Goal: Task Accomplishment & Management: Manage account settings

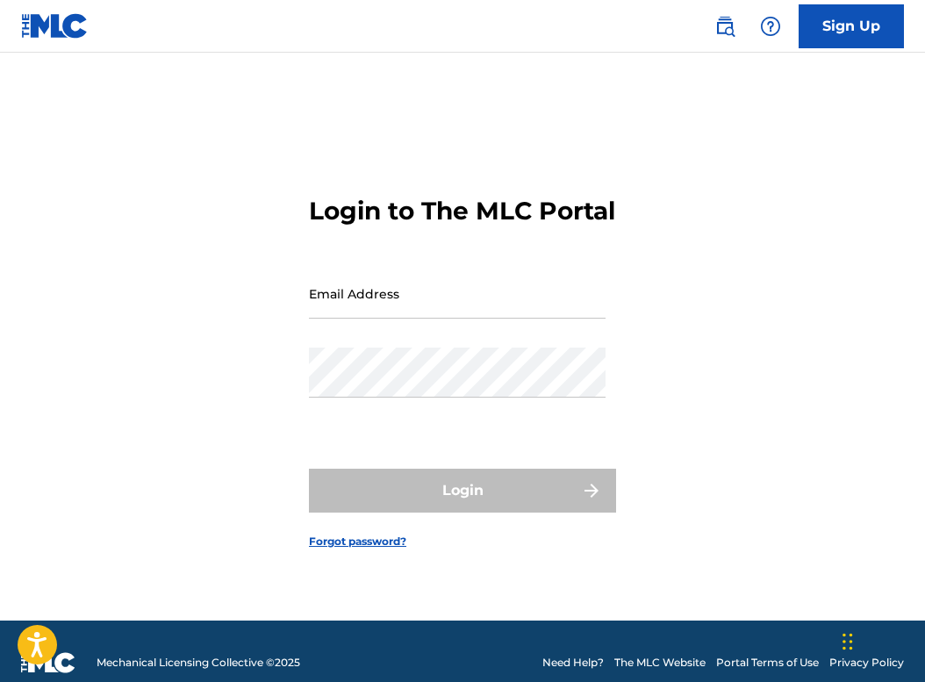
click at [414, 300] on input "Email Address" at bounding box center [457, 294] width 297 height 50
type input "[EMAIL_ADDRESS][DOMAIN_NAME]"
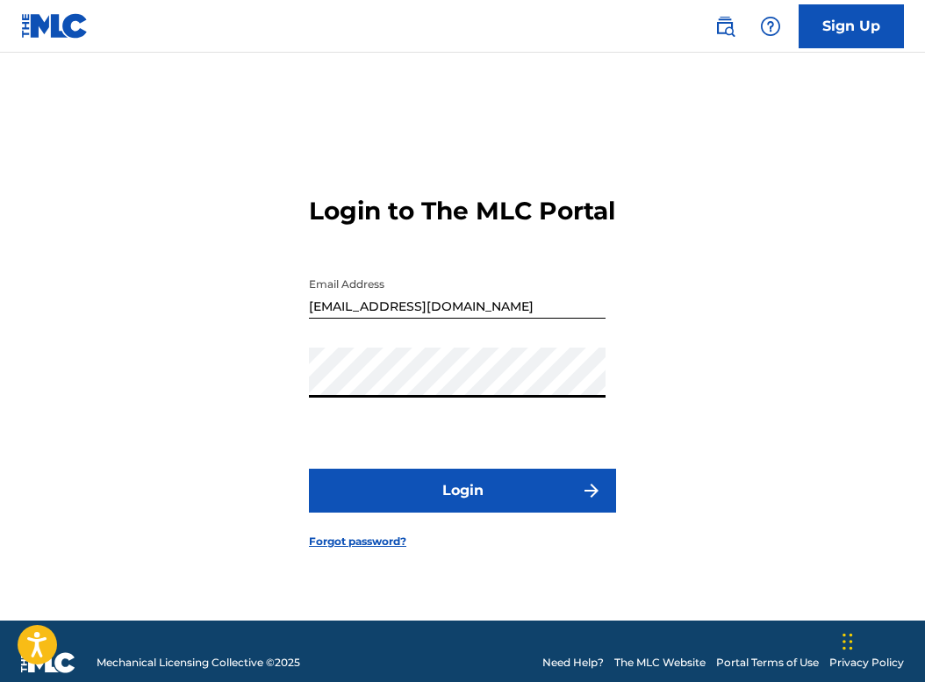
click at [309, 469] on button "Login" at bounding box center [462, 491] width 307 height 44
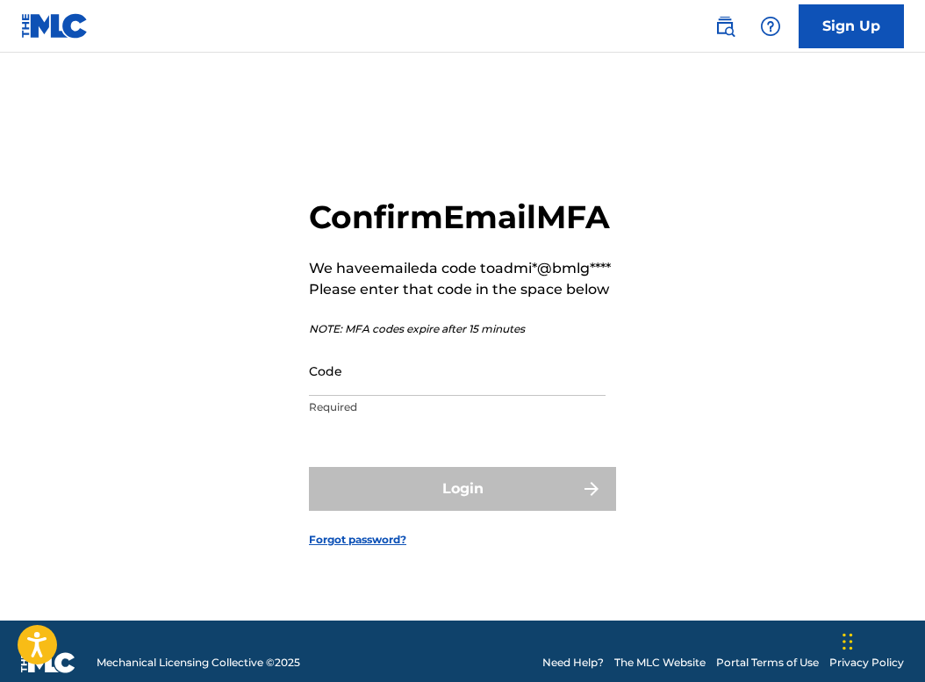
click at [371, 396] on input "Code" at bounding box center [457, 371] width 297 height 50
paste input "814999"
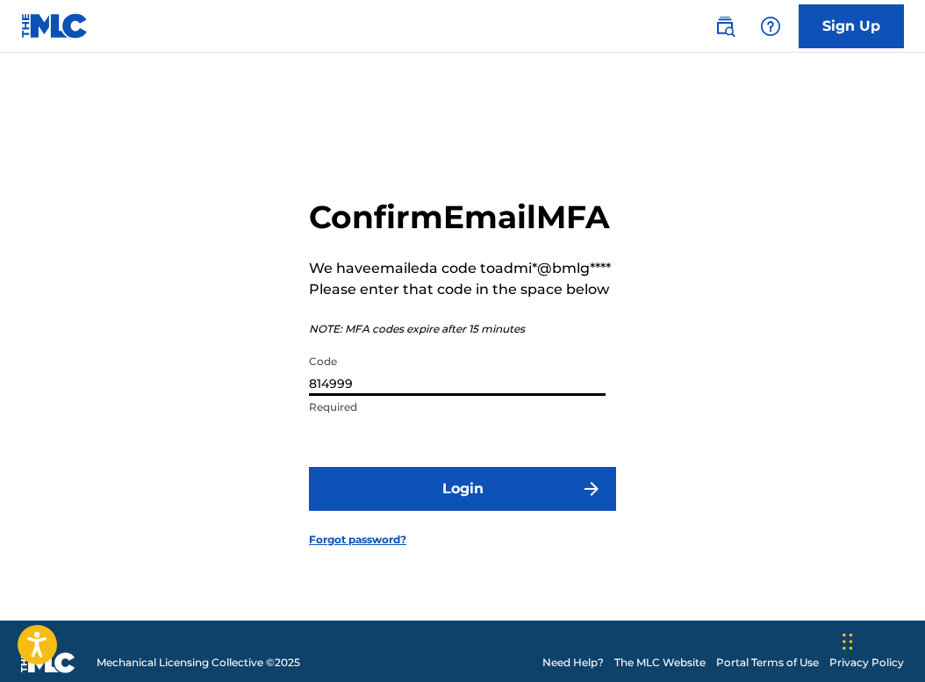
type input "814999"
click at [309, 467] on button "Login" at bounding box center [462, 489] width 307 height 44
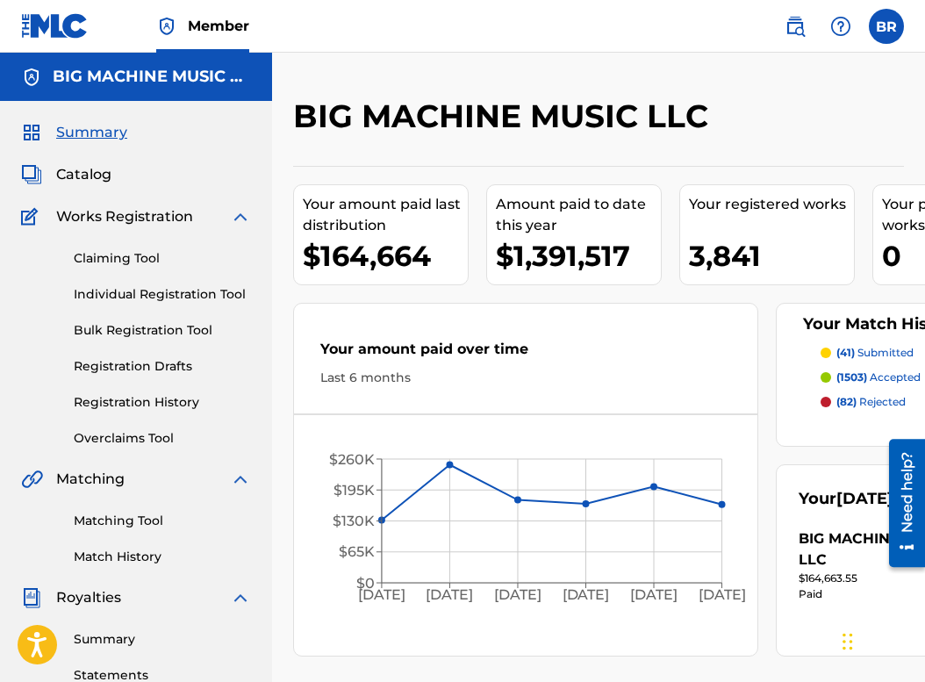
click at [802, 31] on img at bounding box center [795, 26] width 21 height 21
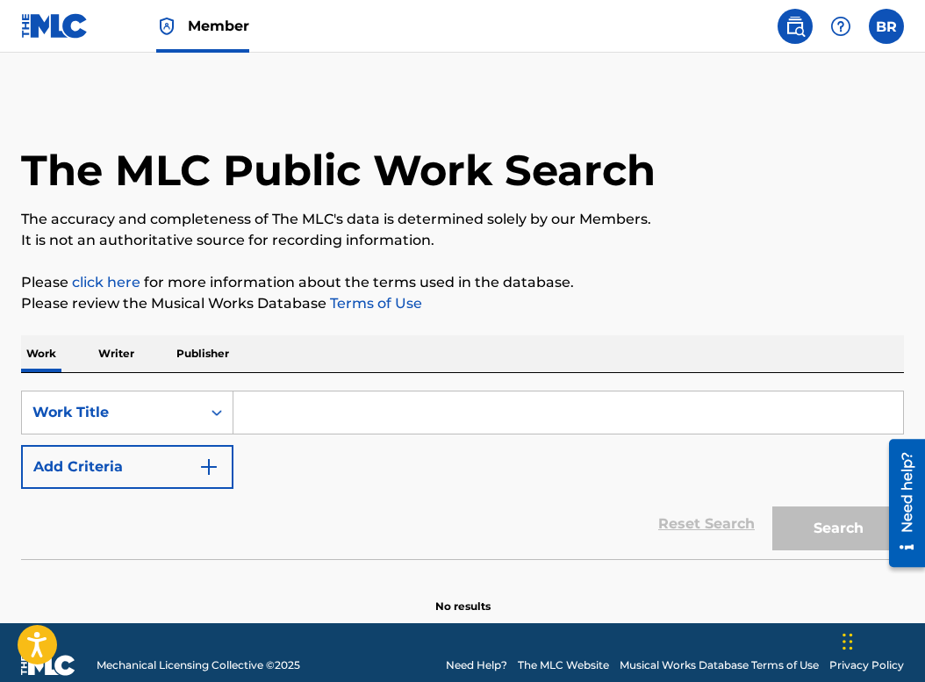
click at [355, 413] on input "Search Form" at bounding box center [569, 413] width 670 height 42
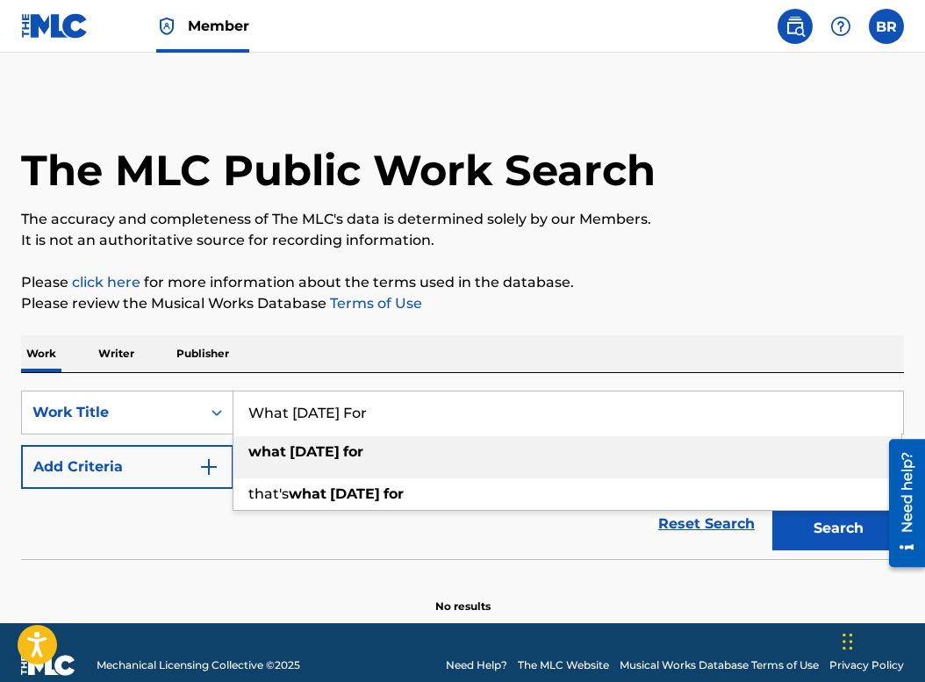
type input "What Tomorrow's For"
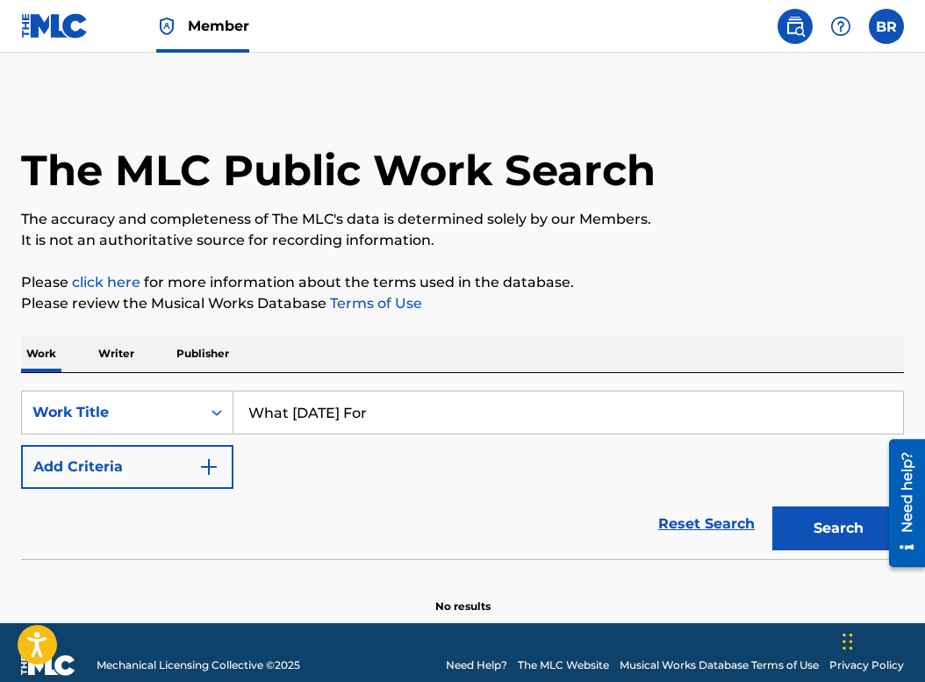
click at [21, 445] on button "Add Criteria" at bounding box center [127, 467] width 212 height 44
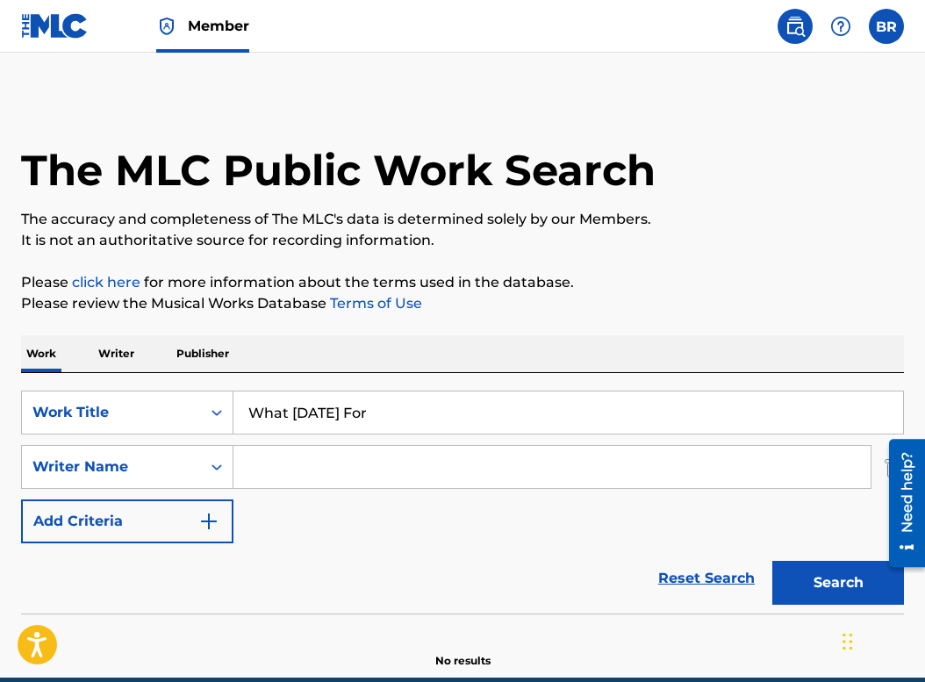
click at [440, 446] on input "Search Form" at bounding box center [552, 467] width 637 height 42
type input "Veltz"
click at [773, 561] on button "Search" at bounding box center [839, 583] width 132 height 44
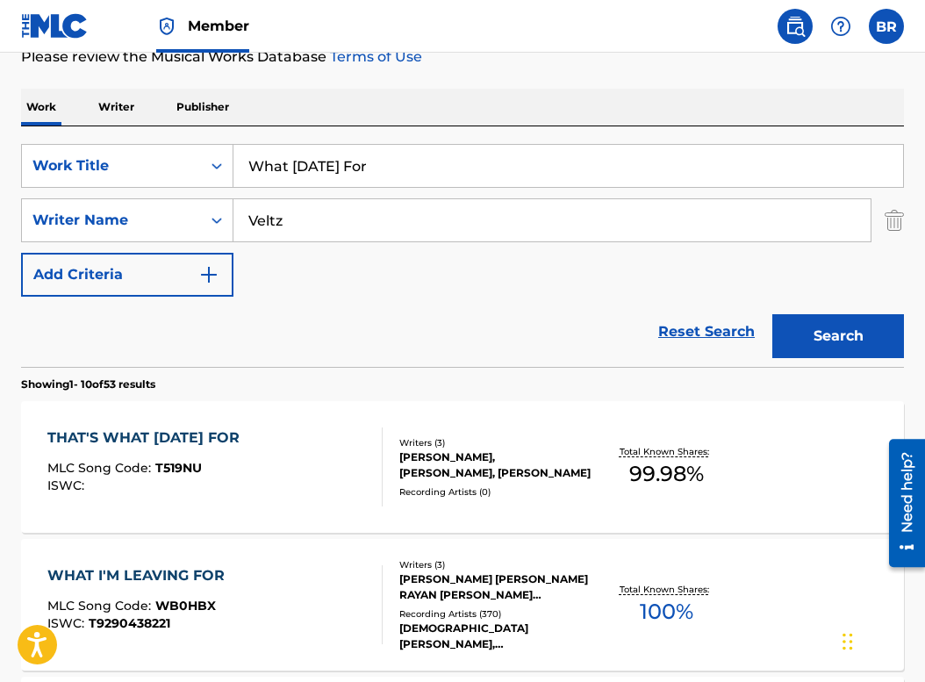
scroll to position [286, 0]
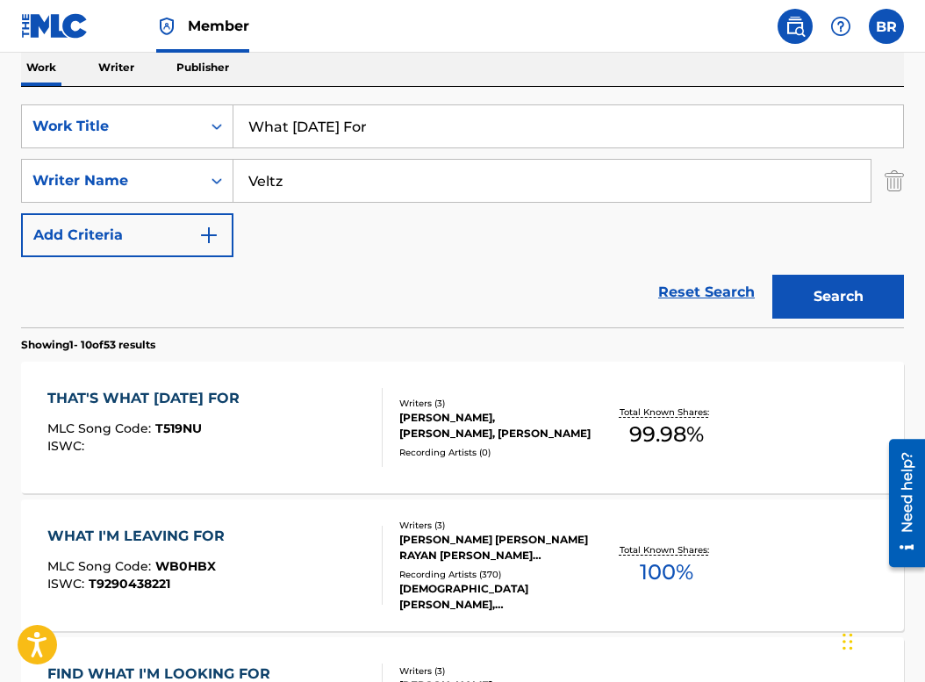
click at [140, 385] on div "THAT'S WHAT TOMORROW'S FOR MLC Song Code : T519NU ISWC : Writers ( 3 ) BLESSING…" at bounding box center [462, 428] width 883 height 132
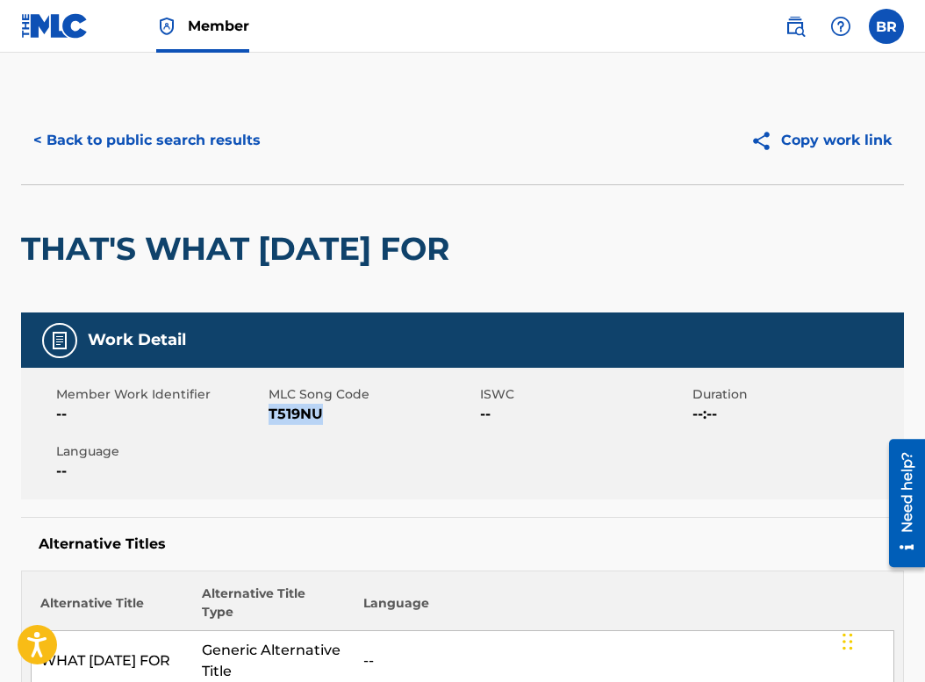
drag, startPoint x: 328, startPoint y: 455, endPoint x: 272, endPoint y: 453, distance: 56.2
click at [272, 425] on span "T519NU" at bounding box center [373, 414] width 208 height 21
copy span "T519NU"
click at [108, 142] on button "< Back to public search results" at bounding box center [147, 141] width 252 height 44
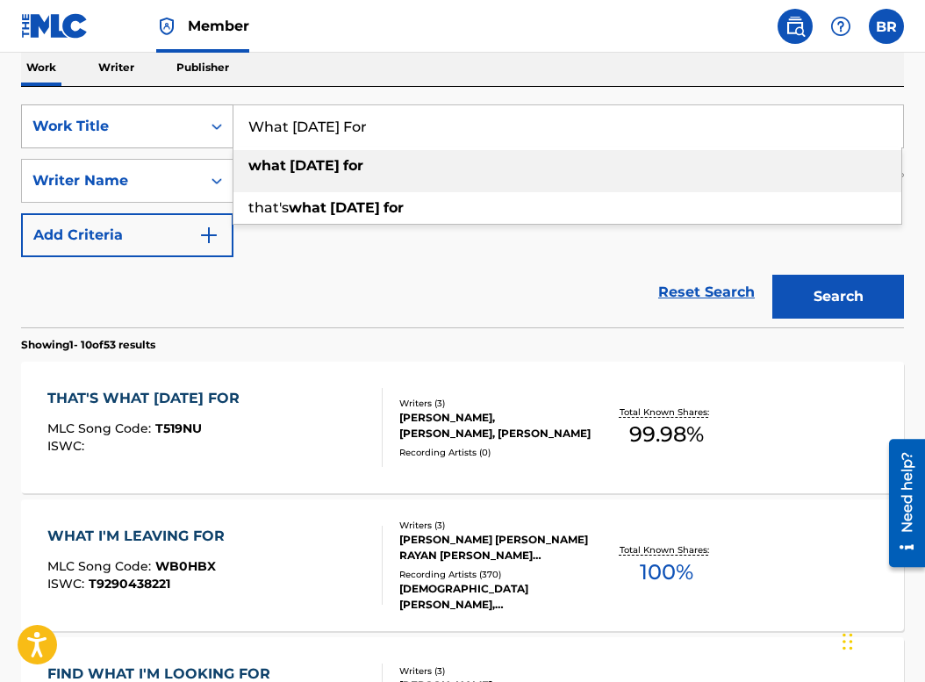
drag, startPoint x: 428, startPoint y: 127, endPoint x: 97, endPoint y: 127, distance: 331.0
click at [97, 127] on div "SearchWithCriteriae47f628c-8df7-4856-80ba-7921cb0ac8a6 Work Title What Tomorrow…" at bounding box center [462, 126] width 883 height 44
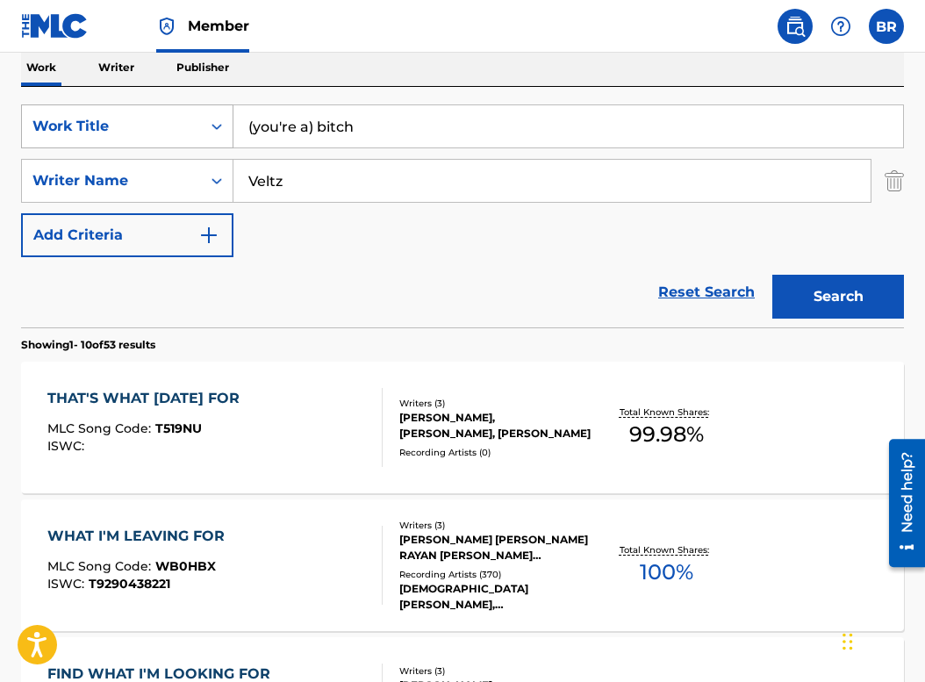
type input "(you're a) bitch"
click at [773, 275] on button "Search" at bounding box center [839, 297] width 132 height 44
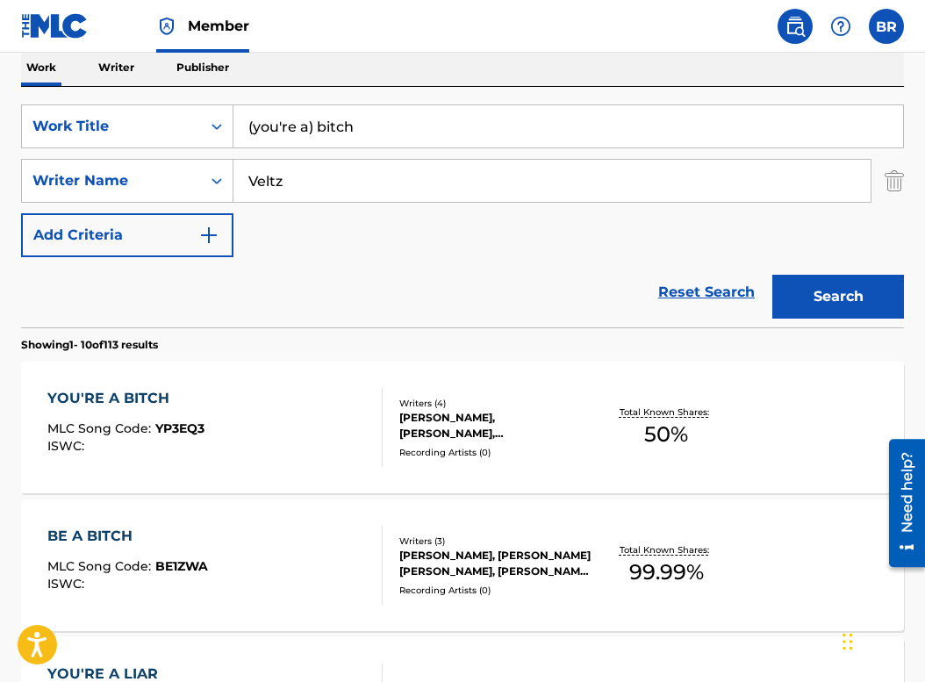
click at [99, 405] on div "YOU'RE A BITCH" at bounding box center [125, 398] width 157 height 21
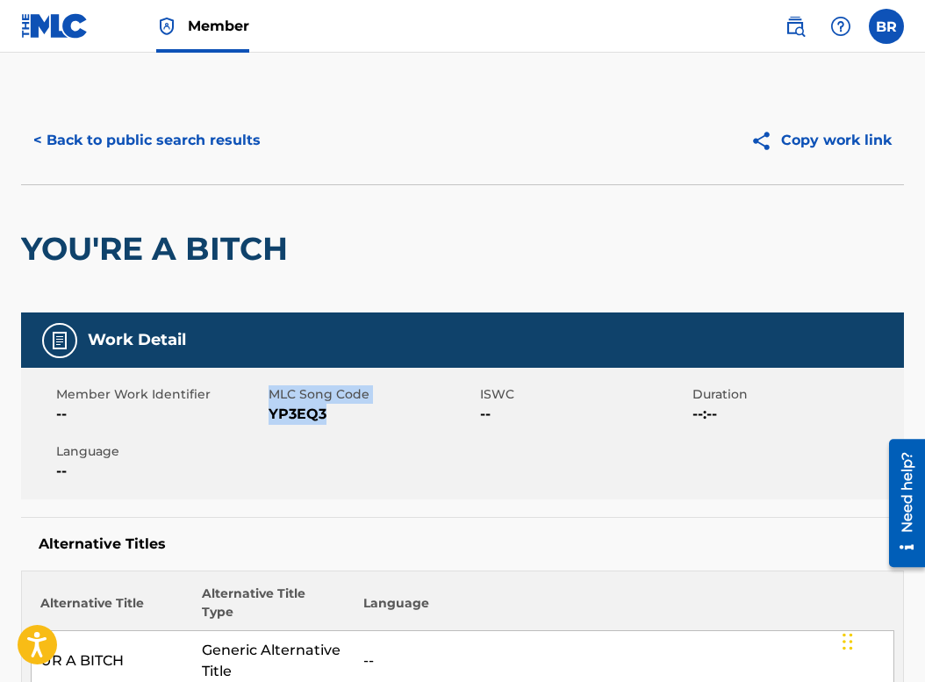
copy div "MLC Song Code YP3EQ3"
drag, startPoint x: 342, startPoint y: 415, endPoint x: 266, endPoint y: 418, distance: 75.6
click at [266, 418] on div "Member Work Identifier -- MLC Song Code YP3EQ3 ISWC -- Duration --:-- Language …" at bounding box center [462, 434] width 883 height 132
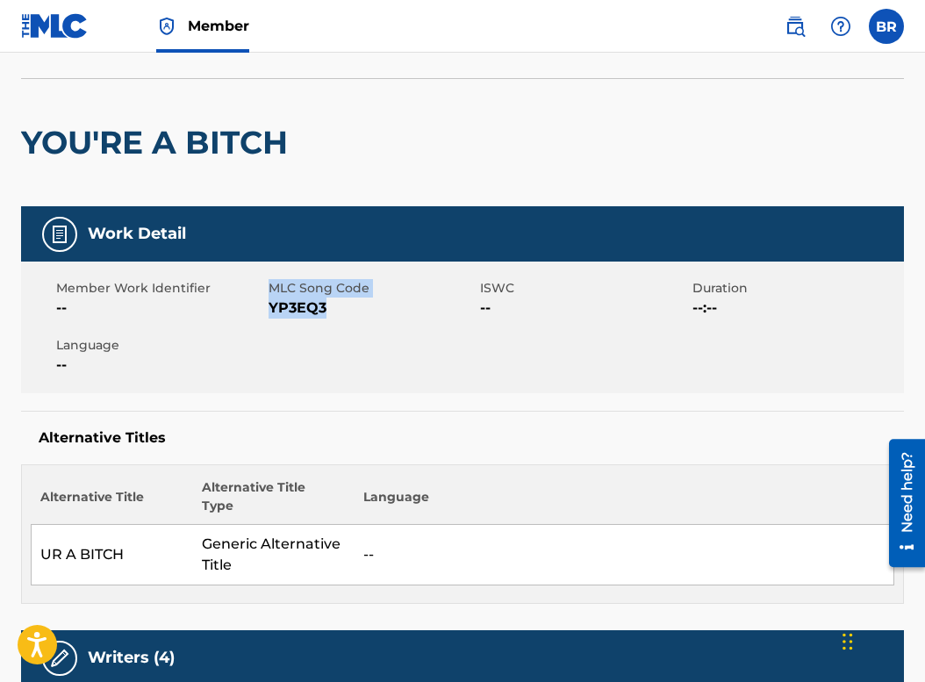
scroll to position [113, 0]
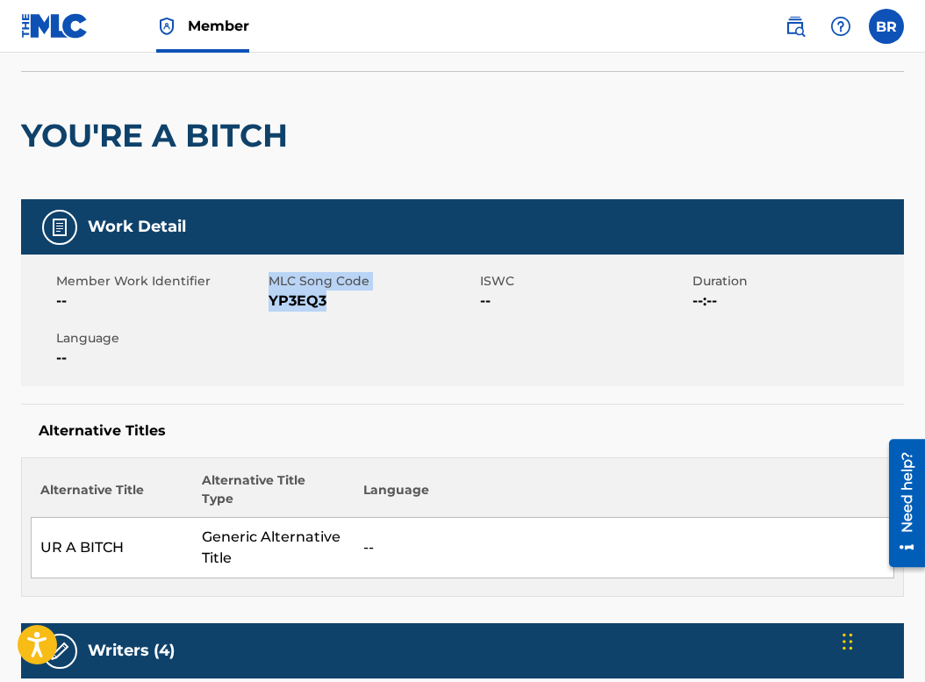
click at [354, 314] on div "Member Work Identifier -- MLC Song Code YP3EQ3 ISWC -- Duration --:-- Language …" at bounding box center [462, 321] width 883 height 132
drag, startPoint x: 335, startPoint y: 305, endPoint x: 270, endPoint y: 304, distance: 65.9
click at [270, 304] on span "YP3EQ3" at bounding box center [373, 301] width 208 height 21
copy span "YP3EQ3"
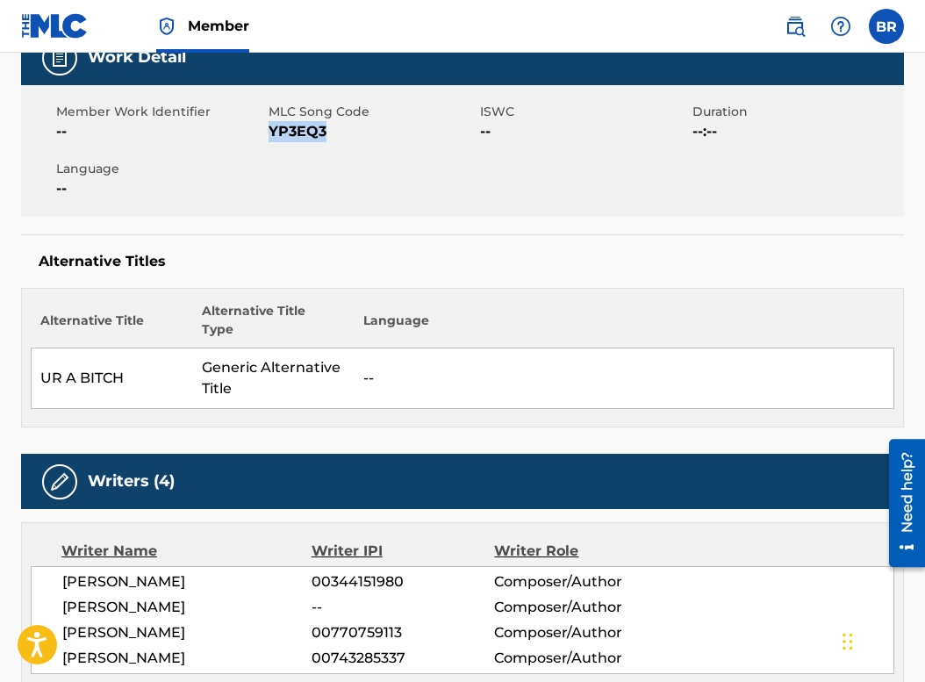
scroll to position [0, 0]
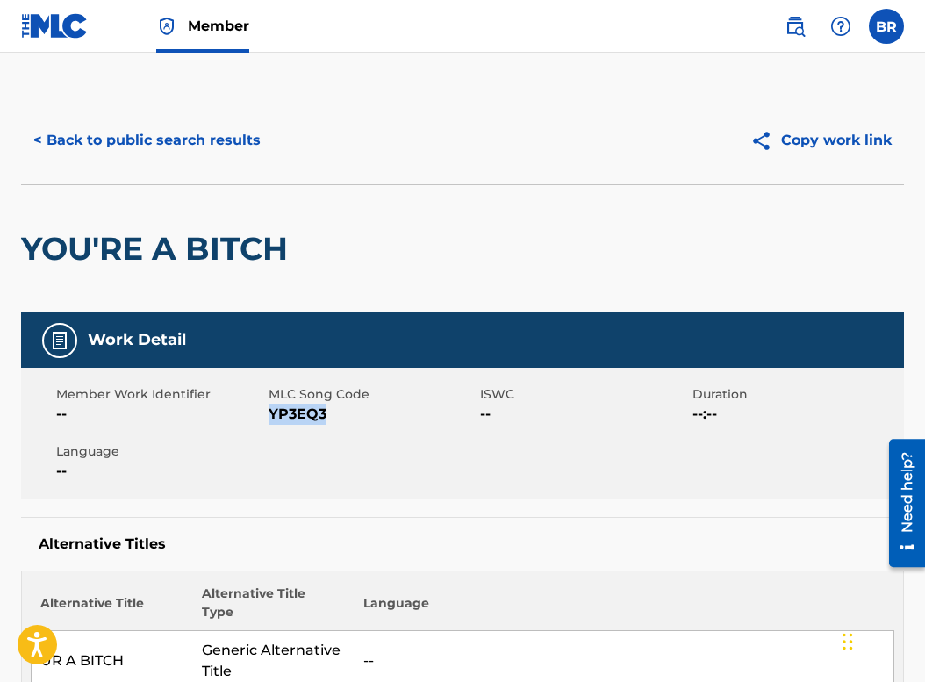
click at [95, 151] on button "< Back to public search results" at bounding box center [147, 141] width 252 height 44
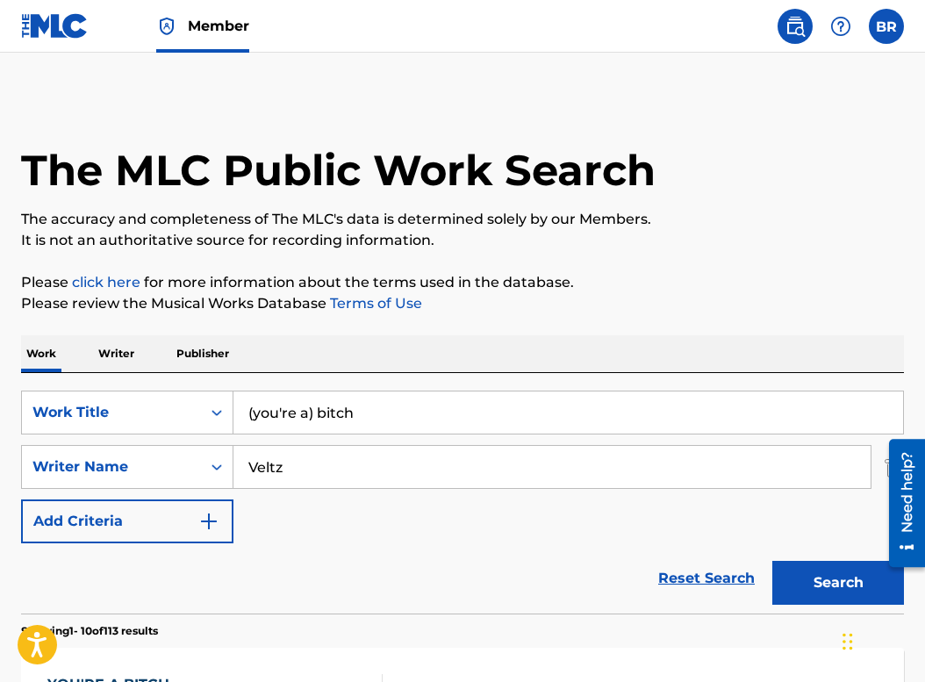
scroll to position [286, 0]
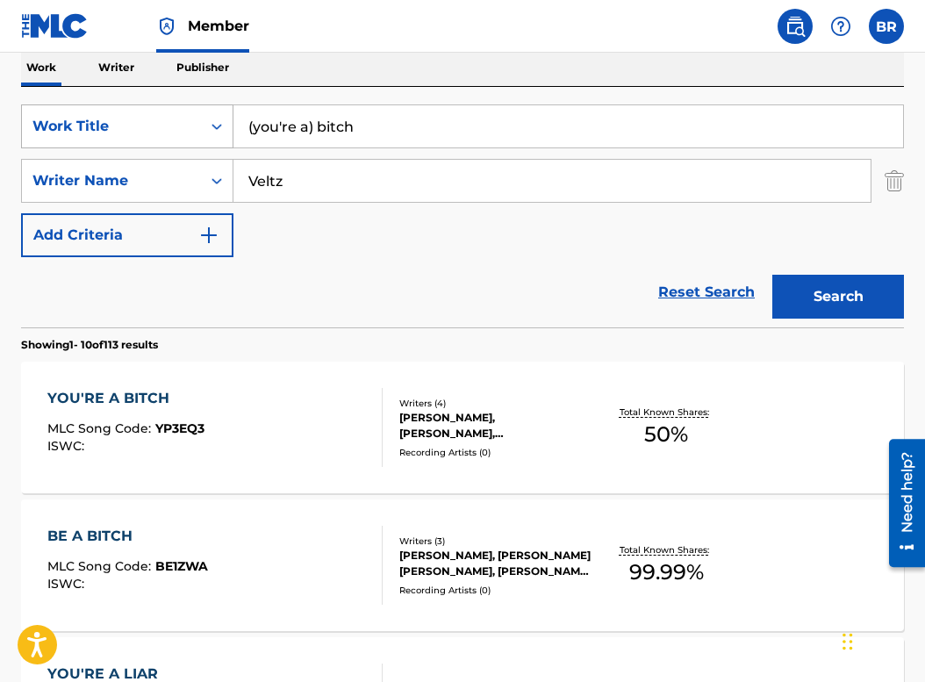
drag, startPoint x: 372, startPoint y: 135, endPoint x: 223, endPoint y: 121, distance: 149.9
click at [223, 121] on div "SearchWithCriteriae47f628c-8df7-4856-80ba-7921cb0ac8a6 Work Title (you're a) bi…" at bounding box center [462, 126] width 883 height 44
type input "your bill is big as fuck"
click at [817, 292] on button "Search" at bounding box center [839, 297] width 132 height 44
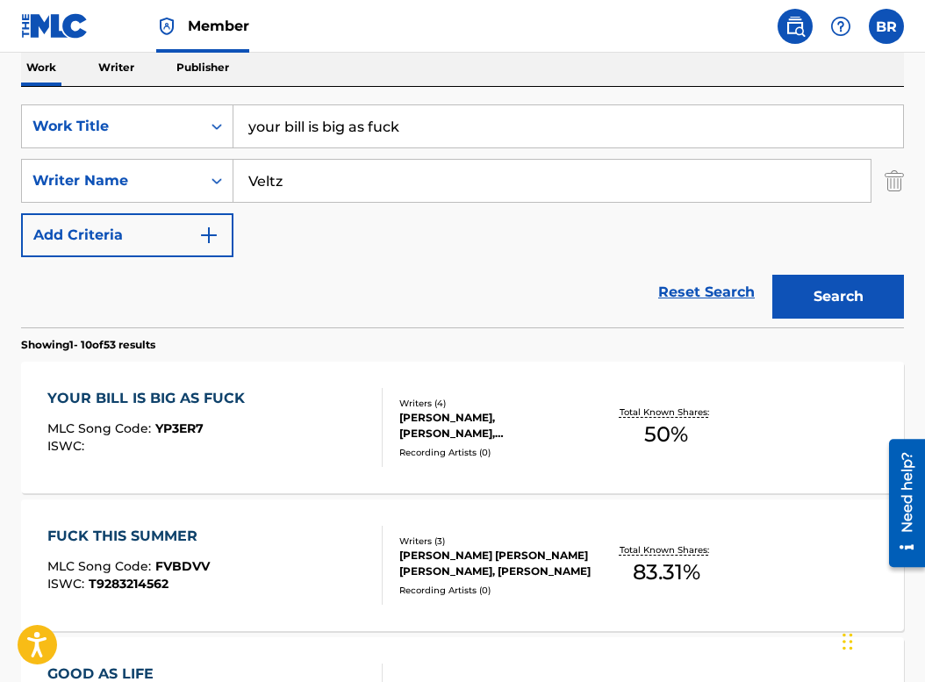
click at [125, 389] on div "YOUR BILL IS BIG AS FUCK" at bounding box center [150, 398] width 206 height 21
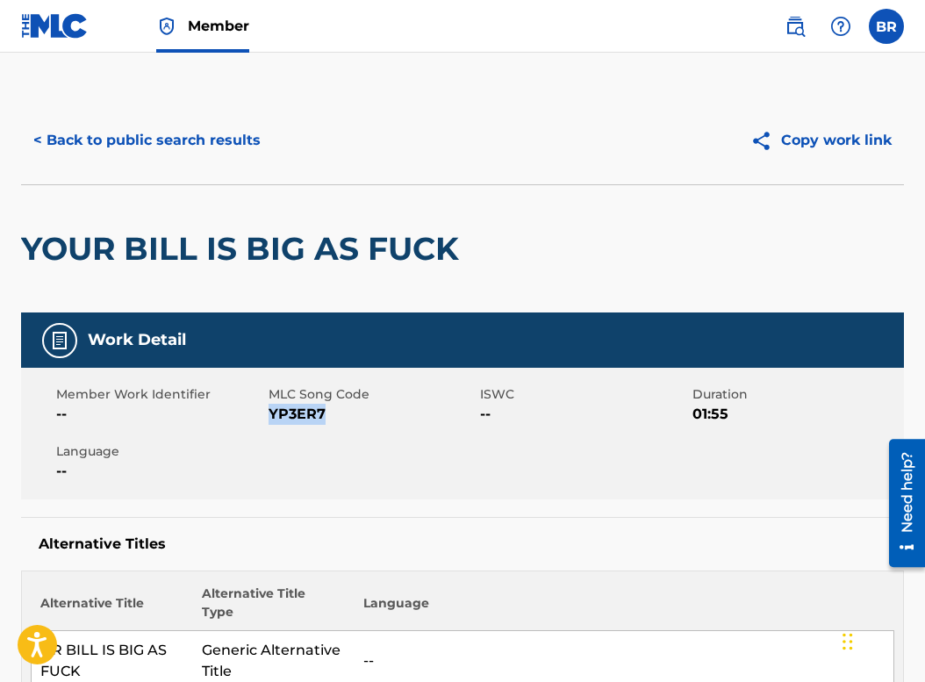
drag, startPoint x: 328, startPoint y: 413, endPoint x: 272, endPoint y: 414, distance: 55.3
click at [272, 414] on span "YP3ER7" at bounding box center [373, 414] width 208 height 21
copy span "YP3ER7"
click at [149, 130] on button "< Back to public search results" at bounding box center [147, 141] width 252 height 44
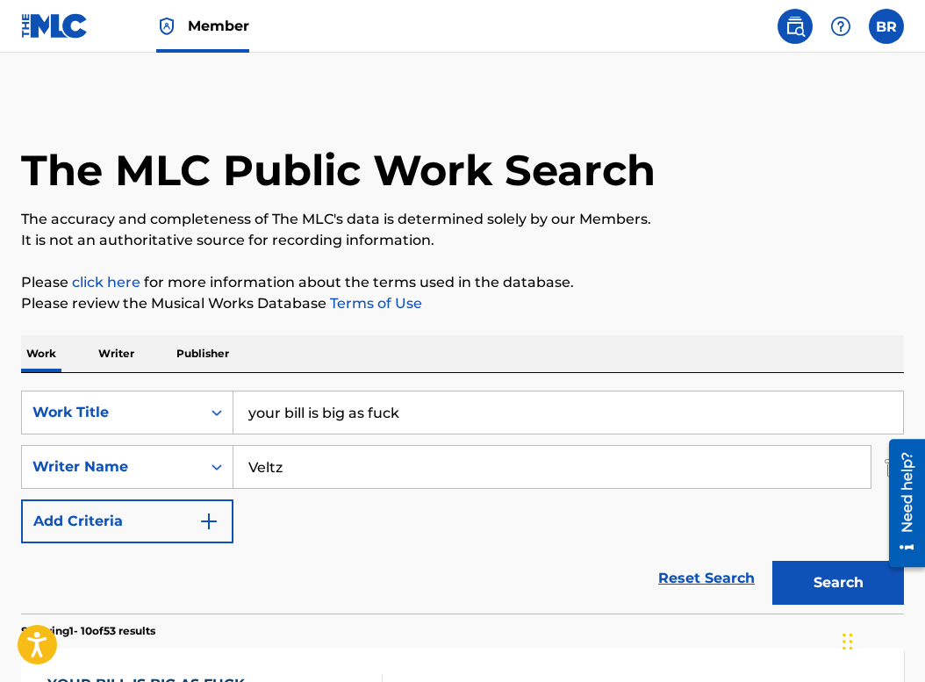
scroll to position [286, 0]
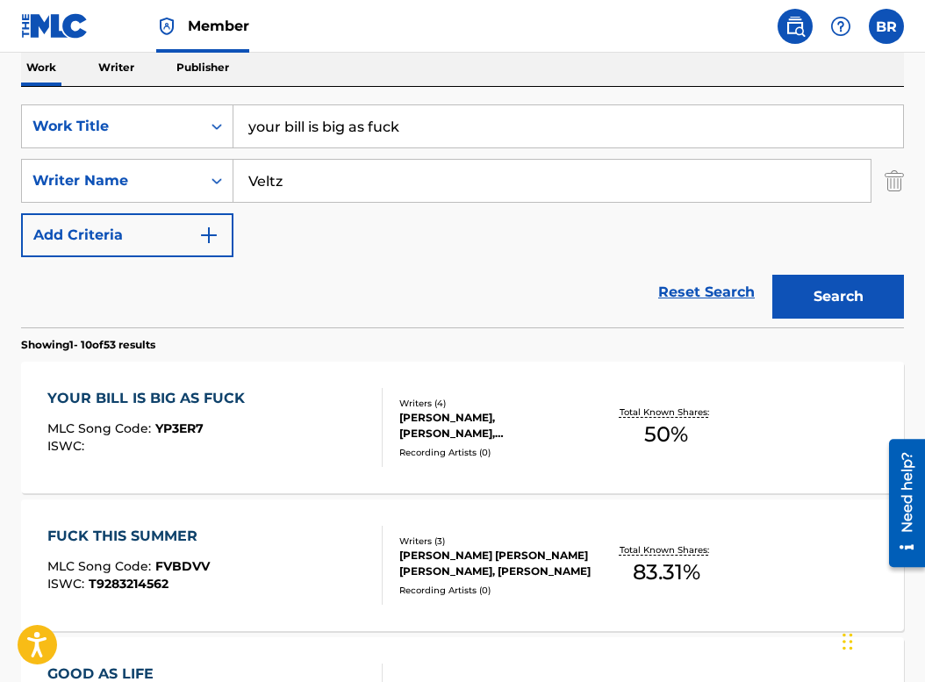
drag, startPoint x: 440, startPoint y: 139, endPoint x: 143, endPoint y: 89, distance: 301.0
click at [143, 89] on div "SearchWithCriteriae47f628c-8df7-4856-80ba-7921cb0ac8a6 Work Title your bill is …" at bounding box center [462, 207] width 883 height 241
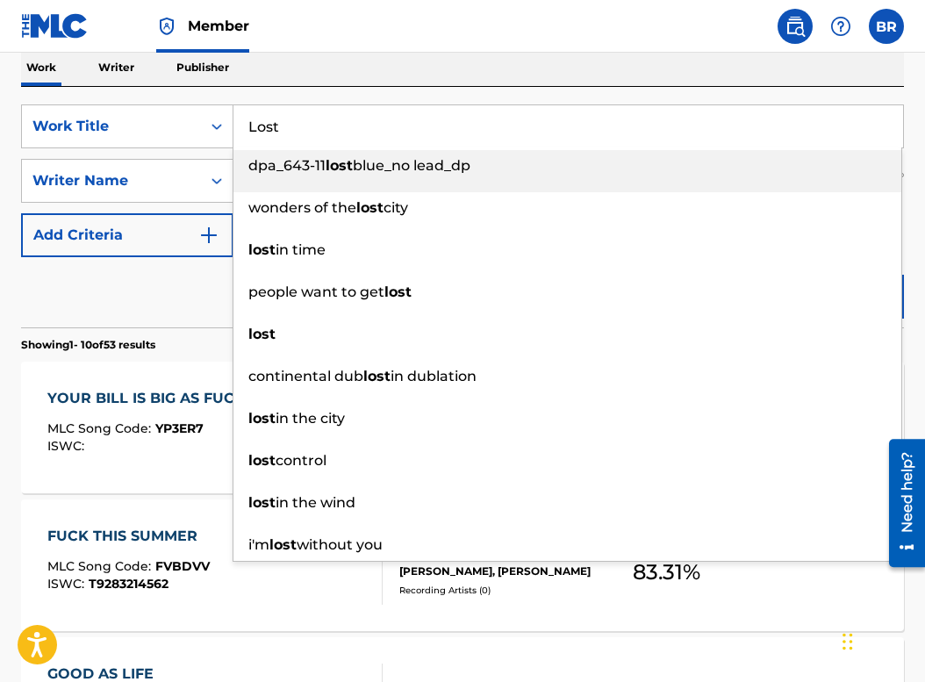
type input "Lost"
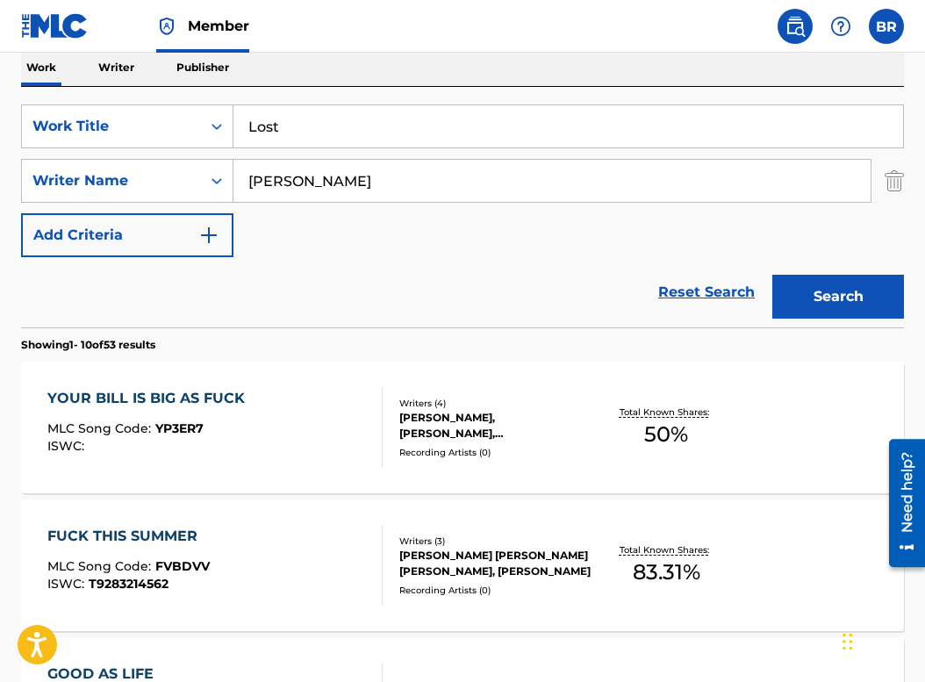
type input "hurd"
click at [773, 275] on button "Search" at bounding box center [839, 297] width 132 height 44
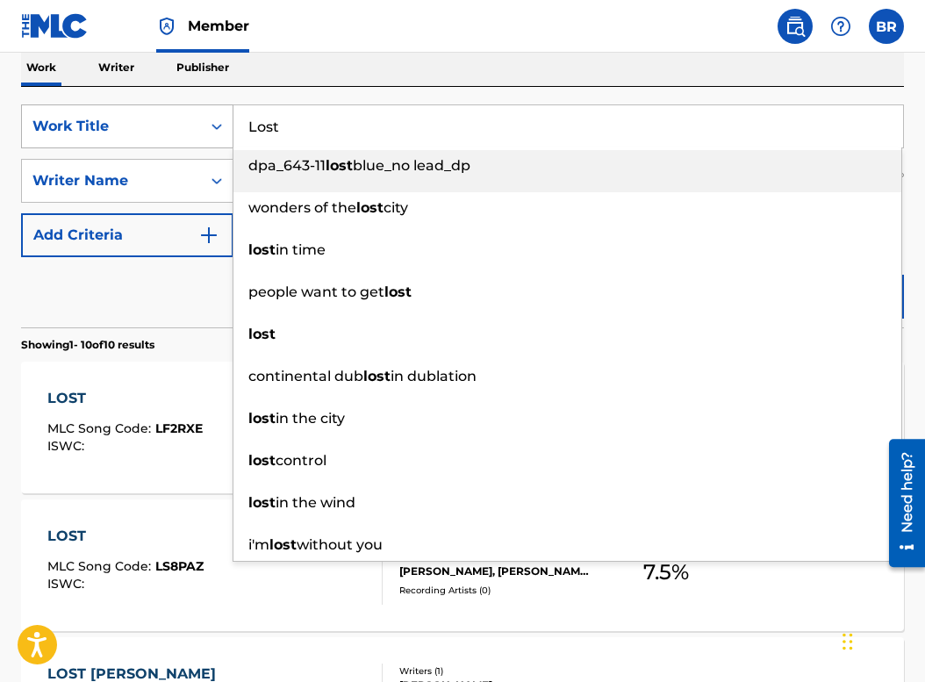
drag, startPoint x: 342, startPoint y: 135, endPoint x: 187, endPoint y: 134, distance: 155.4
click at [187, 134] on div "SearchWithCriteriae47f628c-8df7-4856-80ba-7921cb0ac8a6 Work Title Lost dpa_643-…" at bounding box center [462, 126] width 883 height 44
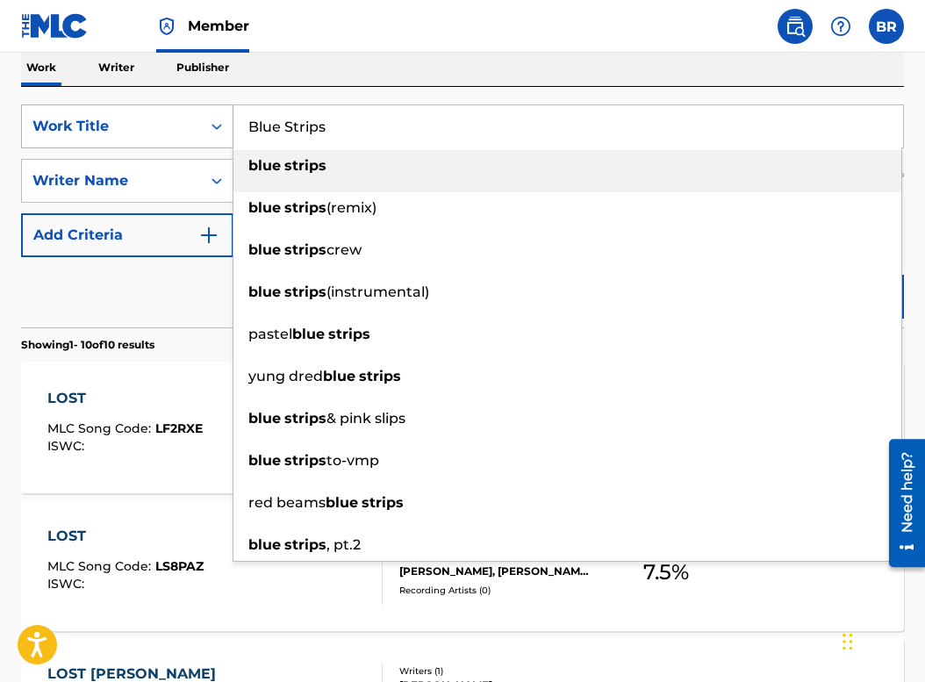
type input "Blue Strips"
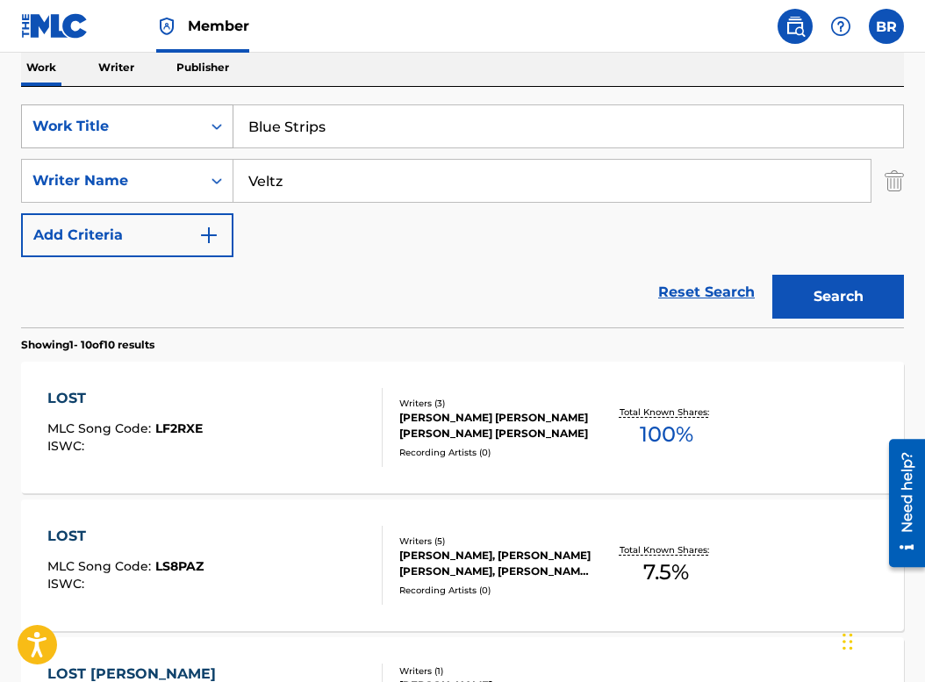
type input "Veltz"
click at [773, 275] on button "Search" at bounding box center [839, 297] width 132 height 44
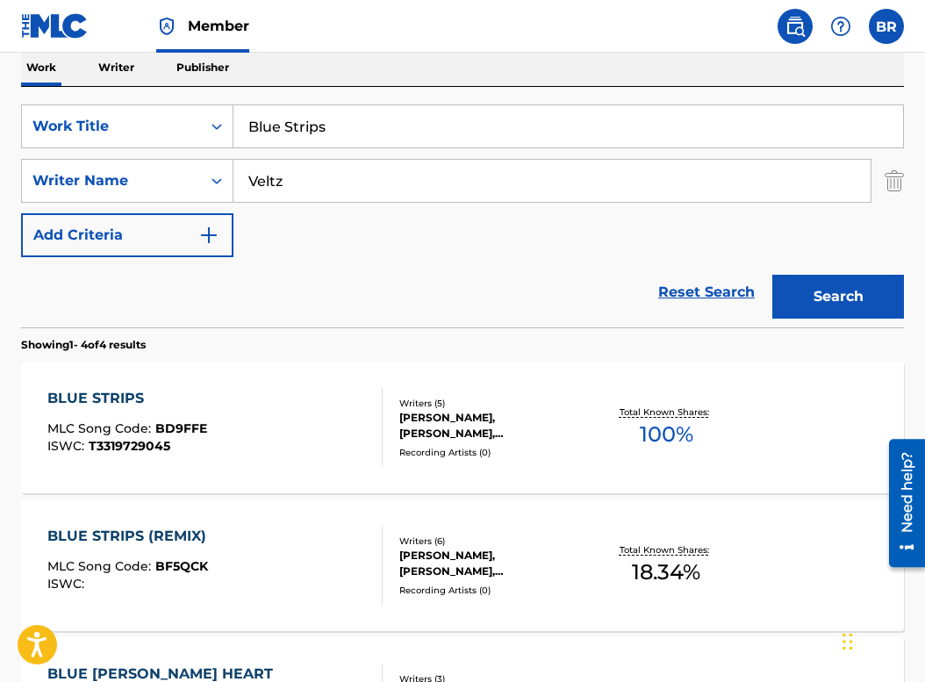
click at [169, 538] on div "BLUE STRIPS (REMIX)" at bounding box center [131, 536] width 168 height 21
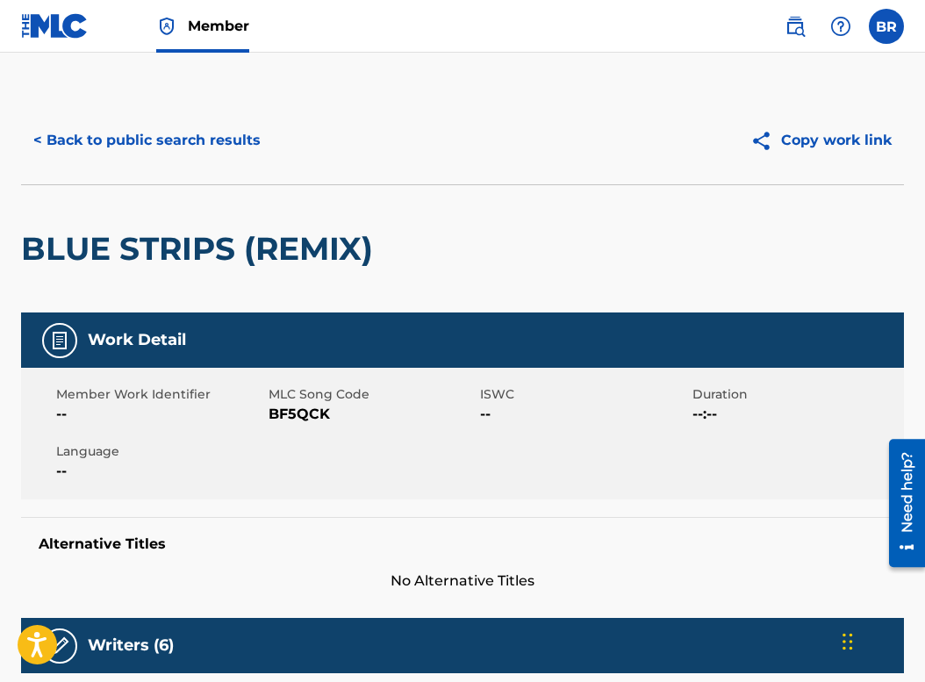
click at [175, 137] on button "< Back to public search results" at bounding box center [147, 141] width 252 height 44
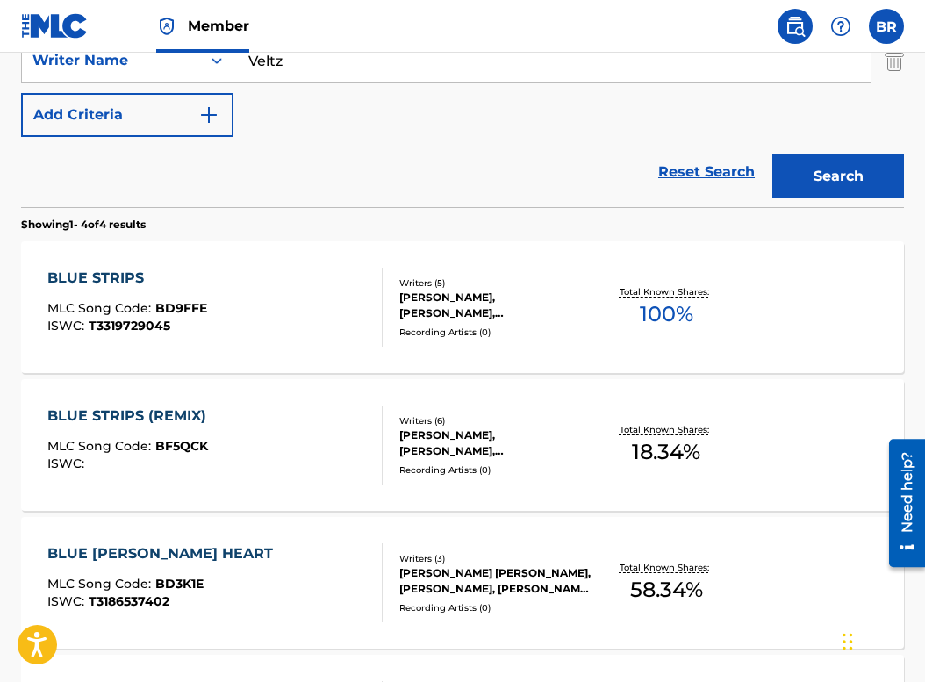
scroll to position [407, 0]
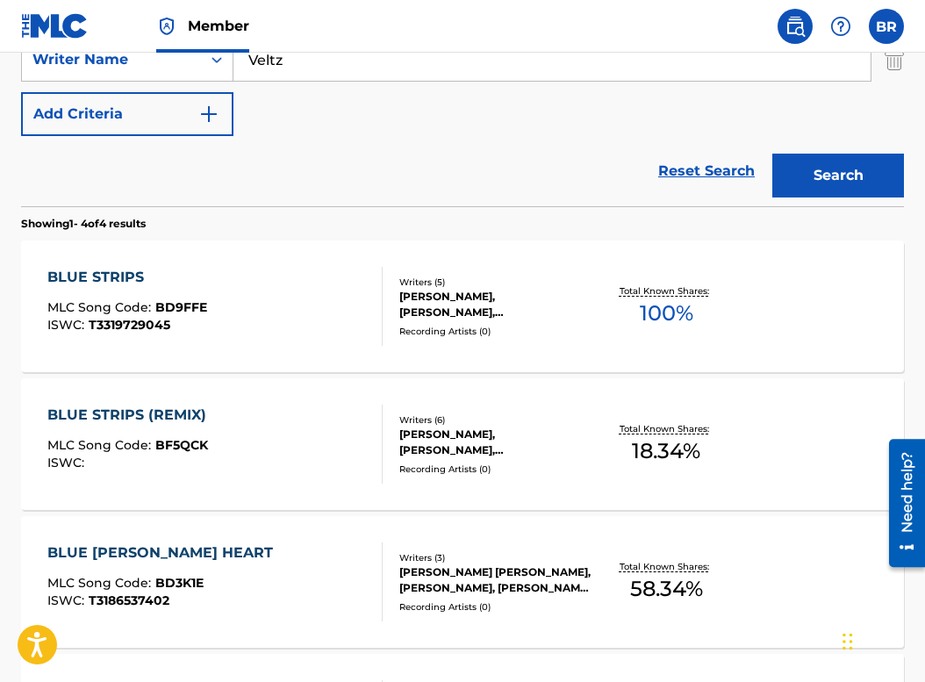
click at [126, 282] on div "BLUE STRIPS" at bounding box center [127, 277] width 160 height 21
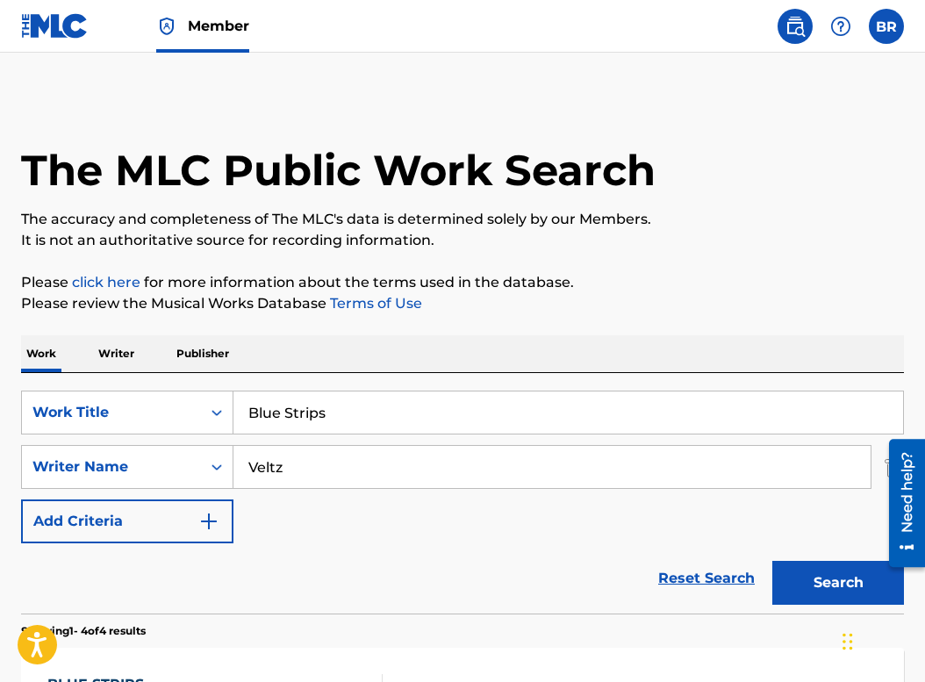
scroll to position [508, 0]
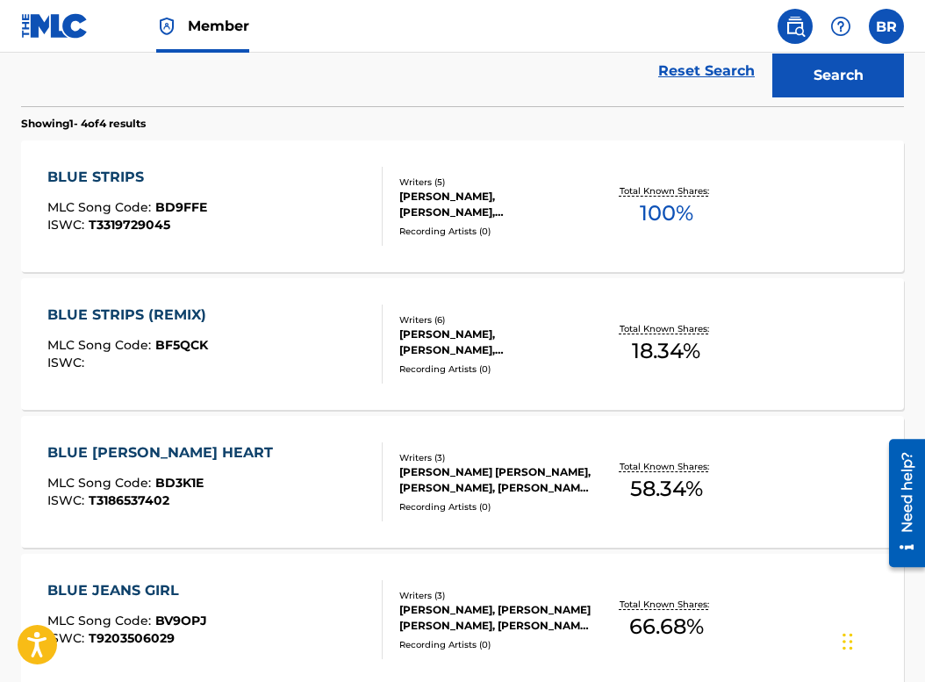
click at [130, 311] on div "BLUE STRIPS (REMIX)" at bounding box center [131, 315] width 168 height 21
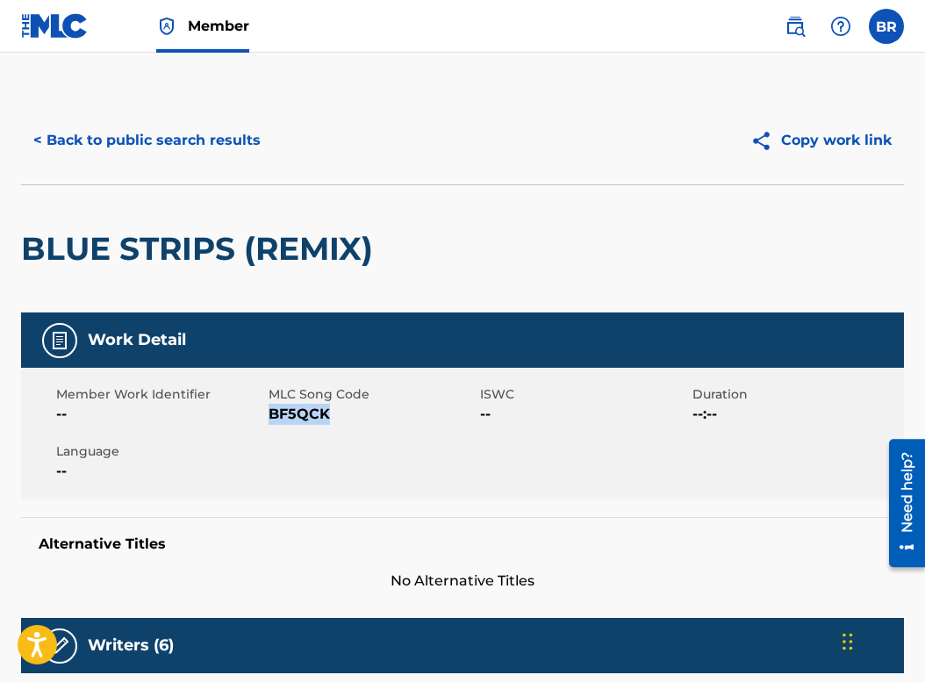
drag, startPoint x: 335, startPoint y: 421, endPoint x: 273, endPoint y: 421, distance: 61.5
click at [273, 421] on span "BF5QCK" at bounding box center [373, 414] width 208 height 21
copy span "BF5QCK"
click at [108, 134] on button "< Back to public search results" at bounding box center [147, 141] width 252 height 44
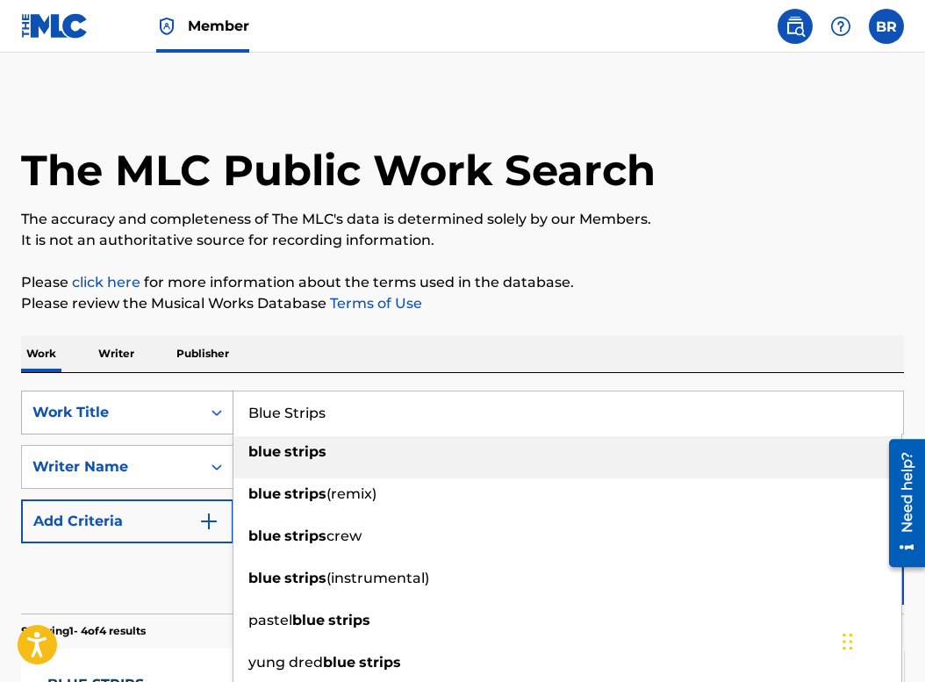
drag, startPoint x: 368, startPoint y: 426, endPoint x: 158, endPoint y: 395, distance: 212.1
click at [156, 395] on div "SearchWithCriteriae47f628c-8df7-4856-80ba-7921cb0ac8a6 Work Title Blue Strips b…" at bounding box center [462, 413] width 883 height 44
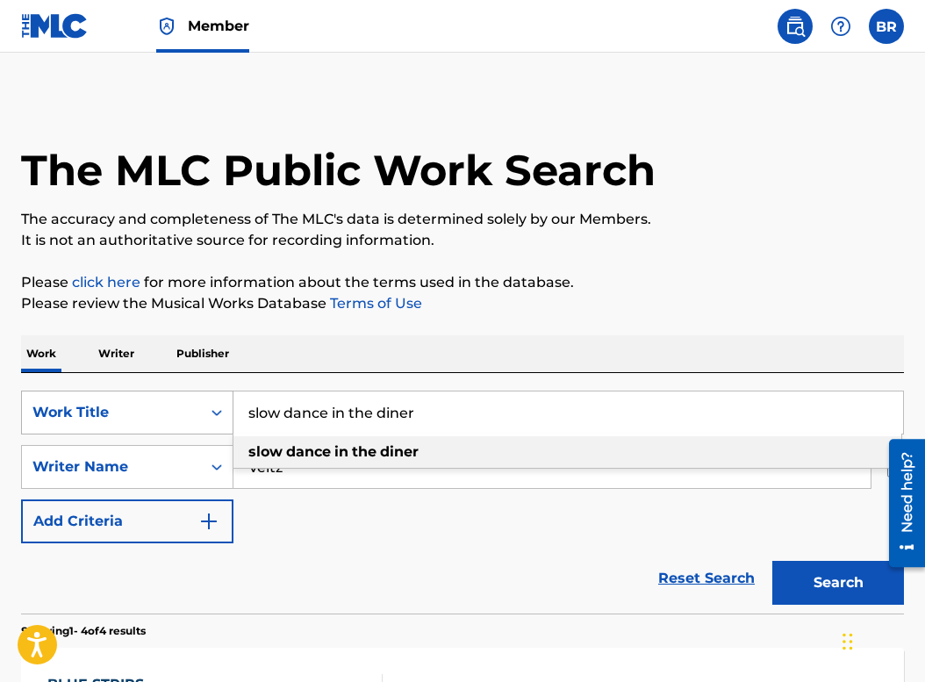
type input "slow dance in the diner"
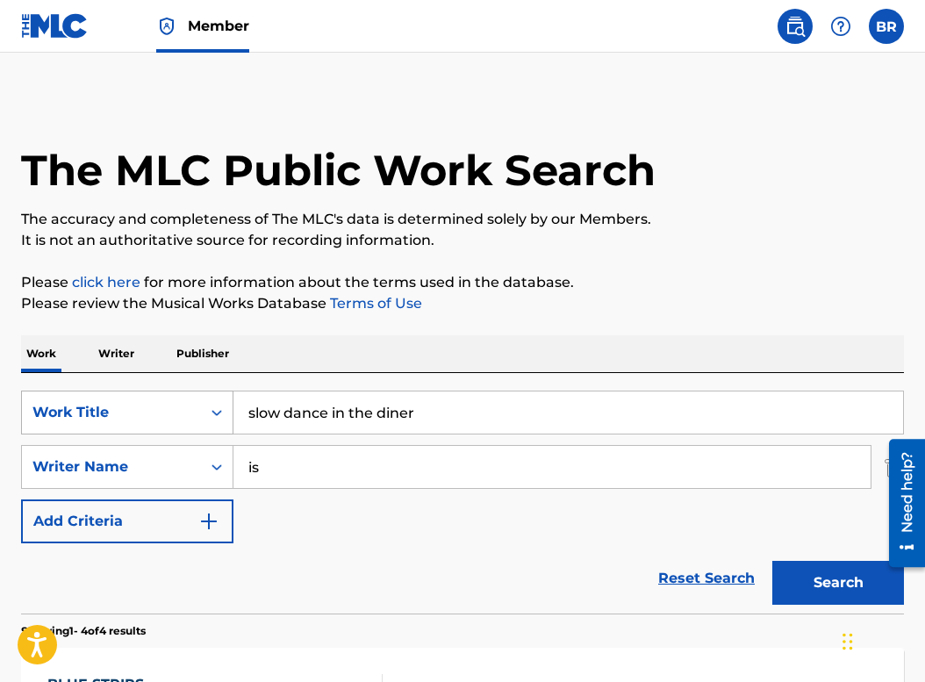
type input "i"
type input "paynter"
click at [773, 561] on button "Search" at bounding box center [839, 583] width 132 height 44
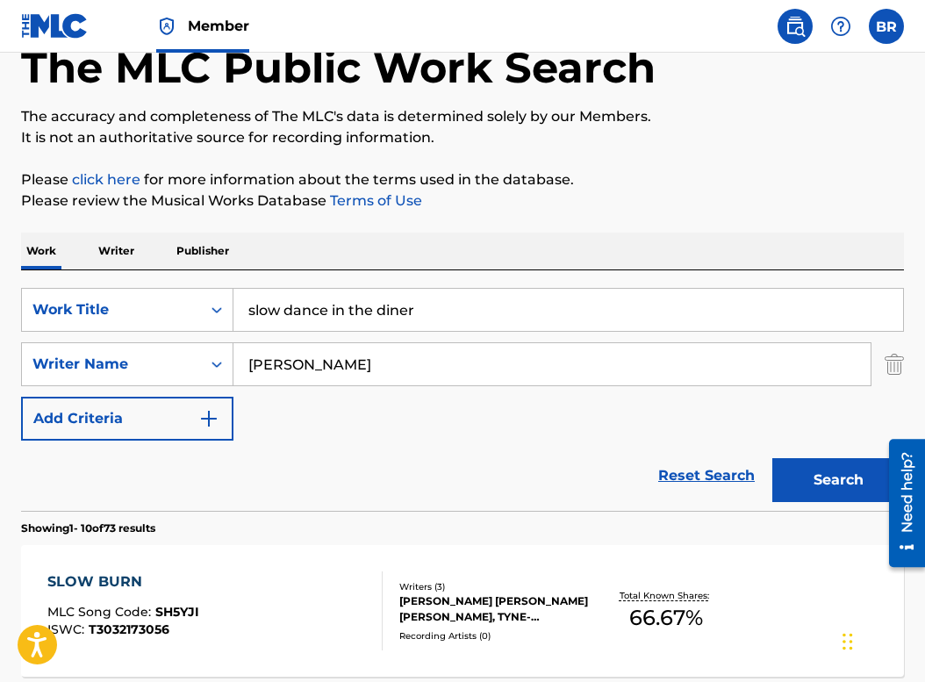
scroll to position [129, 0]
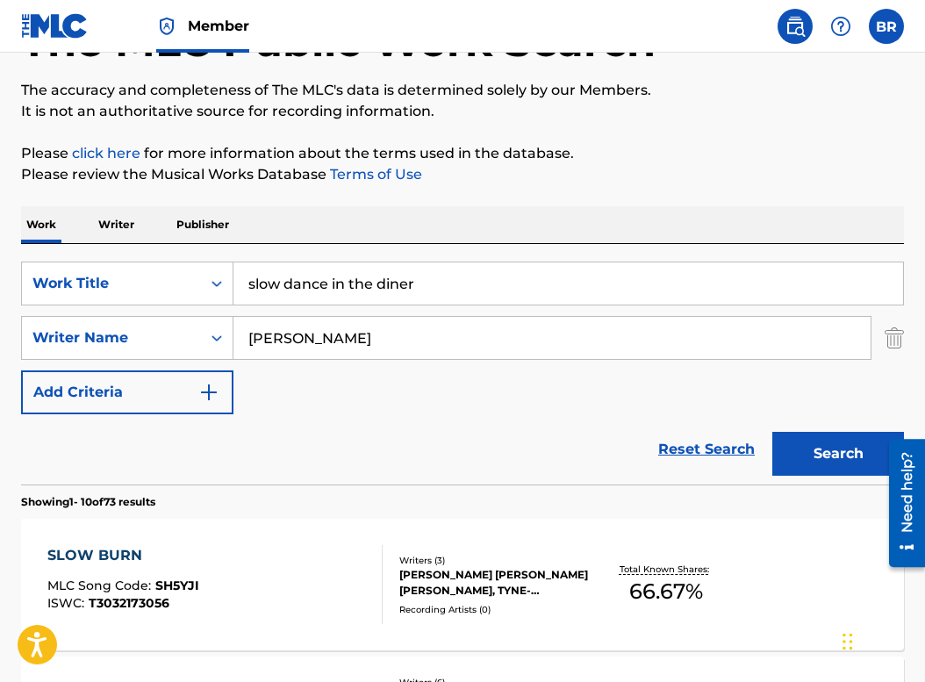
click at [812, 436] on button "Search" at bounding box center [839, 454] width 132 height 44
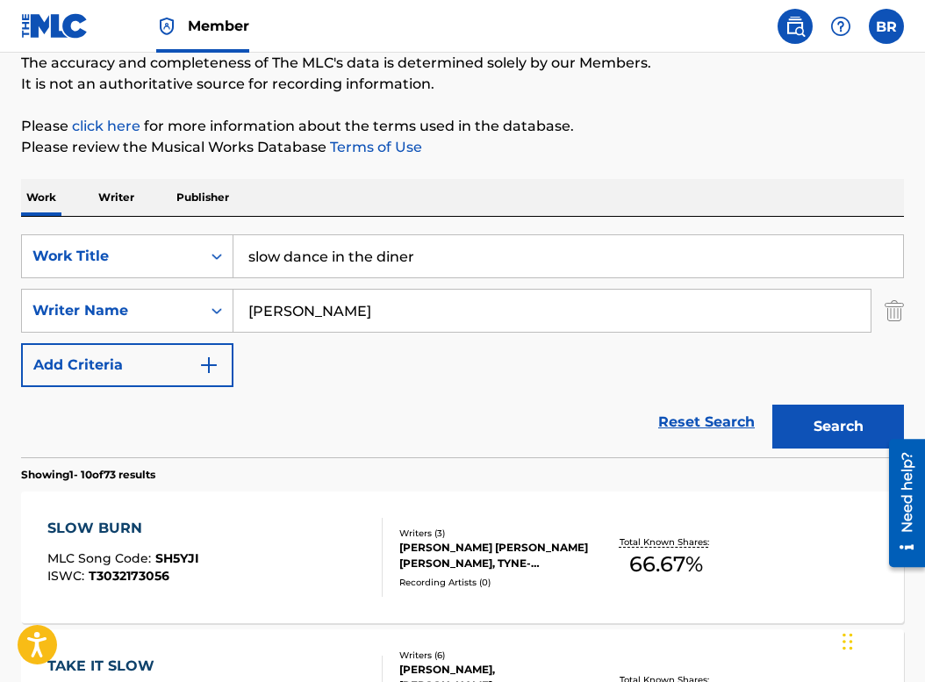
scroll to position [53, 0]
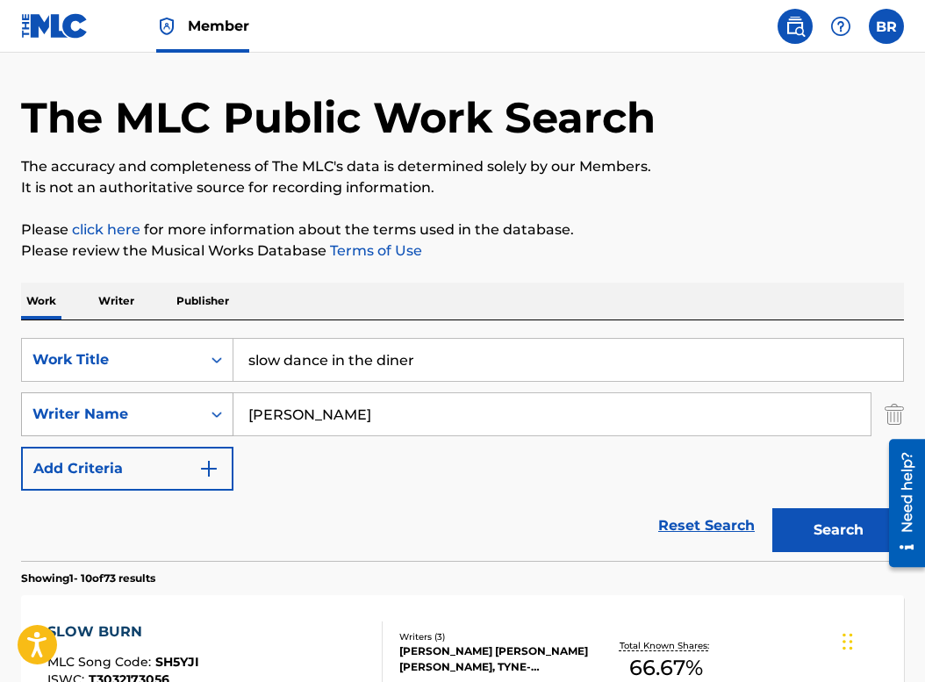
drag, startPoint x: 350, startPoint y: 416, endPoint x: 160, endPoint y: 416, distance: 190.5
click at [160, 416] on div "SearchWithCriteriaf97a61c4-bf1b-4ce3-8e8b-d195cfbdb80a Writer Name paynter" at bounding box center [462, 414] width 883 height 44
click at [773, 508] on button "Search" at bounding box center [839, 530] width 132 height 44
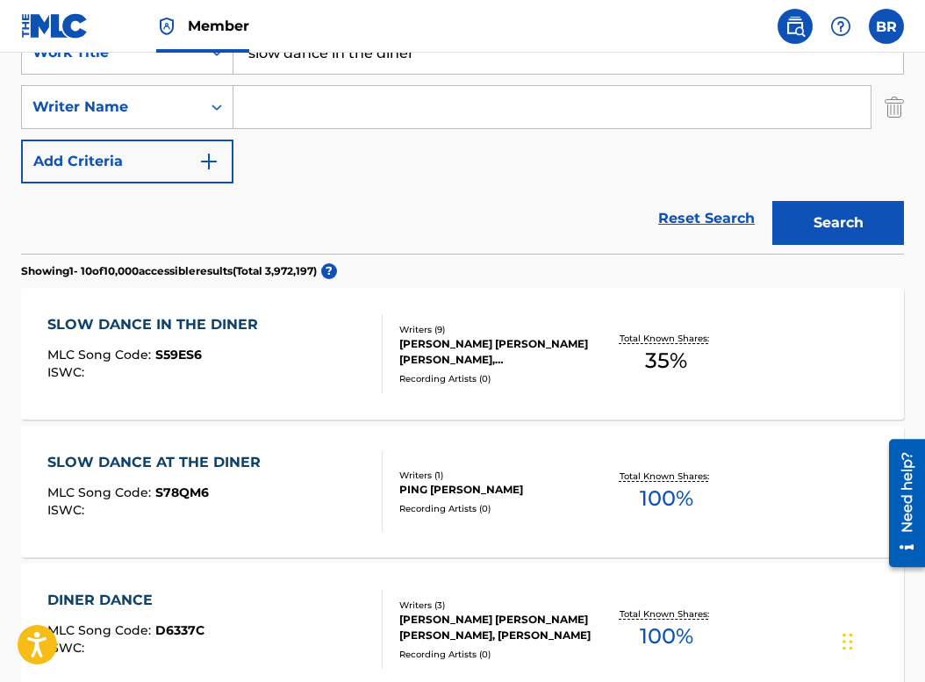
scroll to position [357, 0]
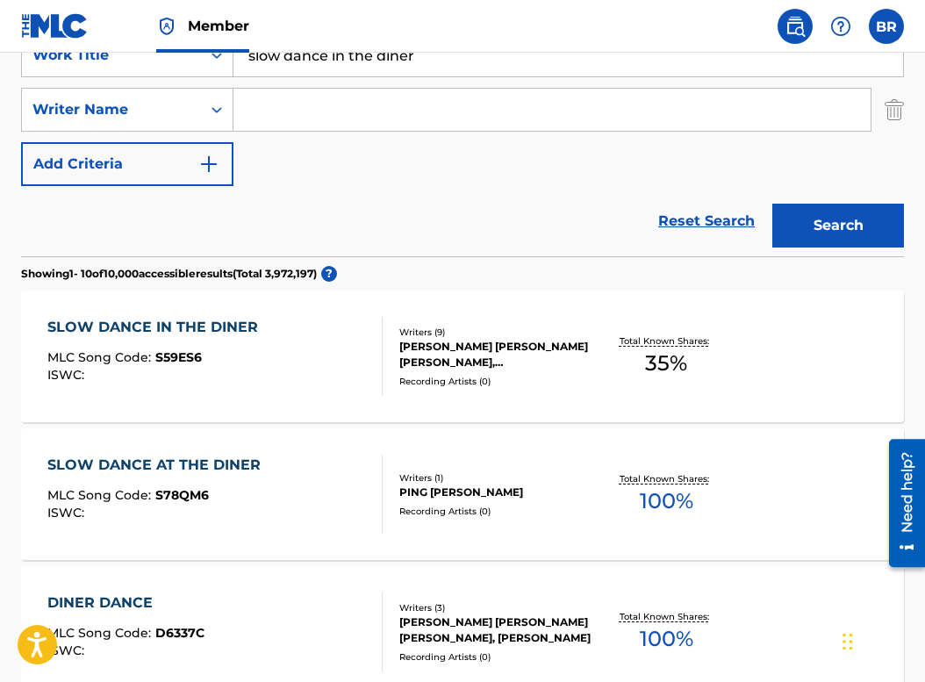
click at [182, 327] on div "SLOW DANCE IN THE DINER" at bounding box center [157, 327] width 220 height 21
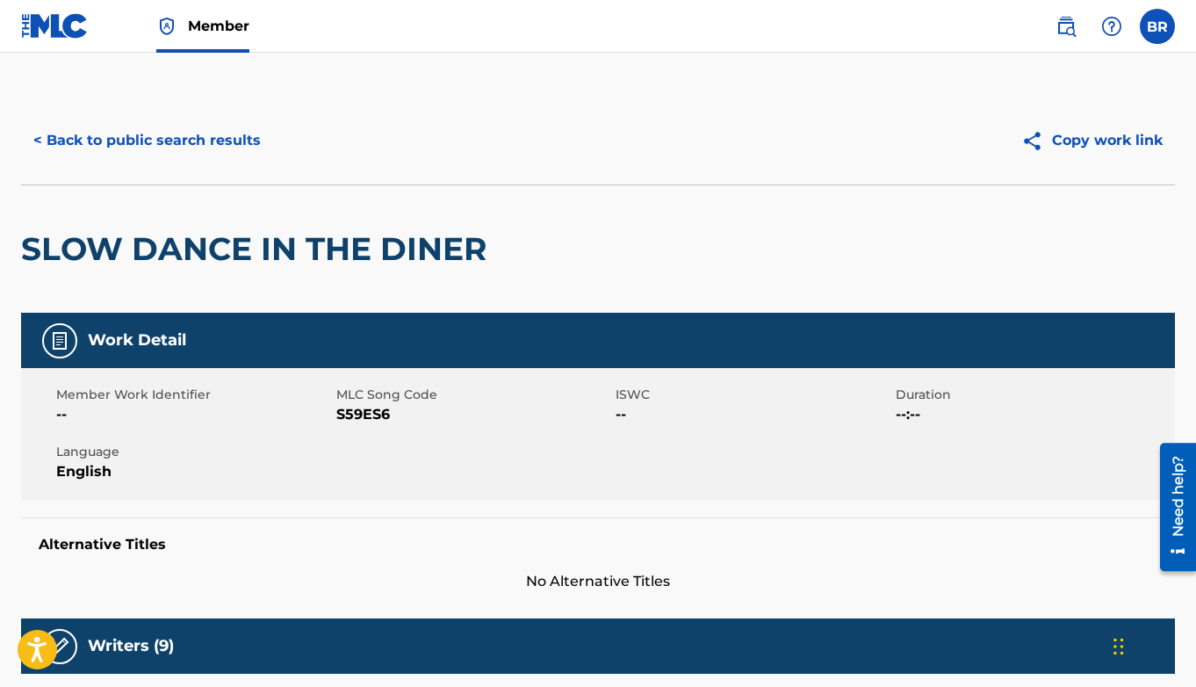
click at [170, 141] on button "< Back to public search results" at bounding box center [147, 141] width 252 height 44
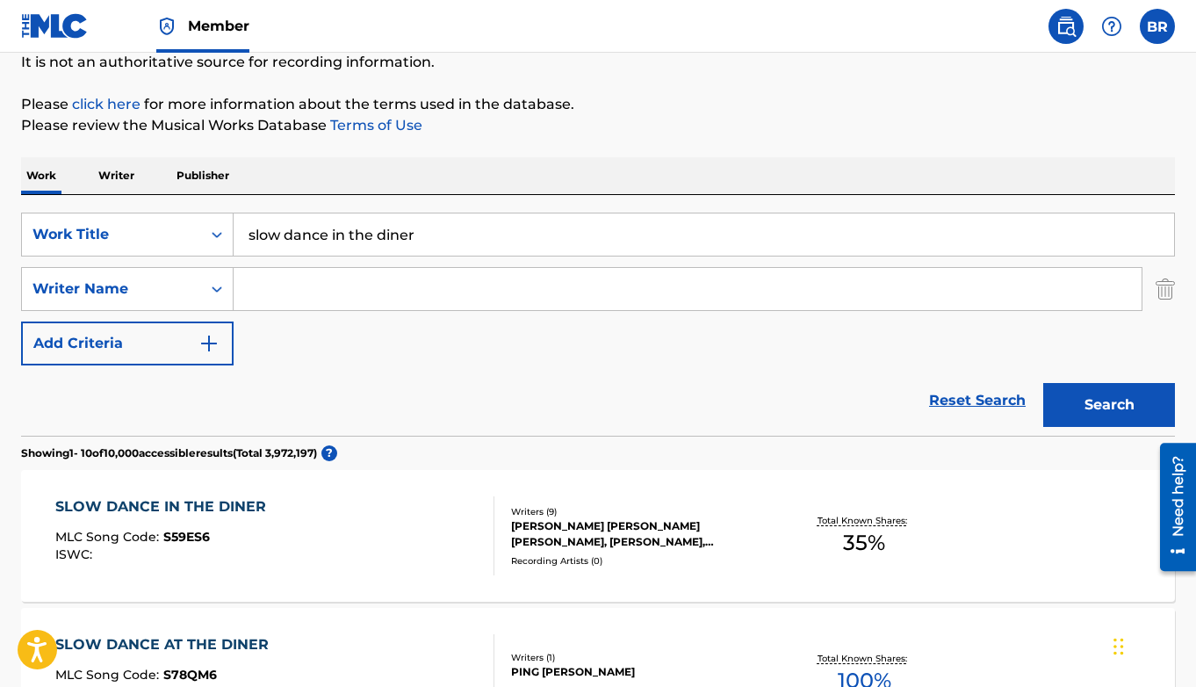
scroll to position [89, 0]
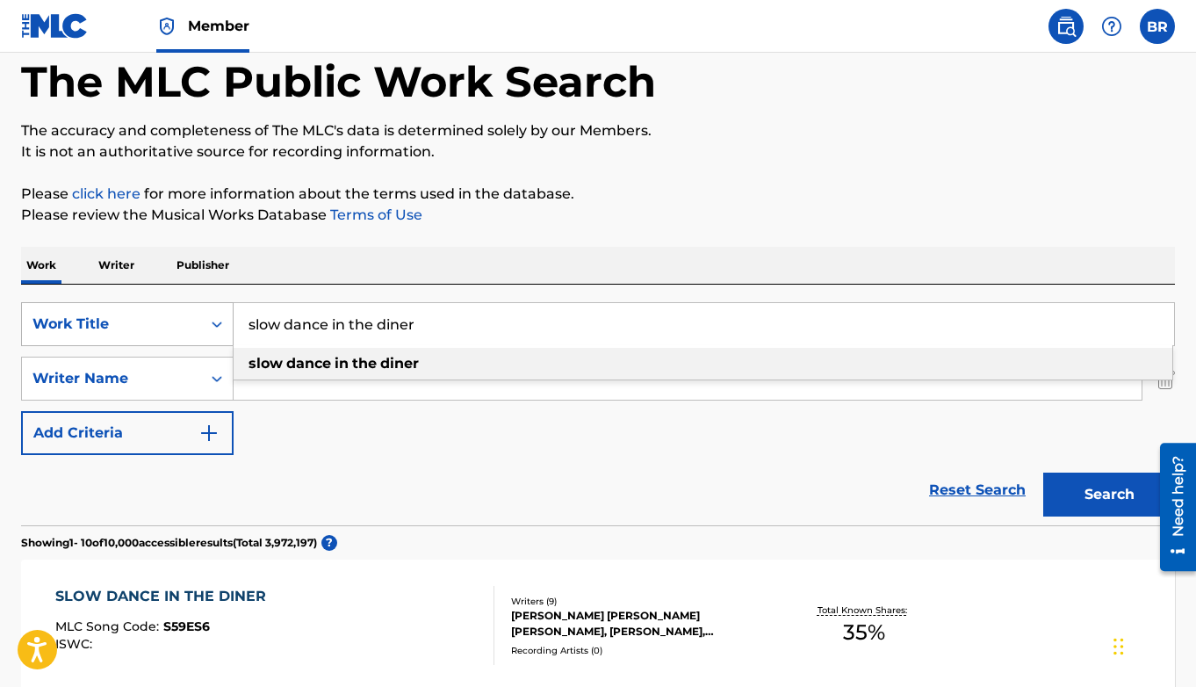
drag, startPoint x: 428, startPoint y: 325, endPoint x: 129, endPoint y: 314, distance: 298.7
click at [129, 314] on div "SearchWithCriteriae47f628c-8df7-4856-80ba-7921cb0ac8a6 Work Title slow dance in…" at bounding box center [598, 324] width 1154 height 44
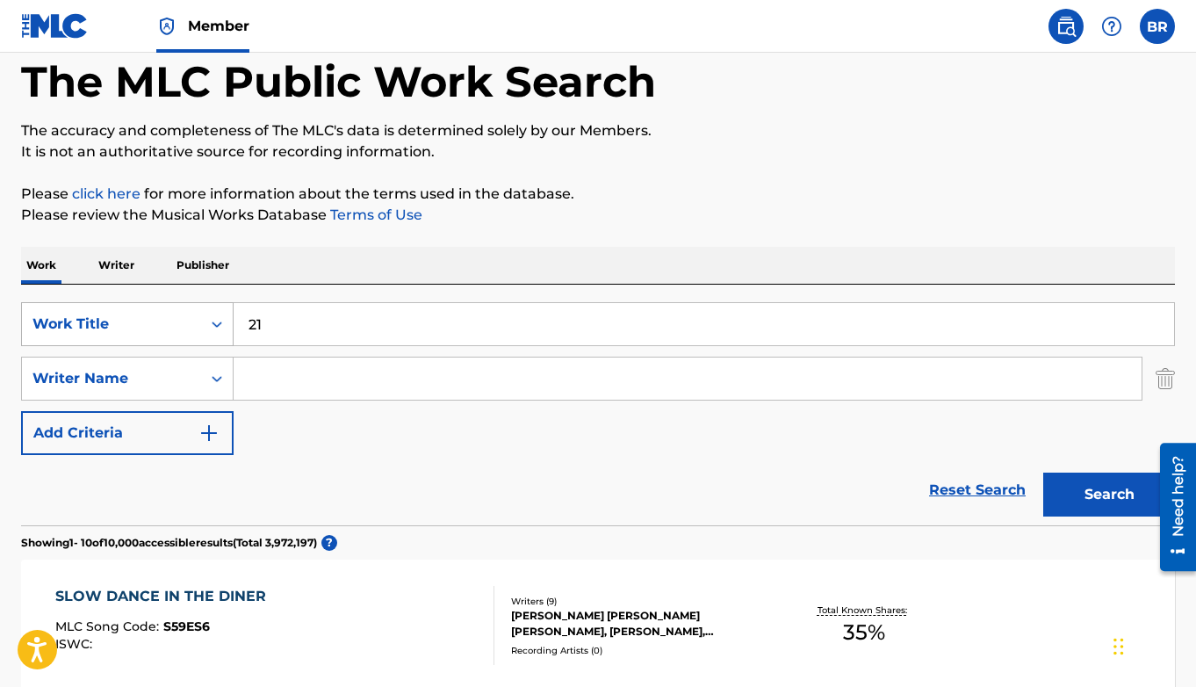
type input "21"
type input "larocca"
click at [925, 472] on button "Search" at bounding box center [1109, 494] width 132 height 44
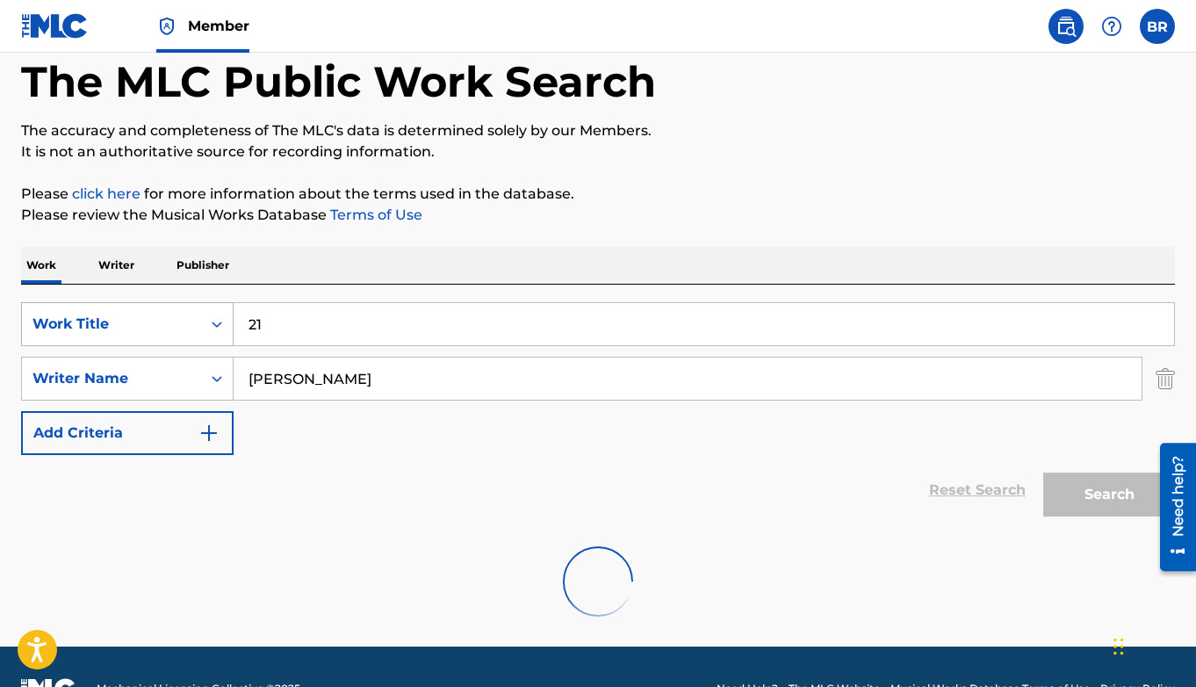
scroll to position [76, 0]
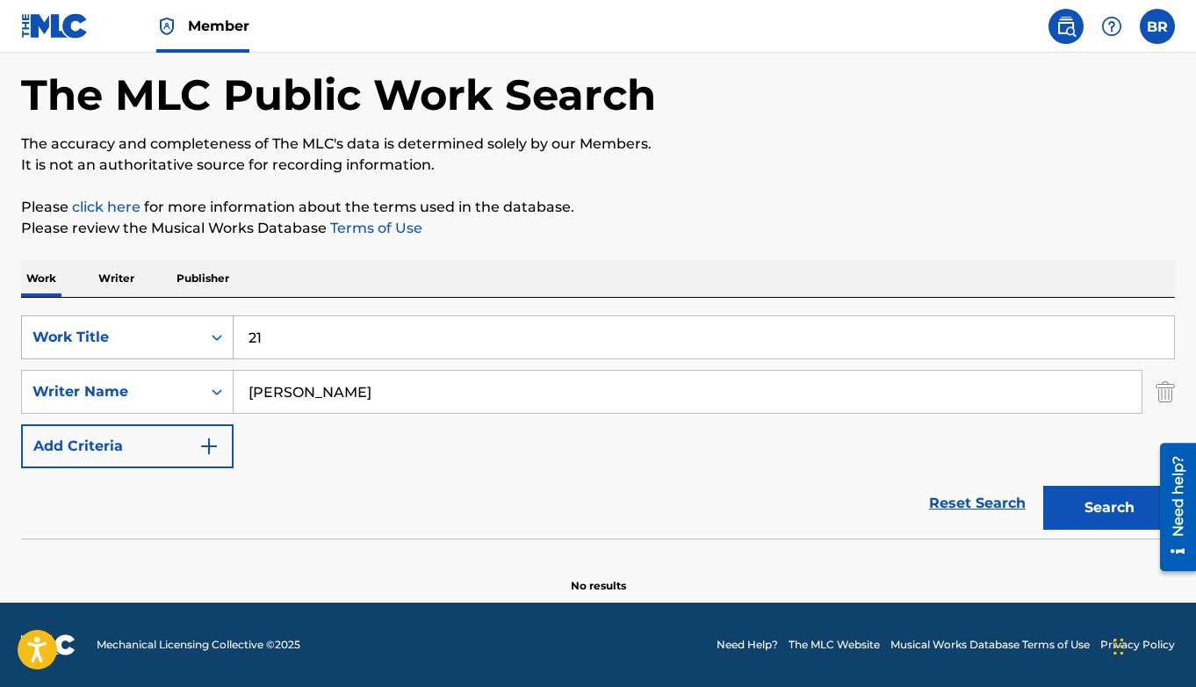
drag, startPoint x: 292, startPoint y: 343, endPoint x: 125, endPoint y: 326, distance: 167.7
click at [125, 326] on div "SearchWithCriteriae47f628c-8df7-4856-80ba-7921cb0ac8a6 Work Title 21" at bounding box center [598, 337] width 1154 height 44
type input "Marni Problems"
click at [925, 486] on button "Search" at bounding box center [1109, 508] width 132 height 44
drag, startPoint x: 316, startPoint y: 406, endPoint x: 162, endPoint y: 406, distance: 154.5
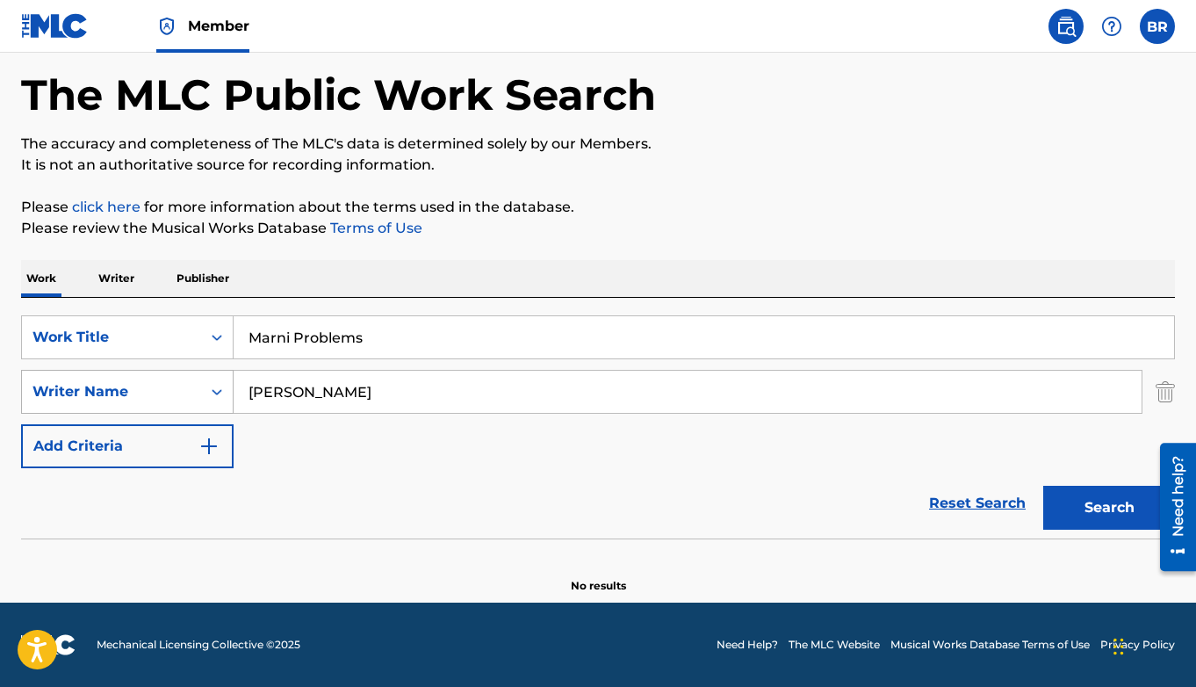
click at [162, 406] on div "SearchWithCriteriaf97a61c4-bf1b-4ce3-8e8b-d195cfbdb80a Writer Name larocca" at bounding box center [598, 392] width 1154 height 44
type input "l"
click at [925, 486] on button "Search" at bounding box center [1109, 508] width 132 height 44
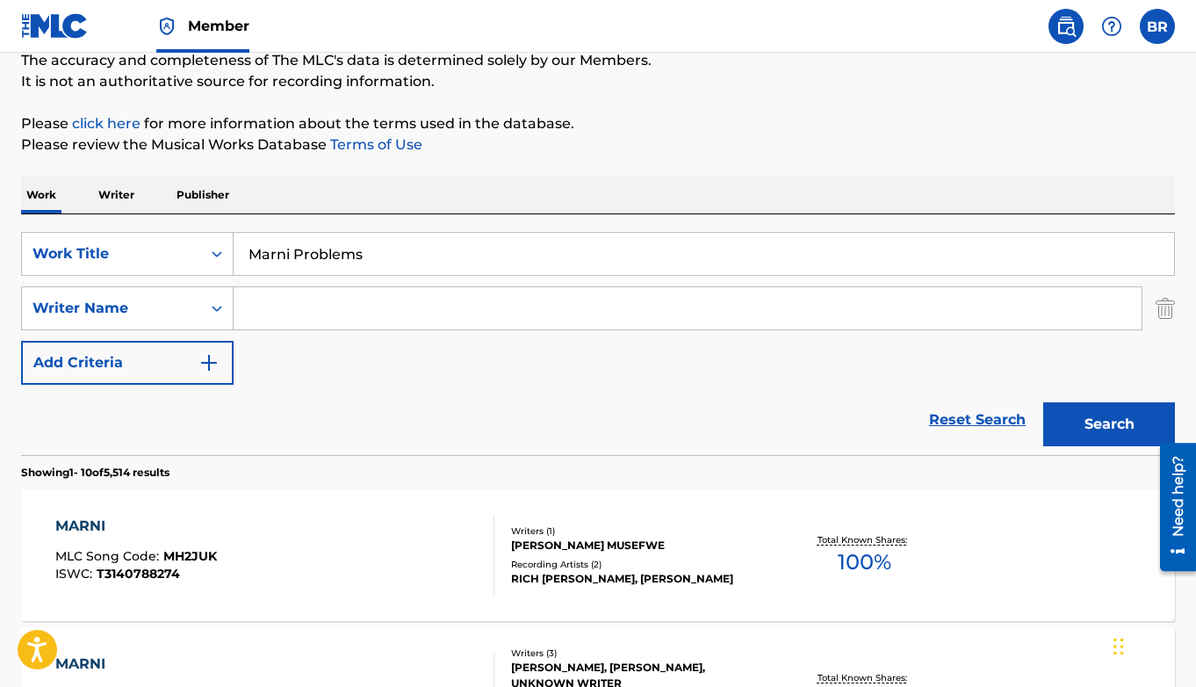
scroll to position [161, 0]
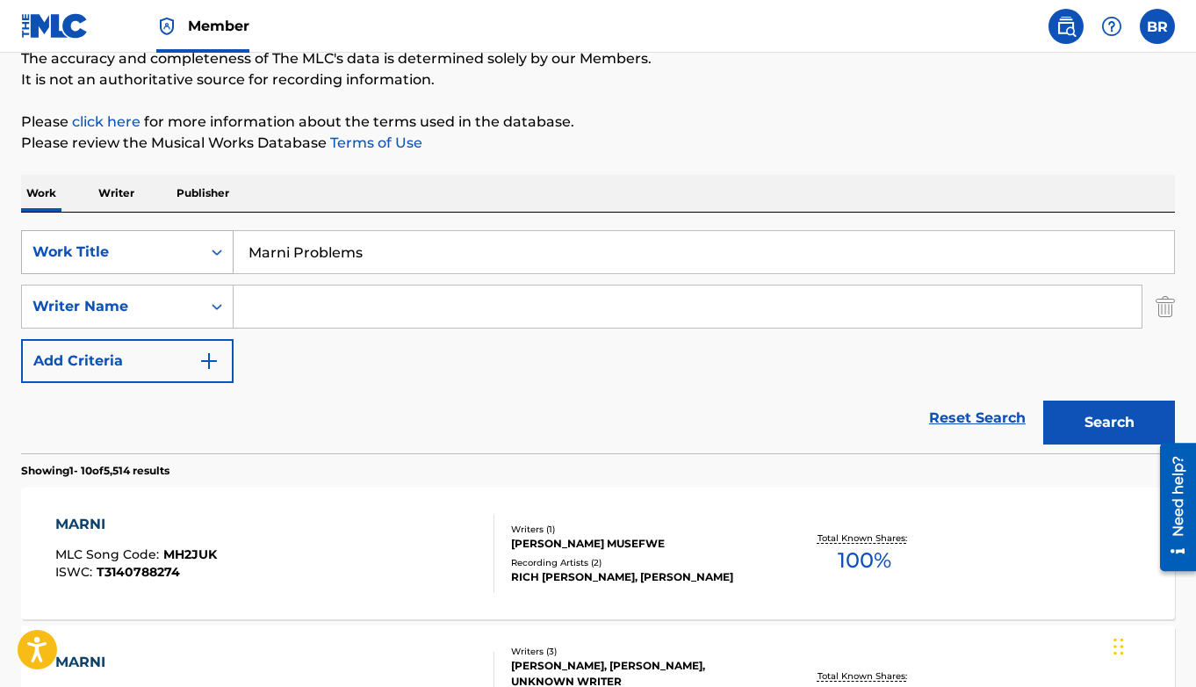
drag, startPoint x: 392, startPoint y: 261, endPoint x: 134, endPoint y: 241, distance: 258.0
click at [134, 241] on div "SearchWithCriteriae47f628c-8df7-4856-80ba-7921cb0ac8a6 Work Title Marni Problems" at bounding box center [598, 252] width 1154 height 44
click at [925, 400] on button "Search" at bounding box center [1109, 422] width 132 height 44
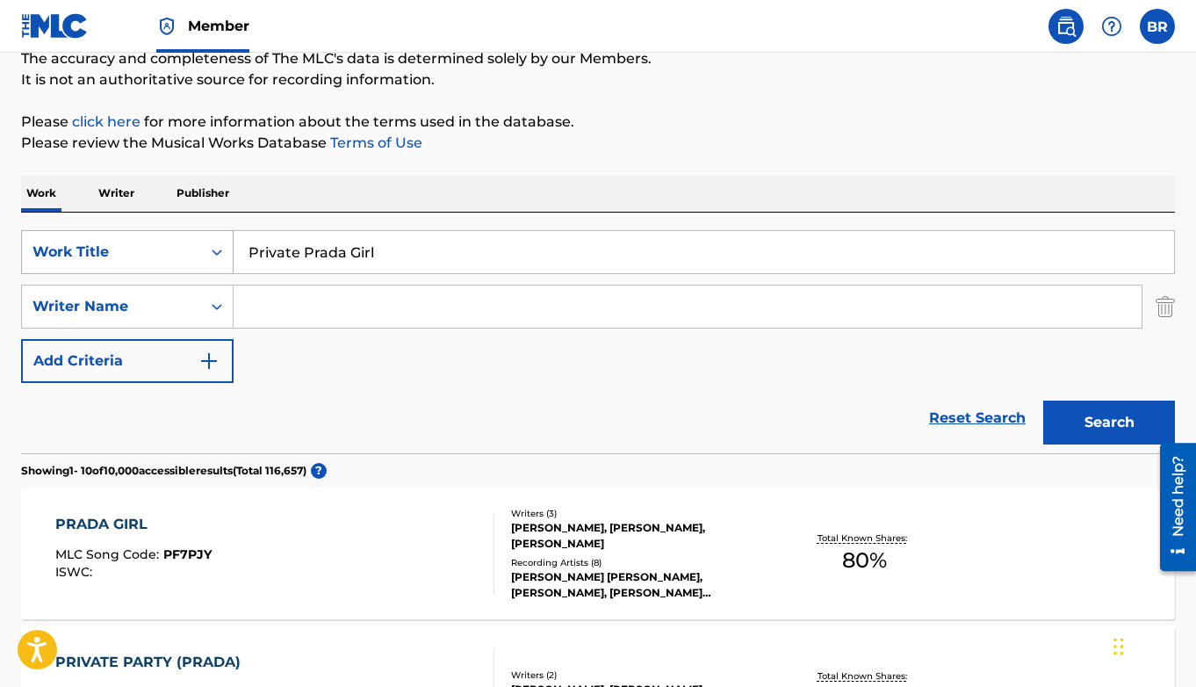
drag, startPoint x: 401, startPoint y: 248, endPoint x: 149, endPoint y: 247, distance: 252.0
click at [149, 247] on div "SearchWithCriteriae47f628c-8df7-4856-80ba-7921cb0ac8a6 Work Title Private Prada…" at bounding box center [598, 252] width 1154 height 44
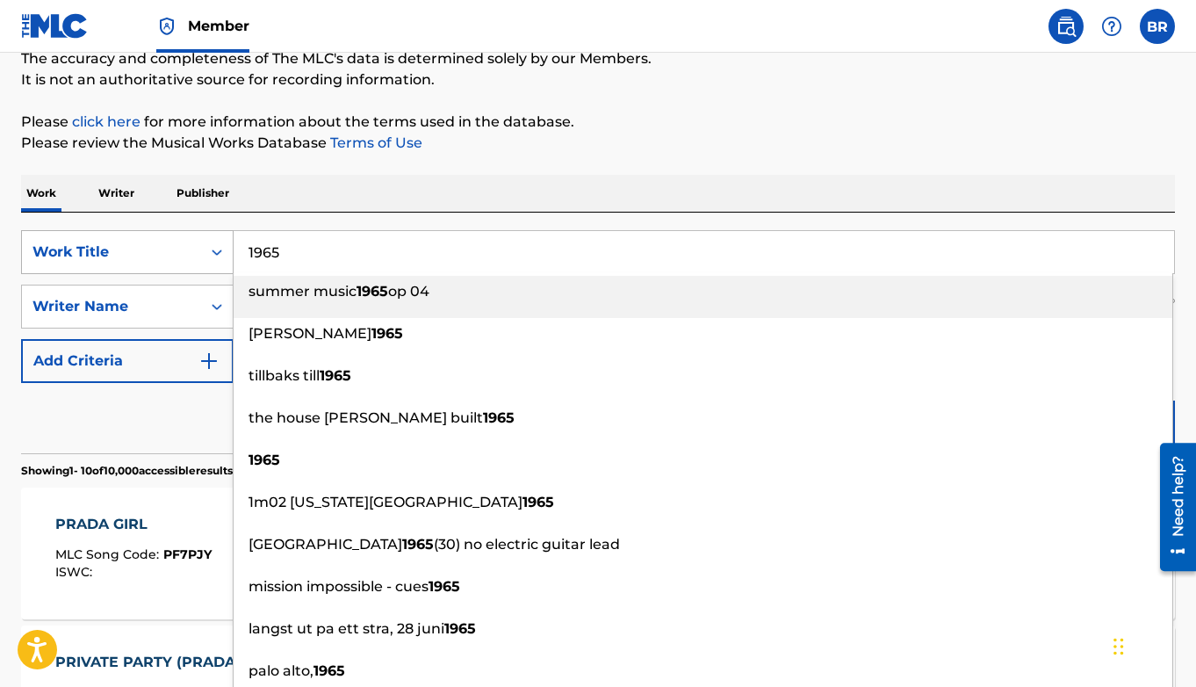
type input "summer music 1965 op 04"
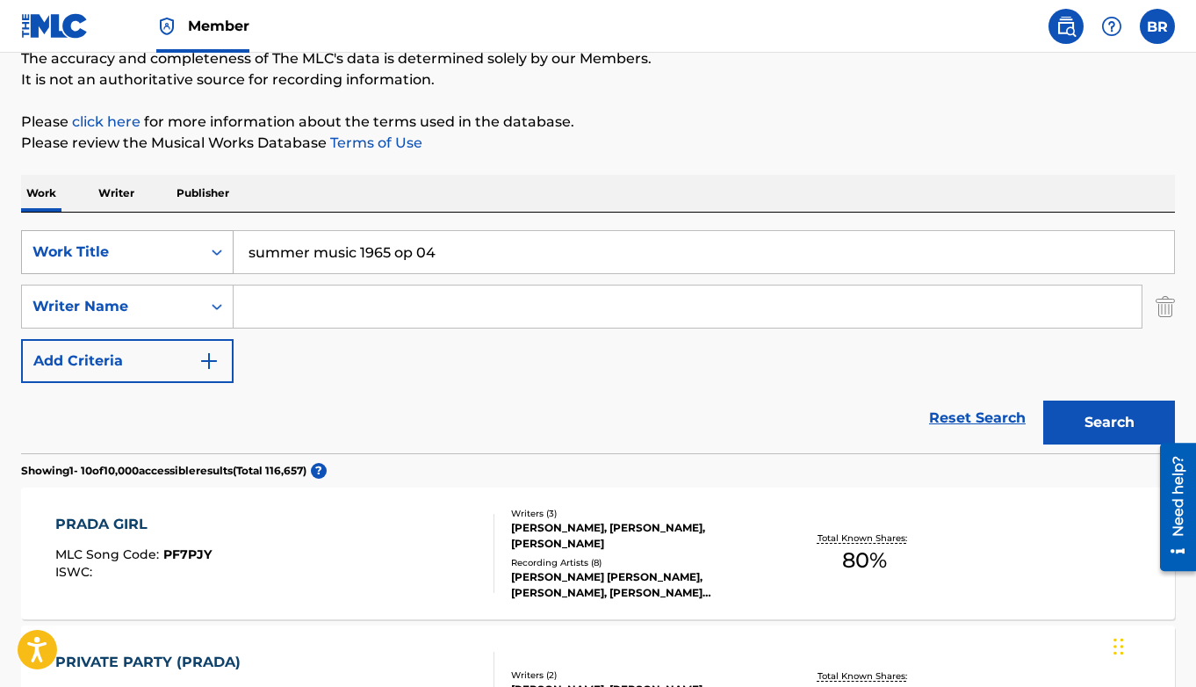
drag, startPoint x: 534, startPoint y: 248, endPoint x: 112, endPoint y: 248, distance: 421.5
click at [112, 248] on div "SearchWithCriteriae47f628c-8df7-4856-80ba-7921cb0ac8a6 Work Title summer music …" at bounding box center [598, 252] width 1154 height 44
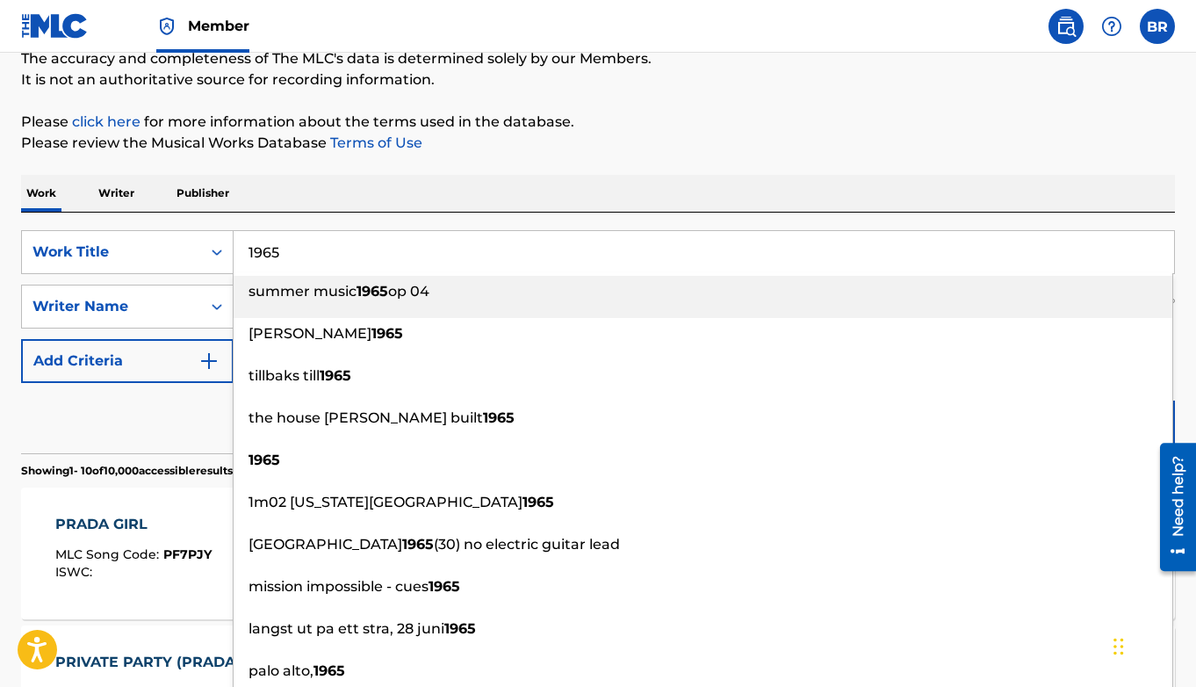
type input "1965"
click at [127, 414] on div "Reset Search Search" at bounding box center [598, 418] width 1154 height 70
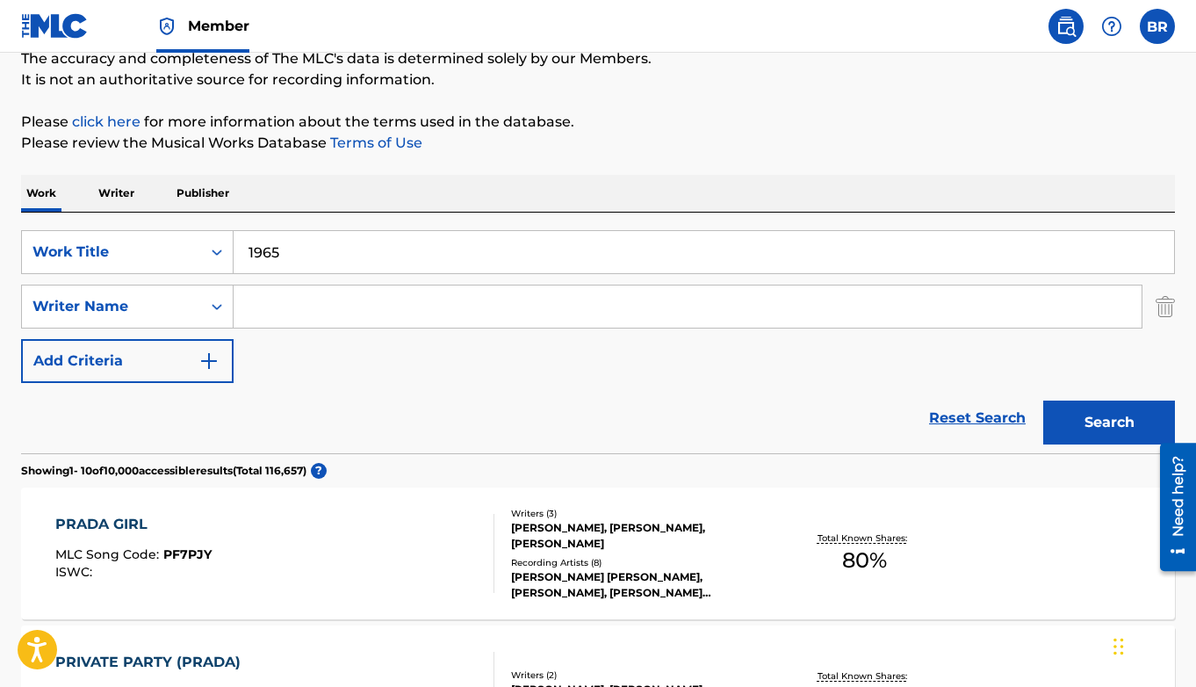
click at [284, 292] on input "Search Form" at bounding box center [688, 306] width 908 height 42
type input "veltz"
click at [925, 400] on button "Search" at bounding box center [1109, 422] width 132 height 44
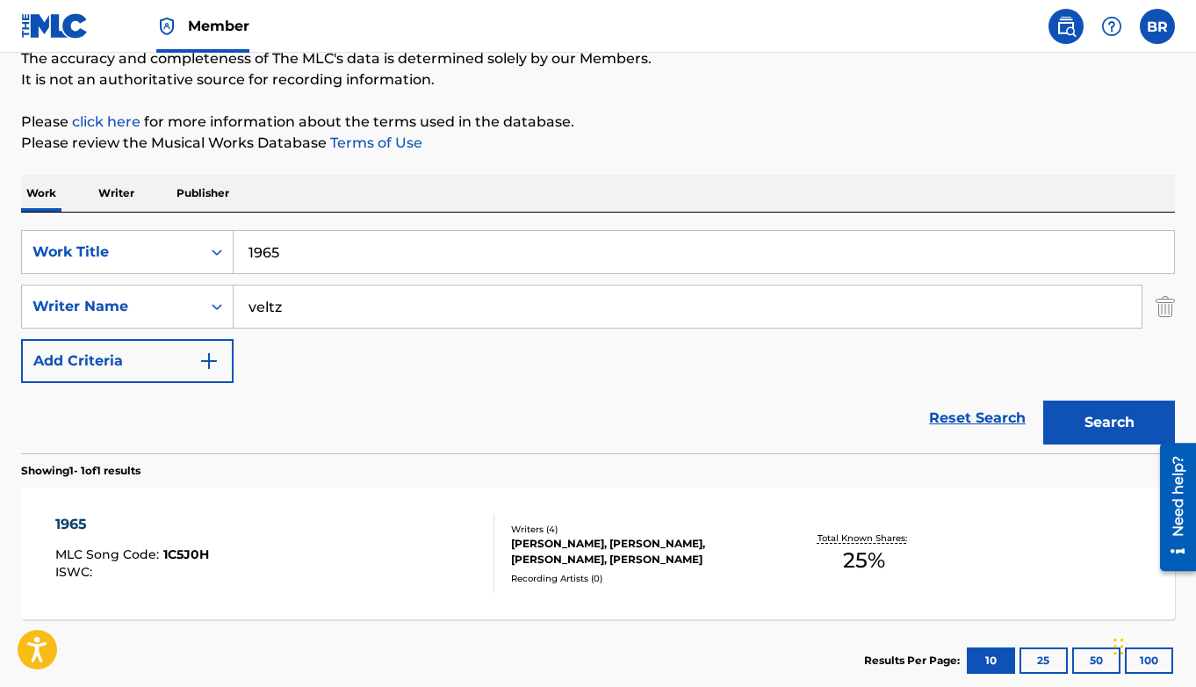
click at [68, 528] on div "1965" at bounding box center [132, 524] width 154 height 21
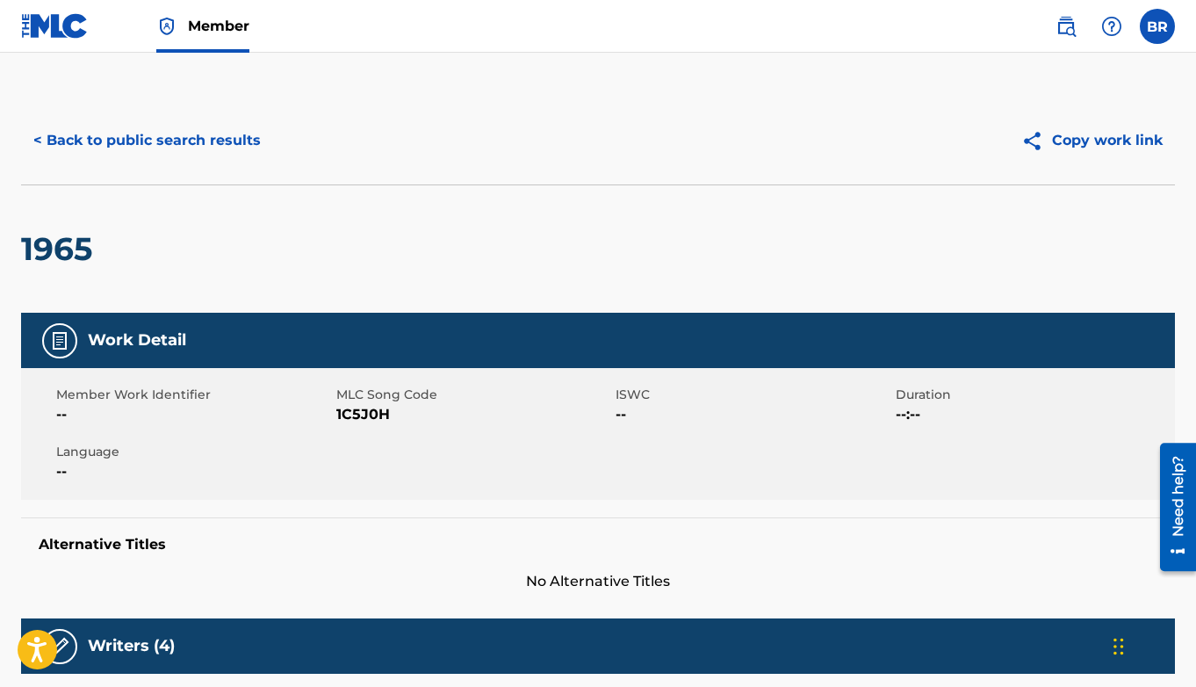
click at [64, 37] on img at bounding box center [55, 25] width 68 height 25
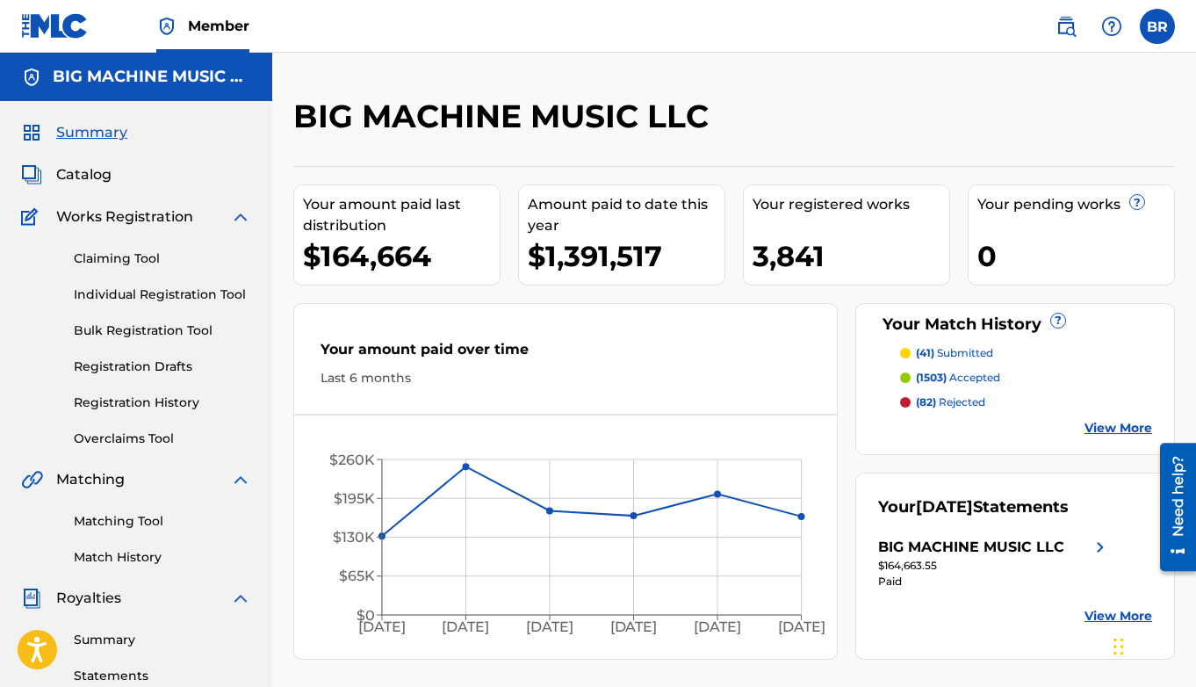
click at [160, 402] on link "Registration History" at bounding box center [162, 402] width 177 height 18
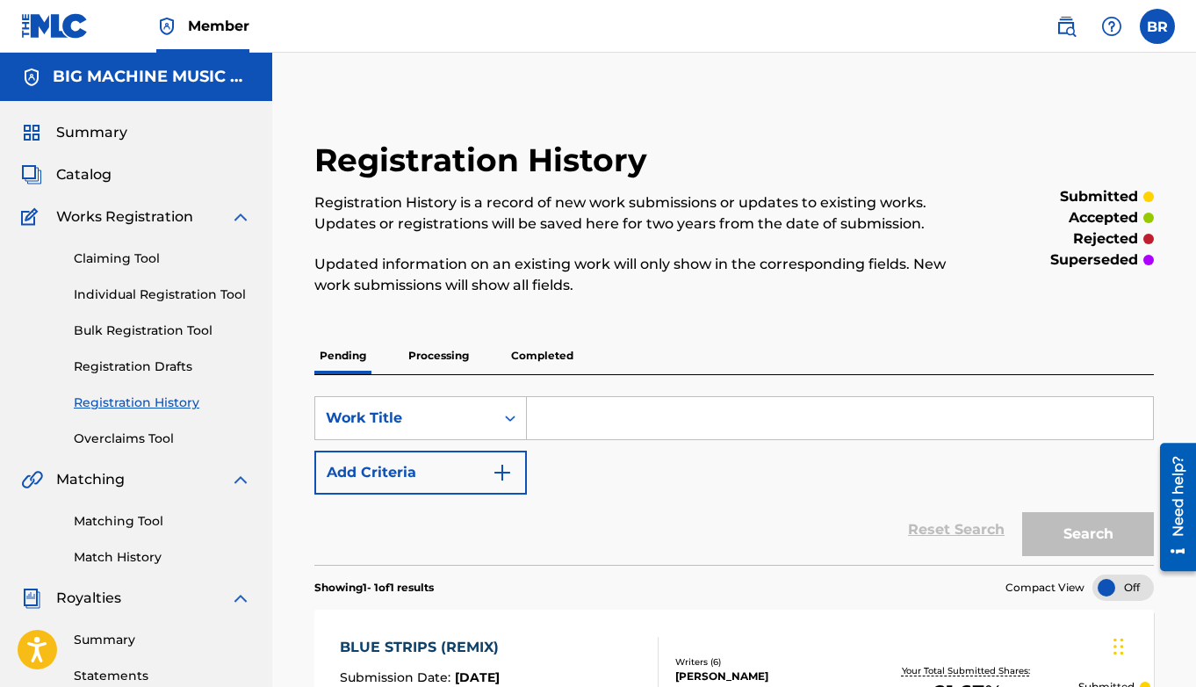
click at [518, 355] on p "Completed" at bounding box center [542, 355] width 73 height 37
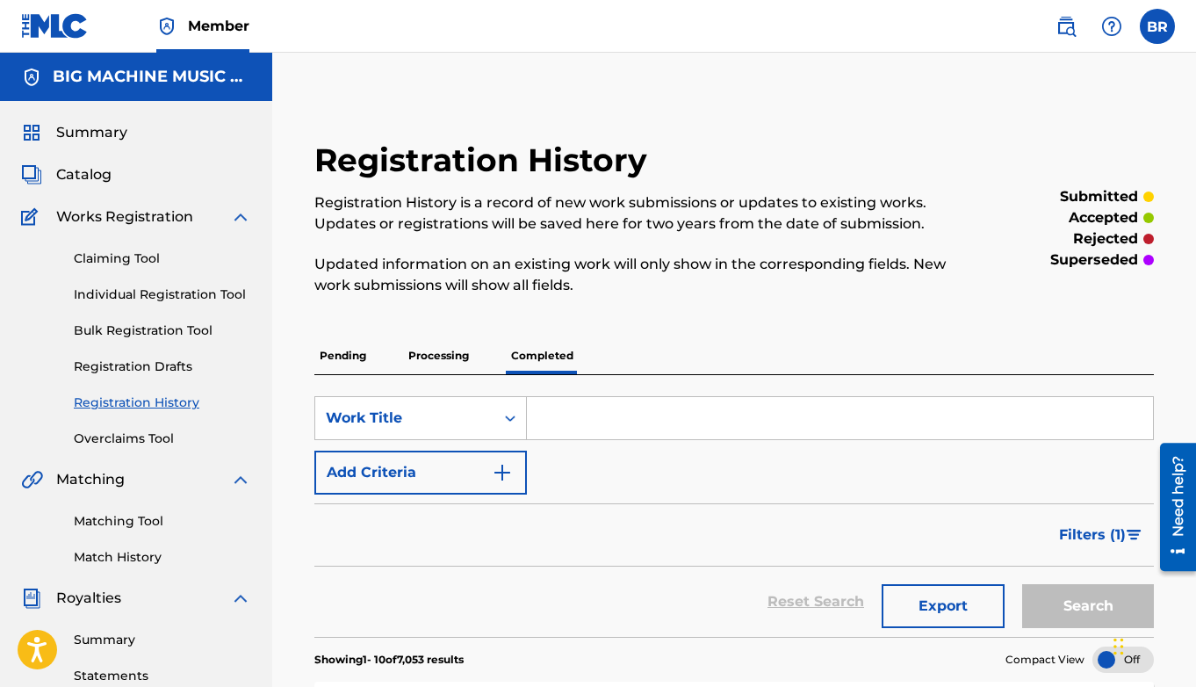
click at [600, 431] on input "Search Form" at bounding box center [840, 418] width 626 height 42
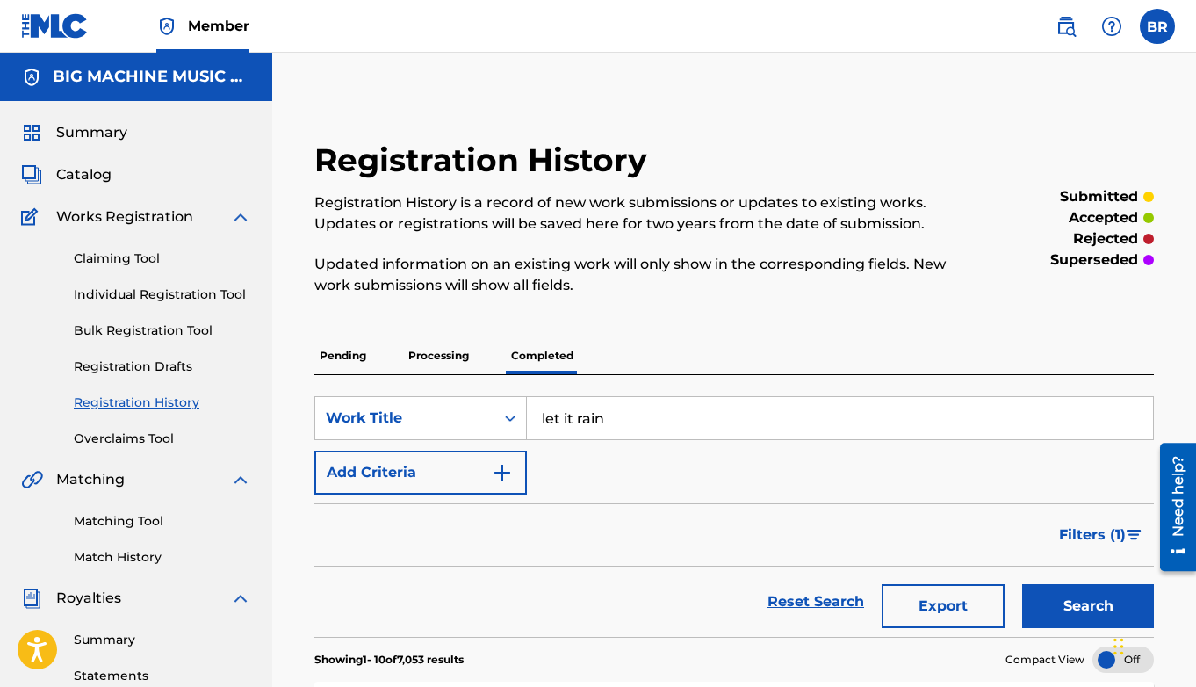
type input "let it rain"
click at [925, 584] on button "Search" at bounding box center [1088, 606] width 132 height 44
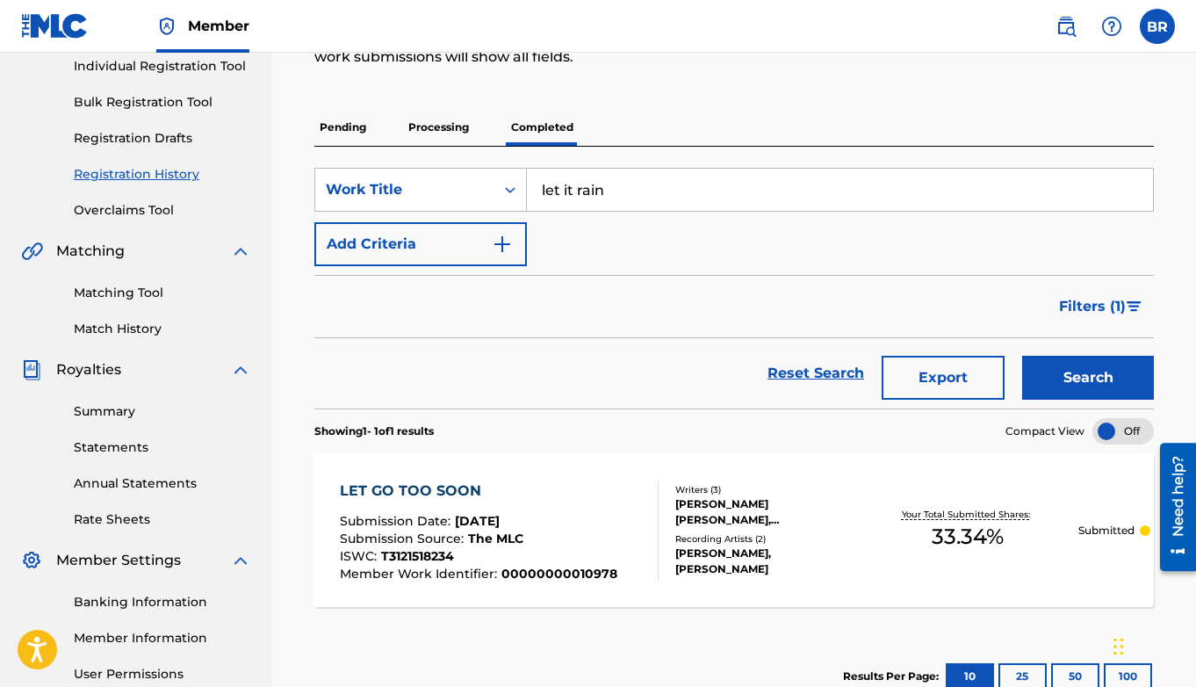
scroll to position [130, 0]
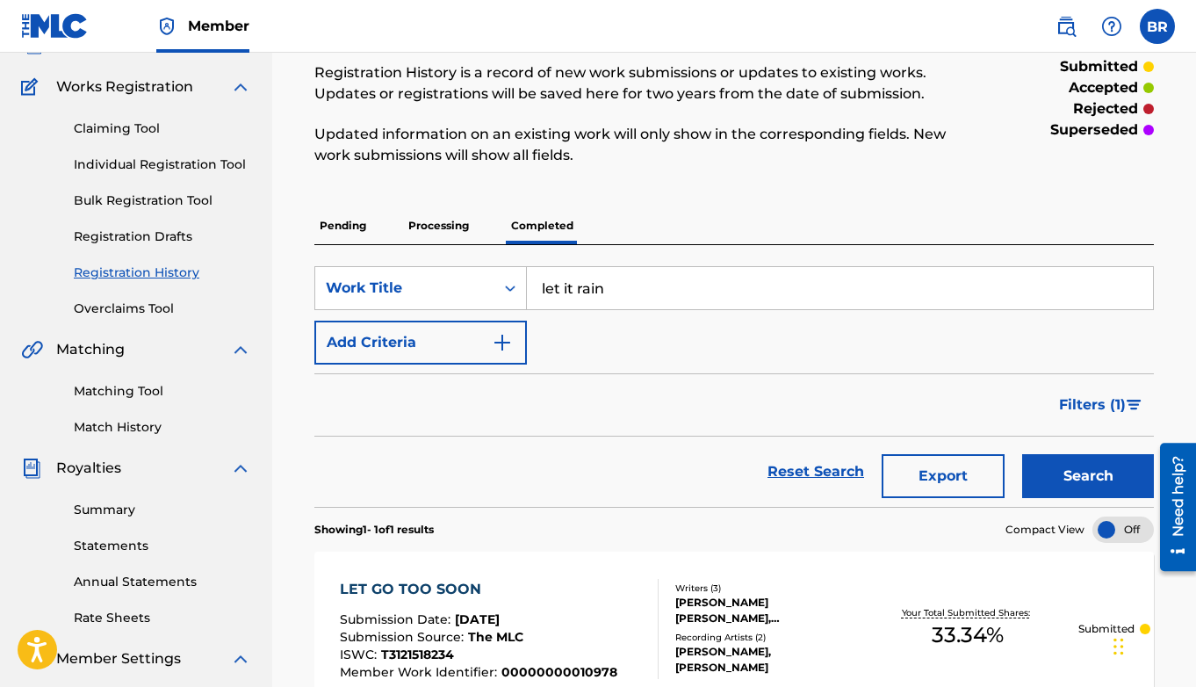
click at [441, 228] on p "Processing" at bounding box center [438, 225] width 71 height 37
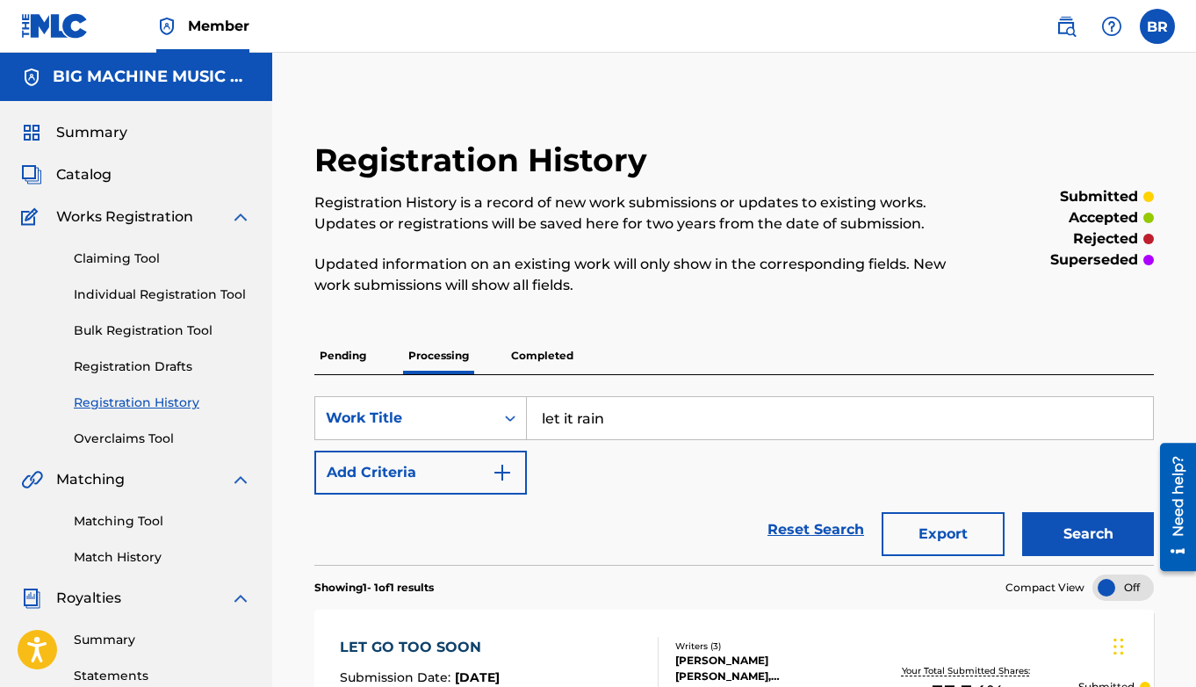
click at [344, 350] on p "Pending" at bounding box center [342, 355] width 57 height 37
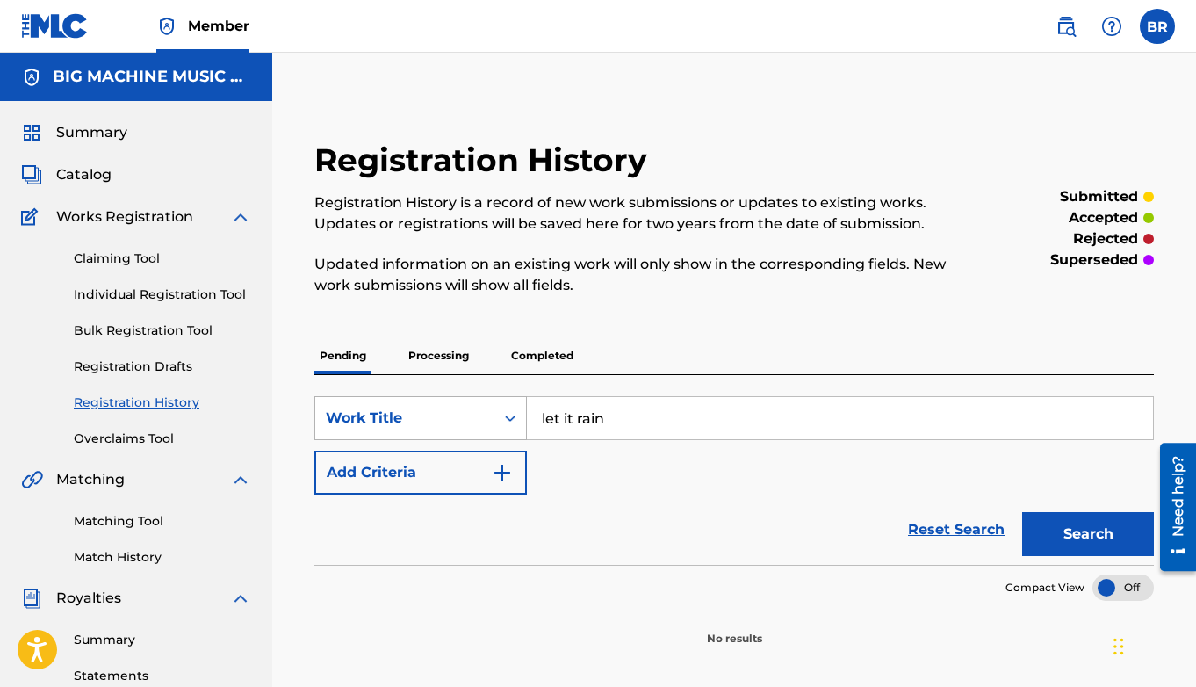
drag, startPoint x: 675, startPoint y: 427, endPoint x: 479, endPoint y: 416, distance: 196.1
click at [479, 416] on div "SearchWithCriteriab2100154-385a-4794-87e5-f0d993b377c0 Work Title let it rain" at bounding box center [733, 418] width 839 height 44
type input "the only question"
click at [925, 512] on button "Search" at bounding box center [1088, 534] width 132 height 44
click at [457, 358] on p "Processing" at bounding box center [438, 355] width 71 height 37
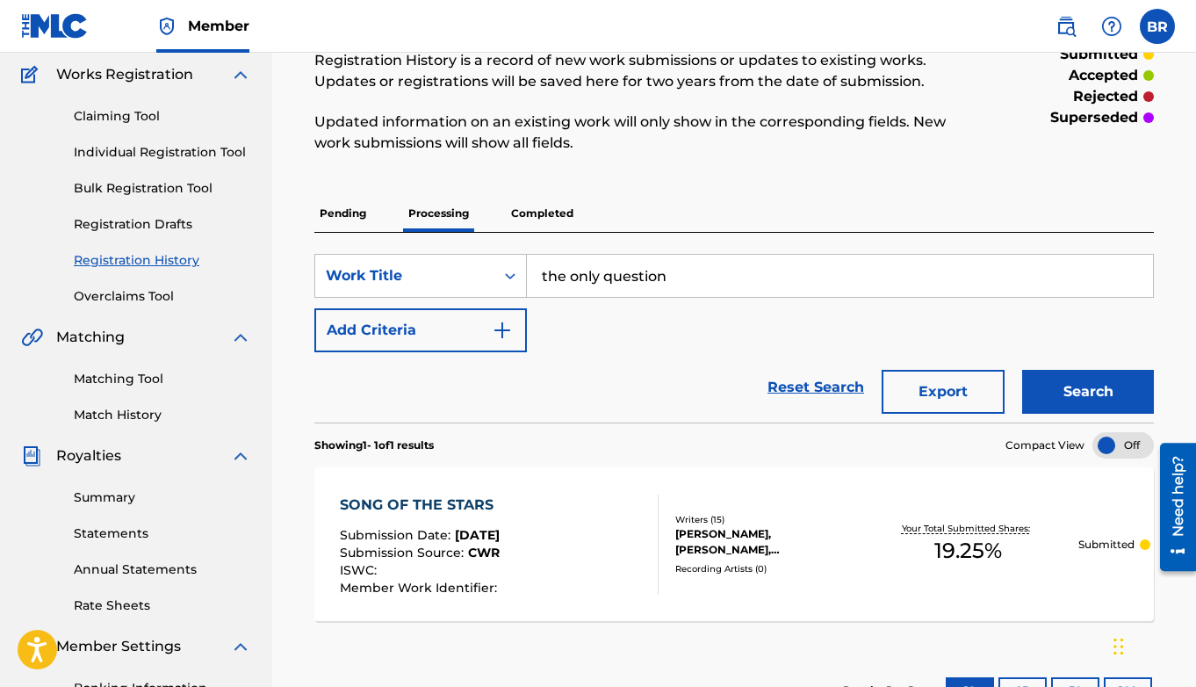
scroll to position [249, 0]
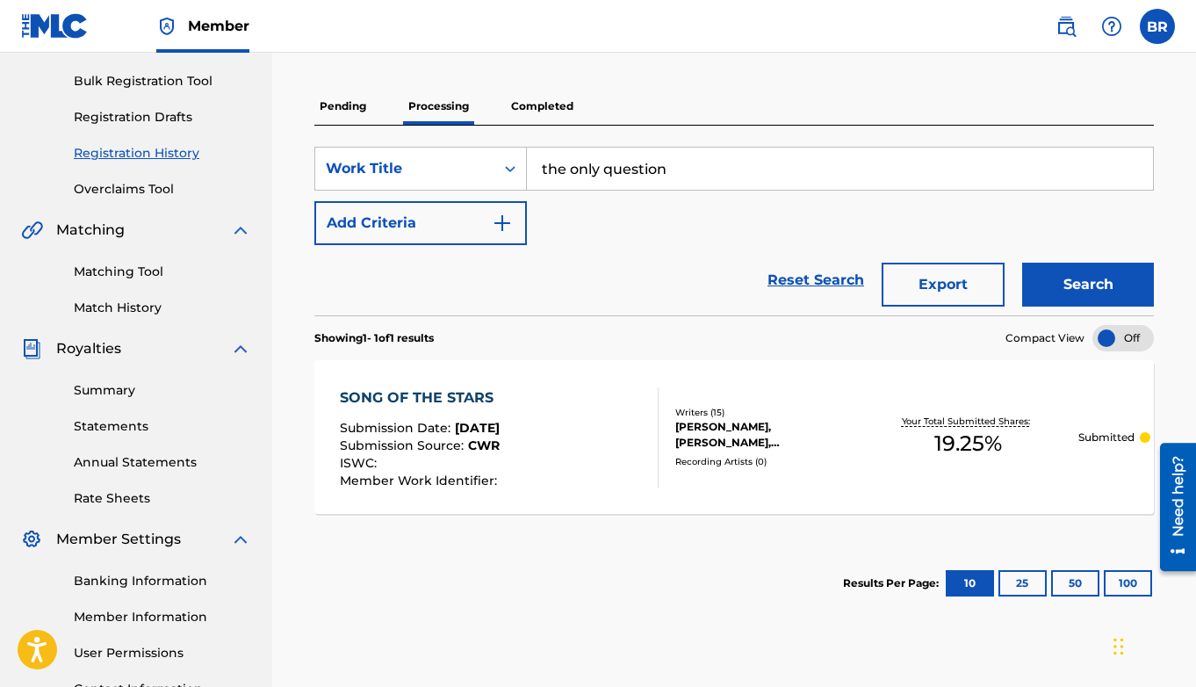
click at [529, 108] on p "Completed" at bounding box center [542, 106] width 73 height 37
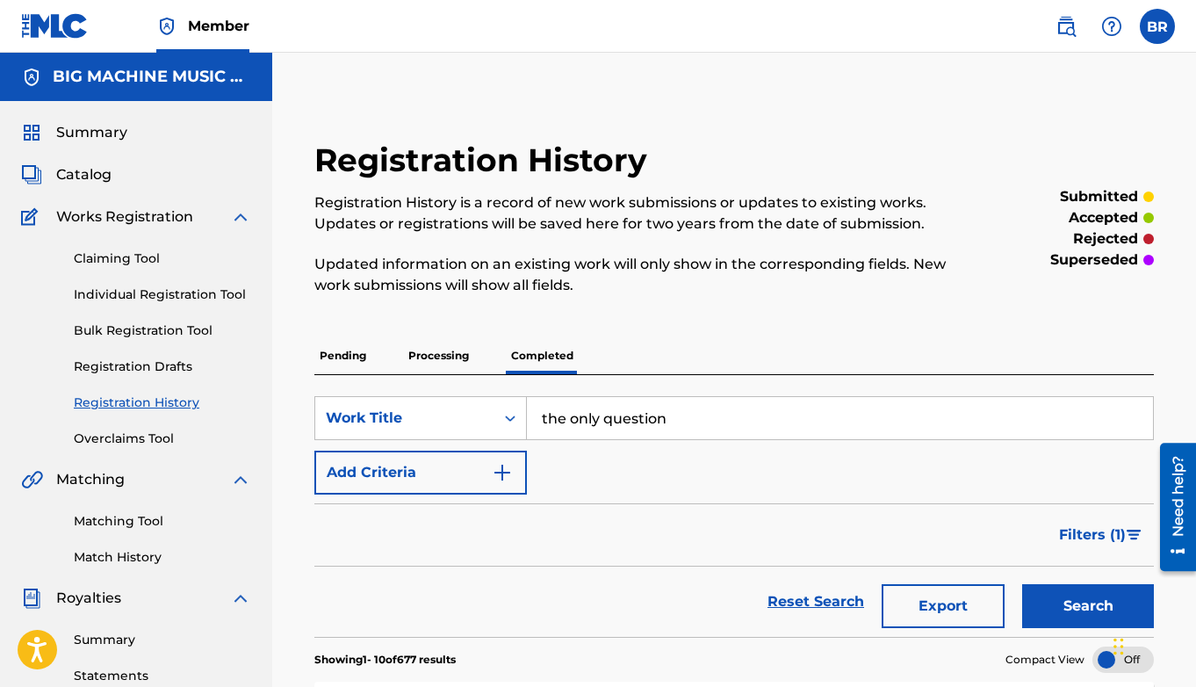
click at [102, 172] on span "Catalog" at bounding box center [83, 174] width 55 height 21
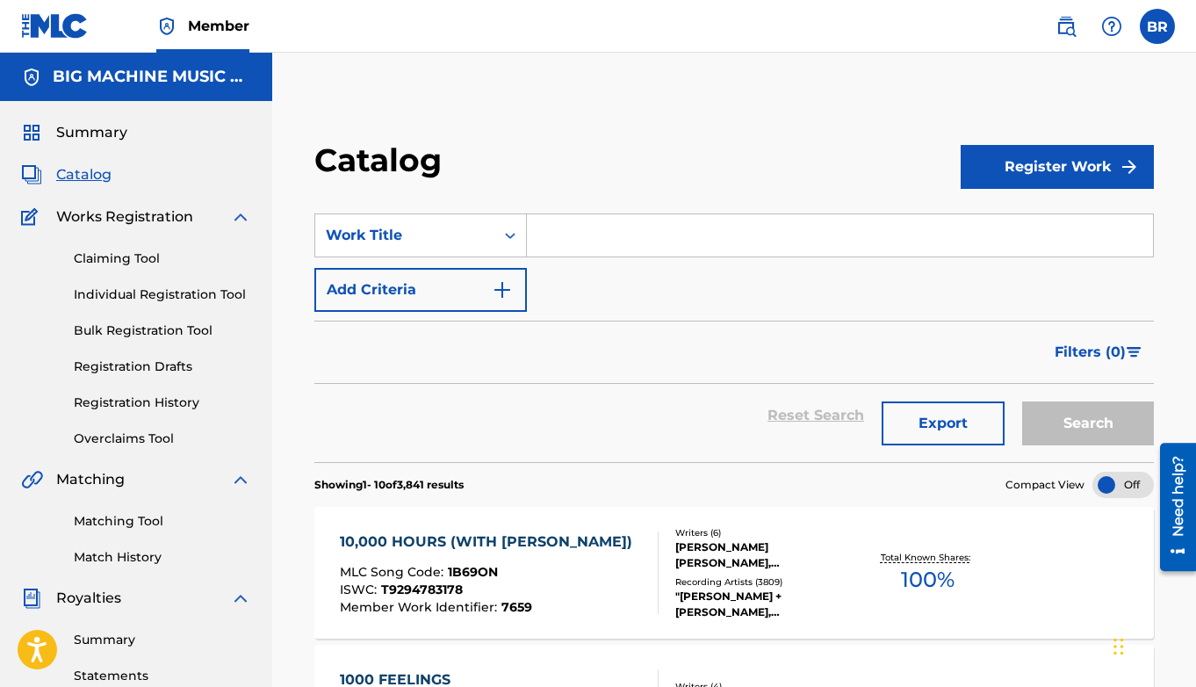
click at [584, 246] on input "Search Form" at bounding box center [840, 235] width 626 height 42
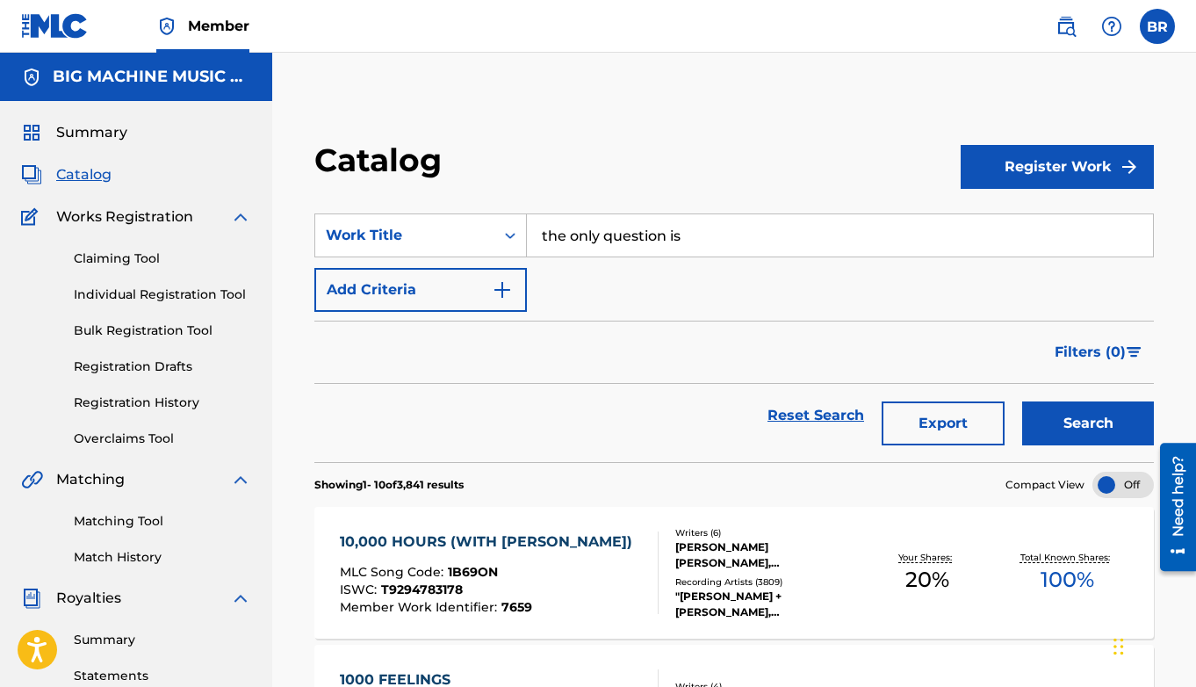
type input "the only question is"
click at [925, 409] on button "Search" at bounding box center [1088, 423] width 132 height 44
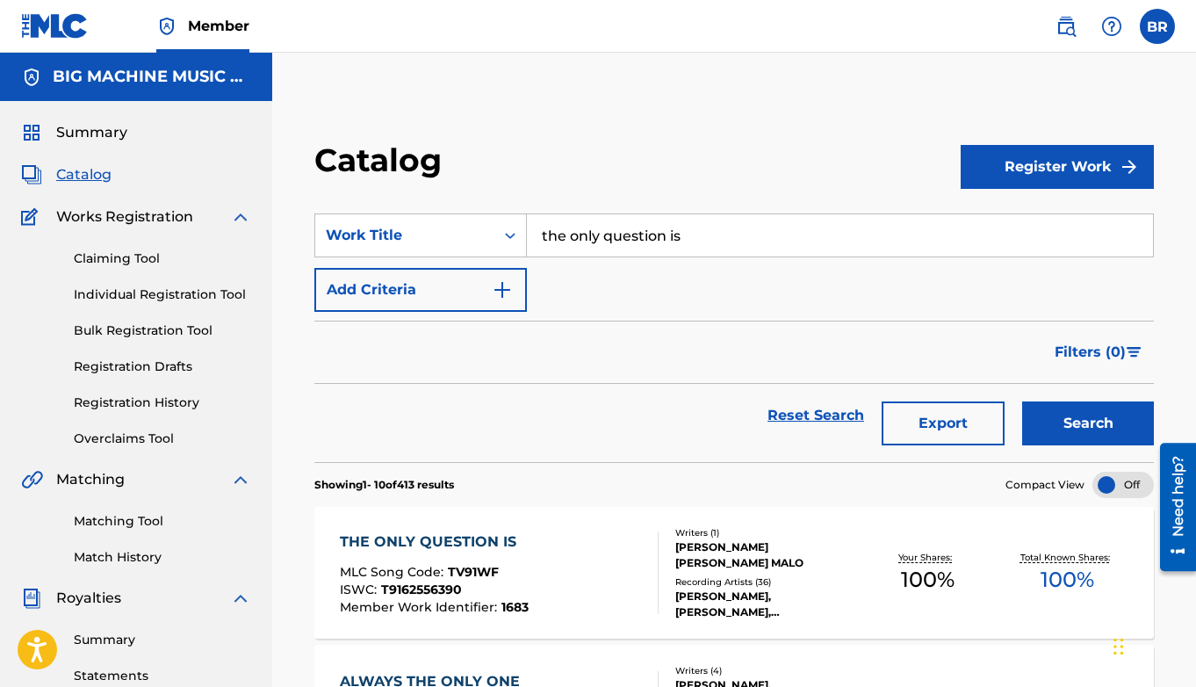
click at [481, 548] on div "THE ONLY QUESTION IS" at bounding box center [434, 541] width 189 height 21
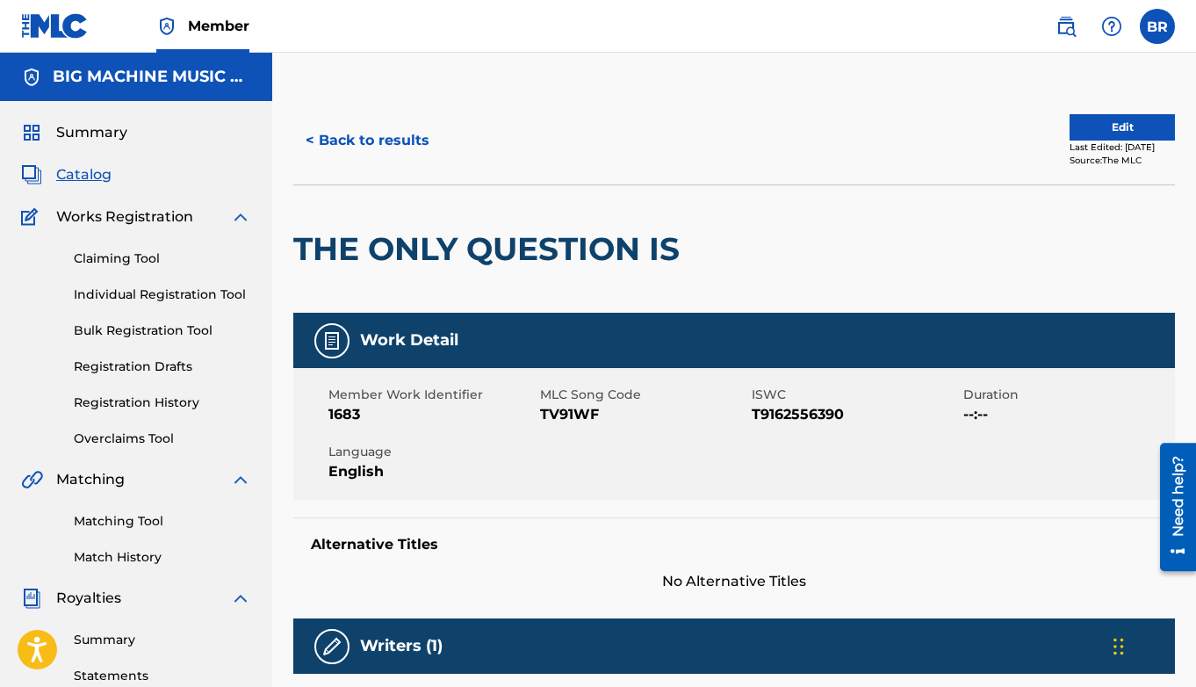
click at [342, 140] on button "< Back to results" at bounding box center [367, 141] width 148 height 44
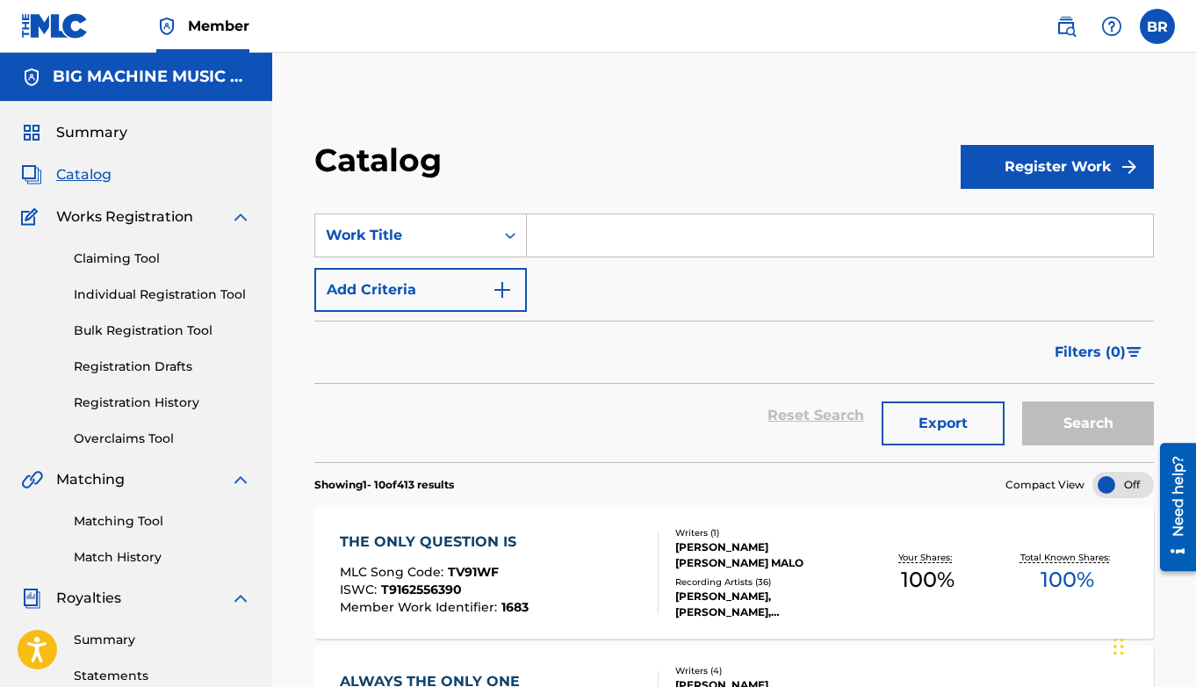
click at [614, 248] on input "Search Form" at bounding box center [840, 235] width 626 height 42
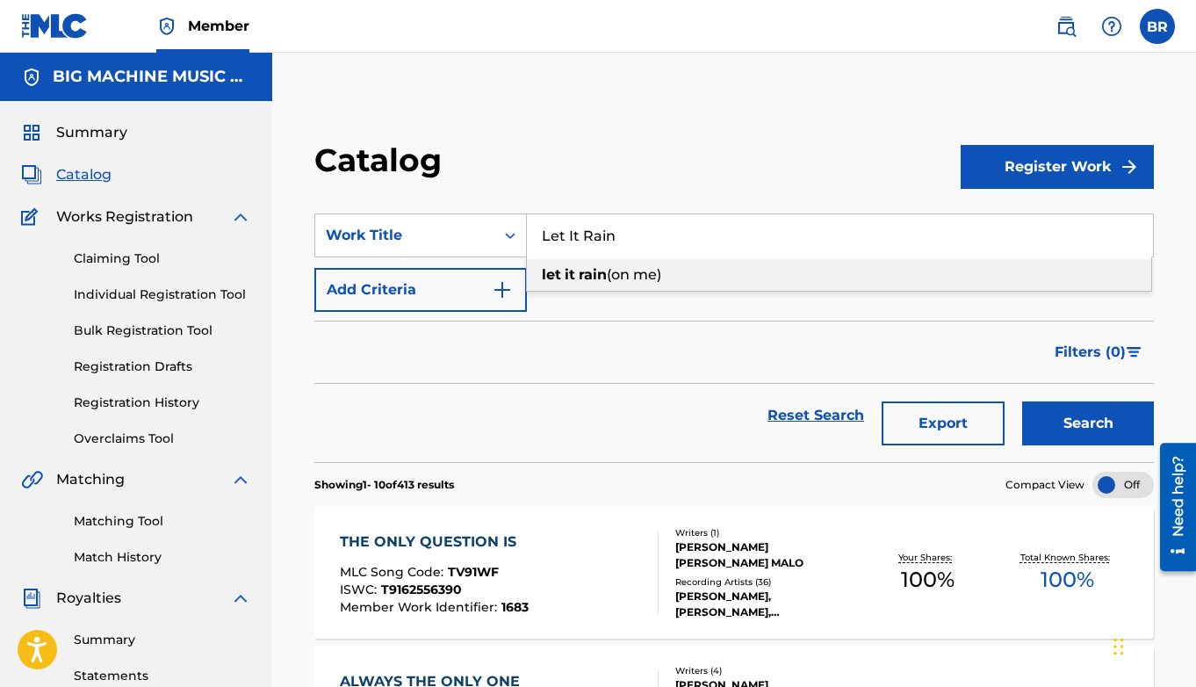
click at [625, 273] on span "(on me)" at bounding box center [634, 274] width 54 height 17
type input "let it rain (on me)"
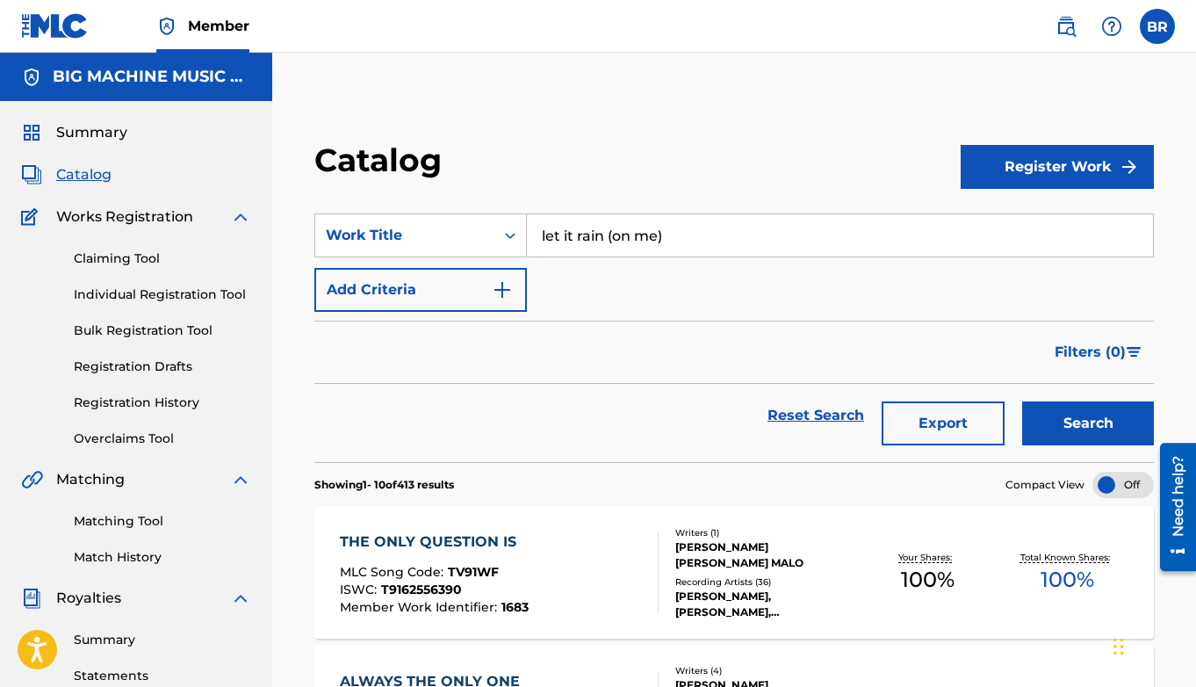
click at [925, 401] on button "Search" at bounding box center [1088, 423] width 132 height 44
click at [403, 541] on div "LET IT RAIN (ON ME)" at bounding box center [434, 541] width 189 height 21
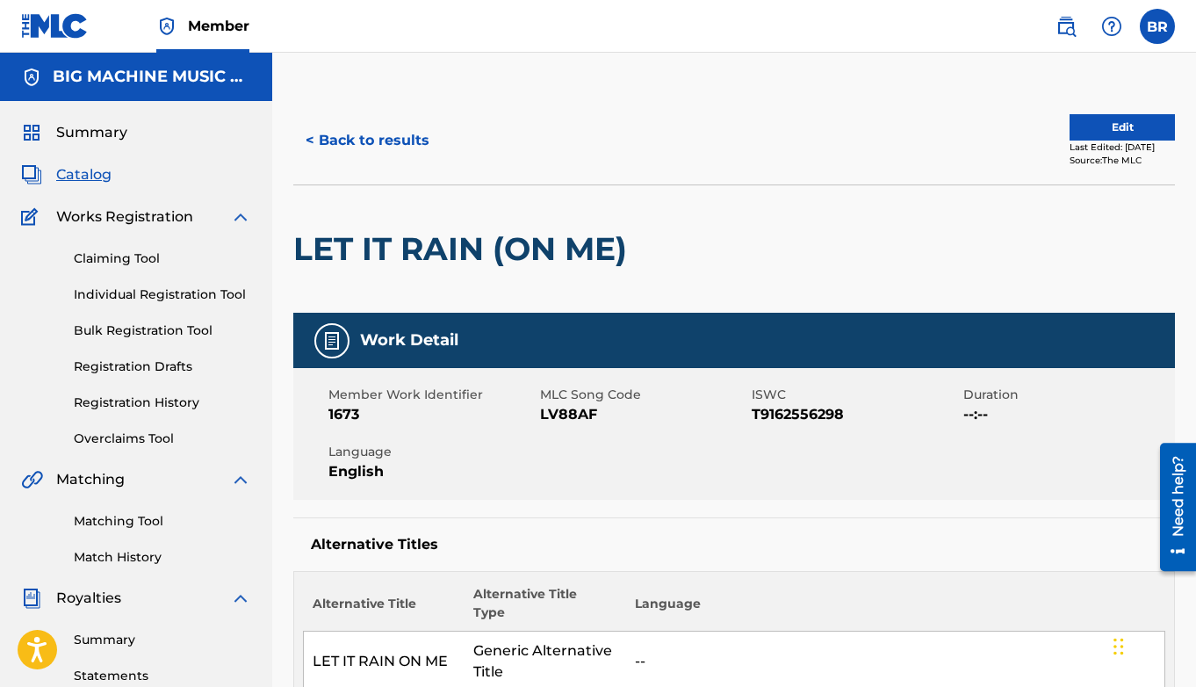
click at [390, 140] on button "< Back to results" at bounding box center [367, 141] width 148 height 44
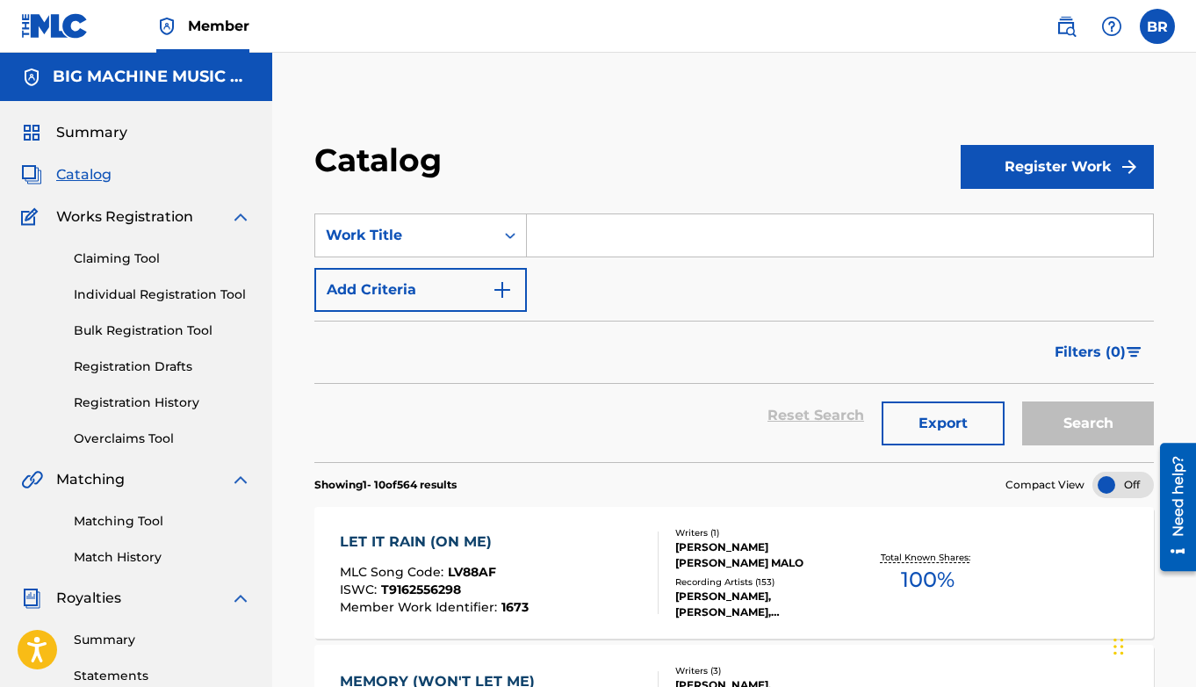
click at [573, 232] on input "Search Form" at bounding box center [840, 235] width 626 height 42
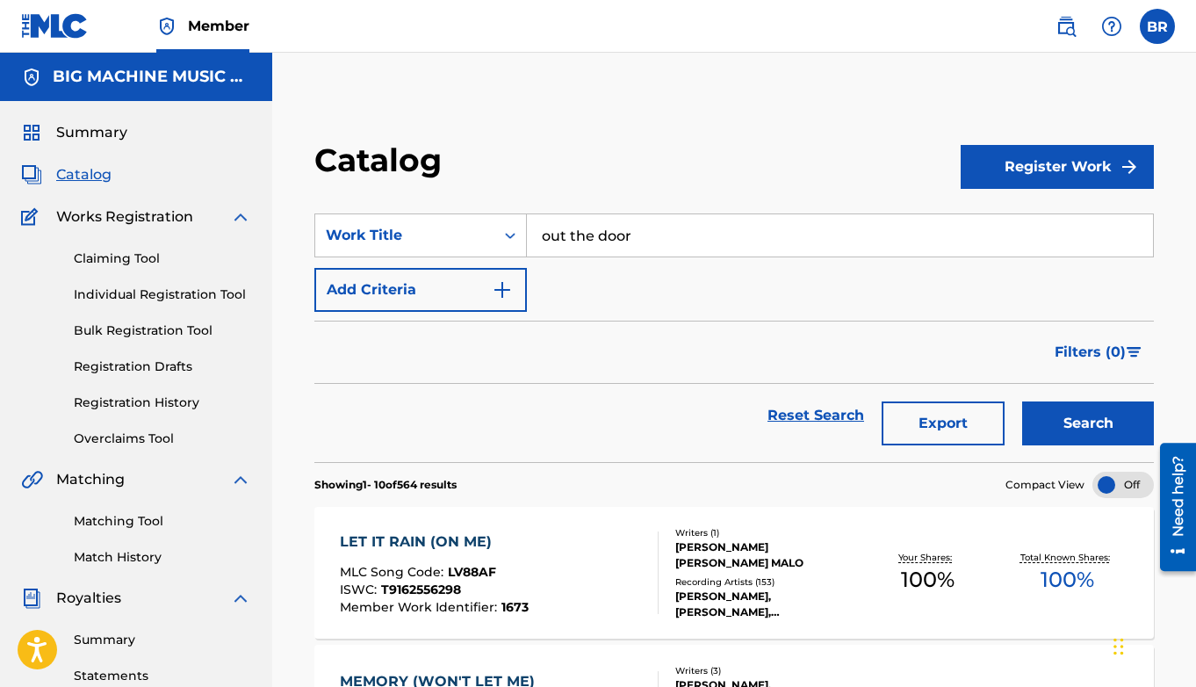
type input "out the door"
click at [925, 401] on button "Search" at bounding box center [1088, 423] width 132 height 44
click at [407, 550] on div "OUT THE DOOR" at bounding box center [435, 541] width 190 height 21
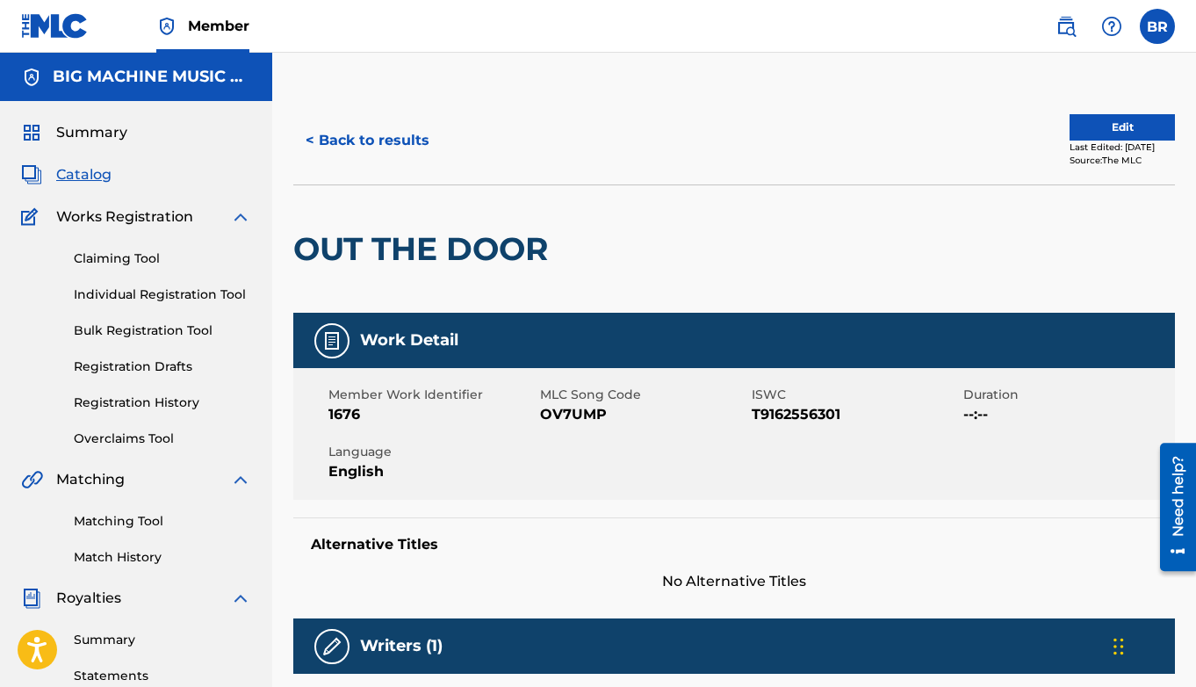
click at [369, 139] on button "< Back to results" at bounding box center [367, 141] width 148 height 44
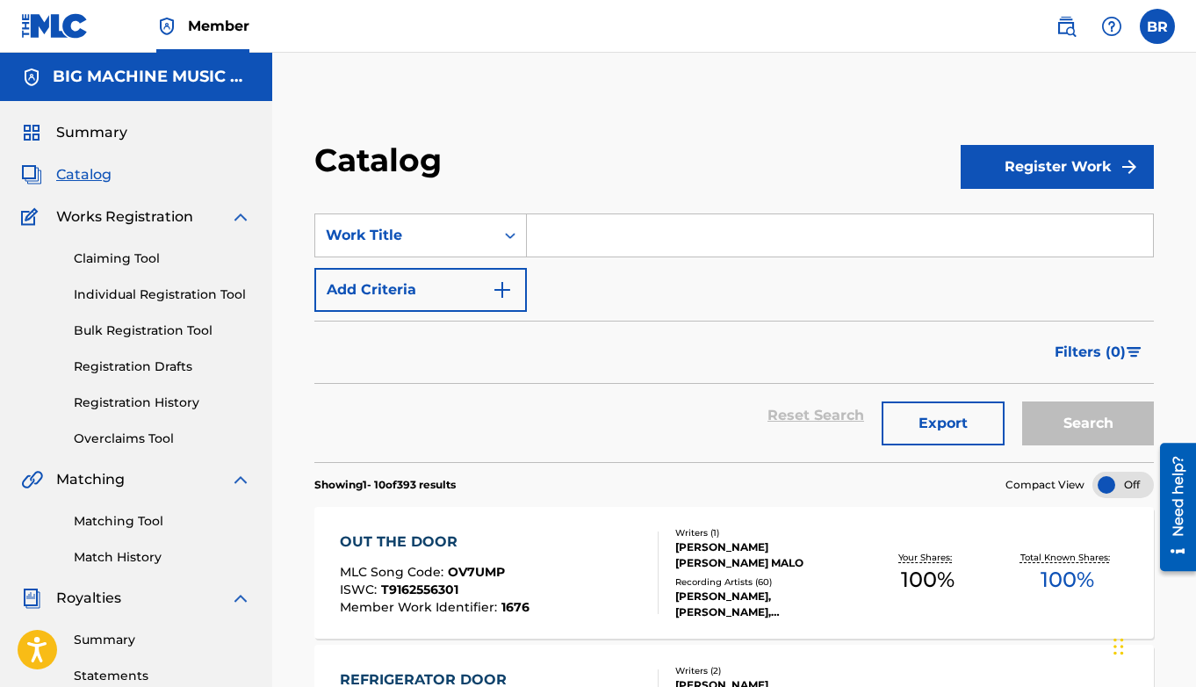
click at [736, 248] on input "Search Form" at bounding box center [840, 235] width 626 height 42
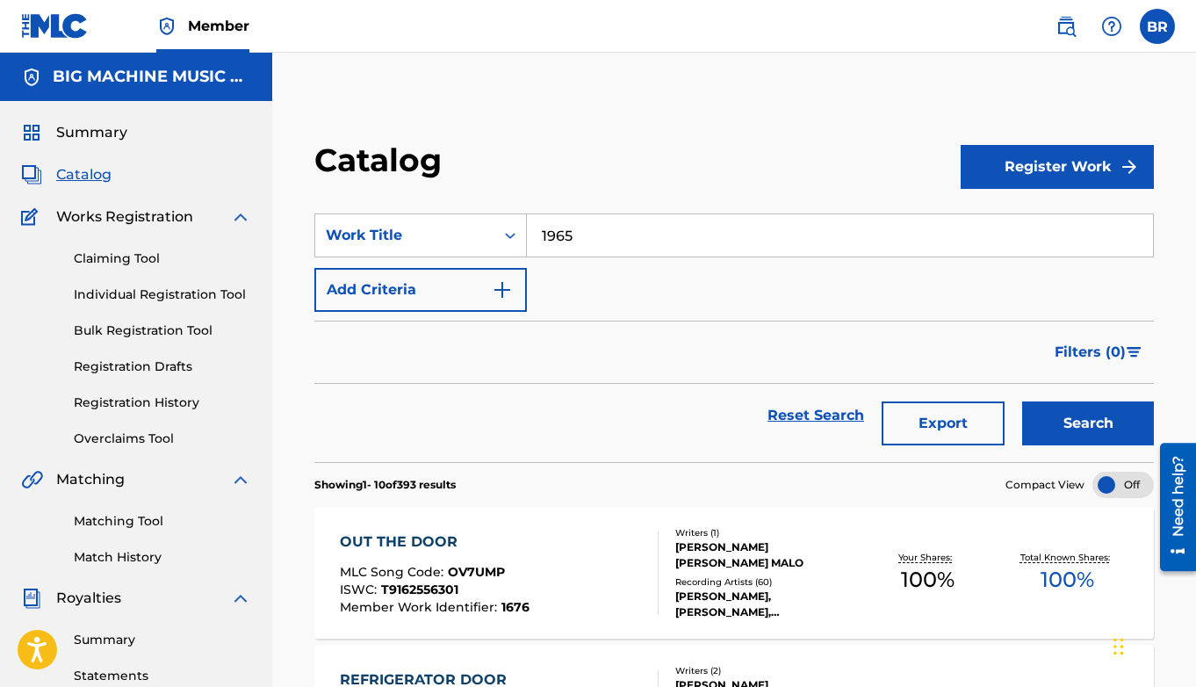
type input "1965"
click at [925, 401] on button "Search" at bounding box center [1088, 423] width 132 height 44
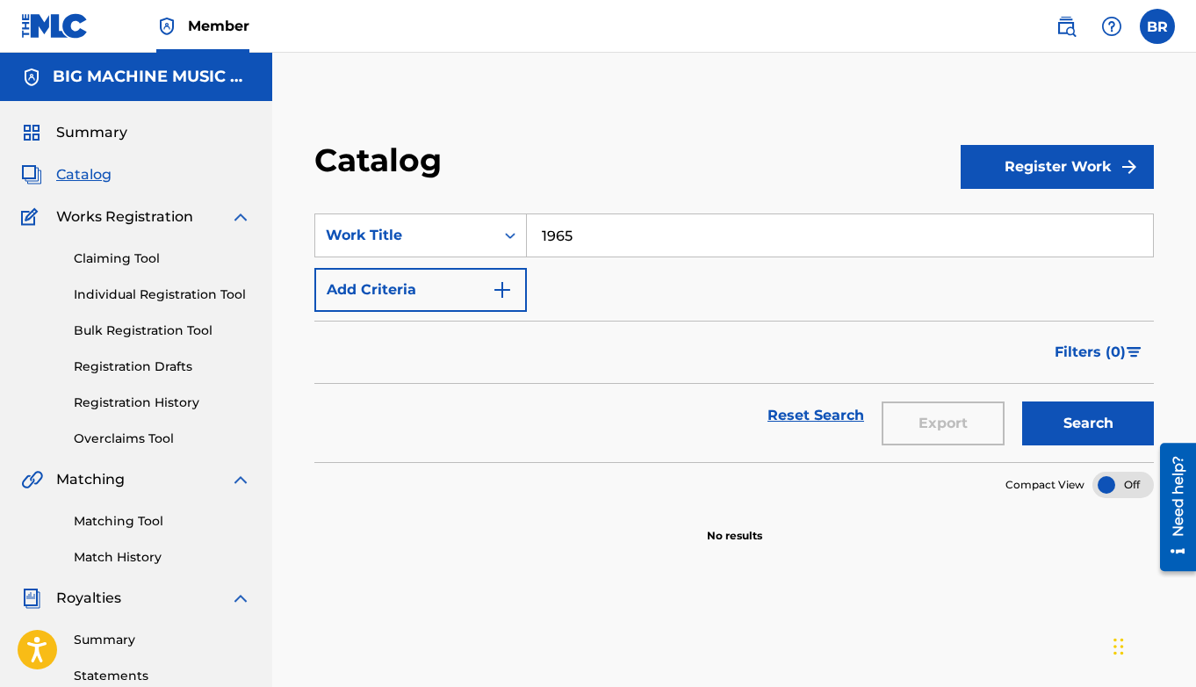
click at [164, 398] on link "Registration History" at bounding box center [162, 402] width 177 height 18
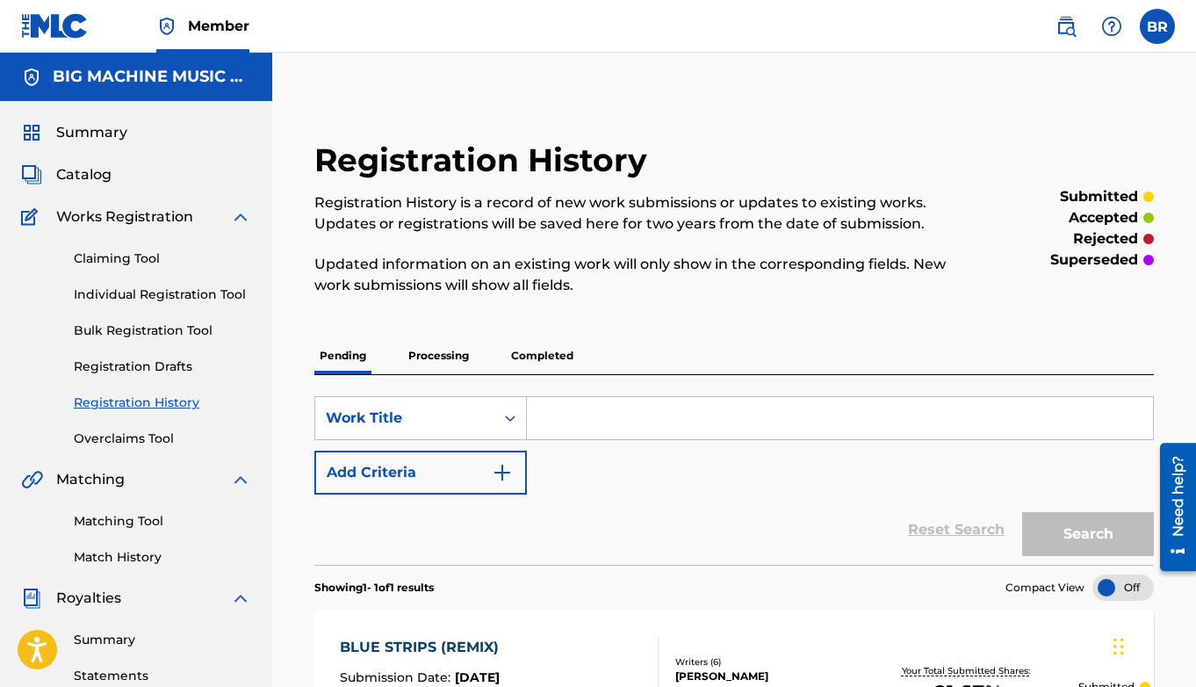
click at [442, 349] on p "Processing" at bounding box center [438, 355] width 71 height 37
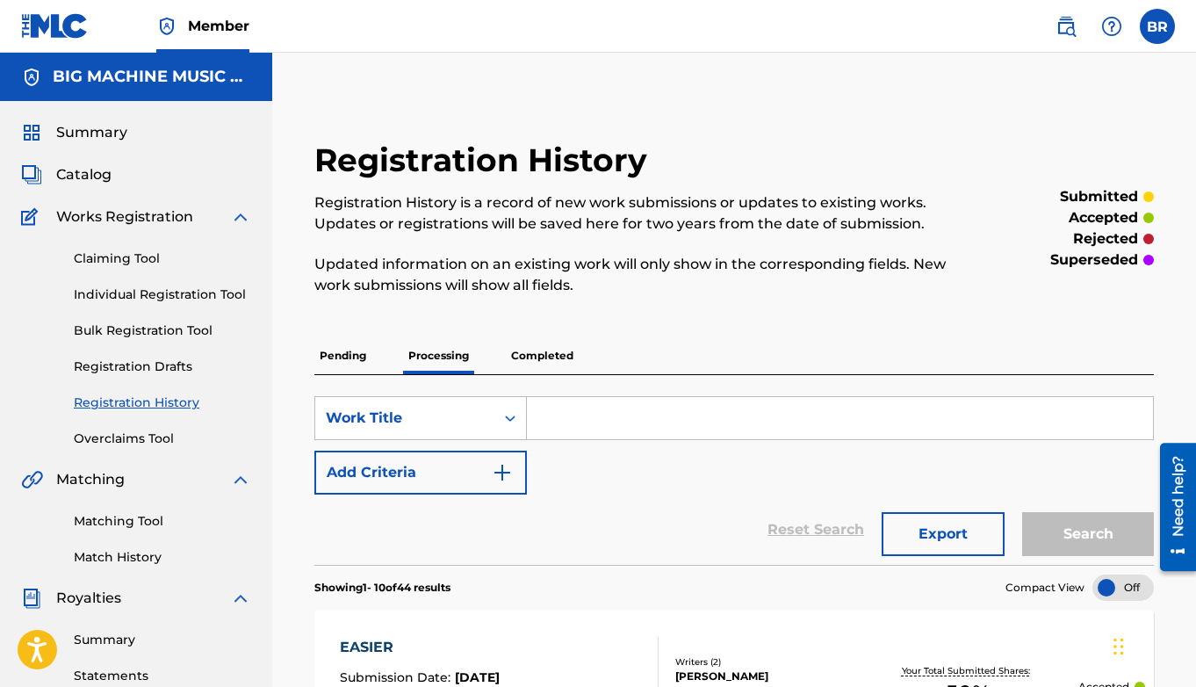
click at [606, 420] on input "Search Form" at bounding box center [840, 418] width 626 height 42
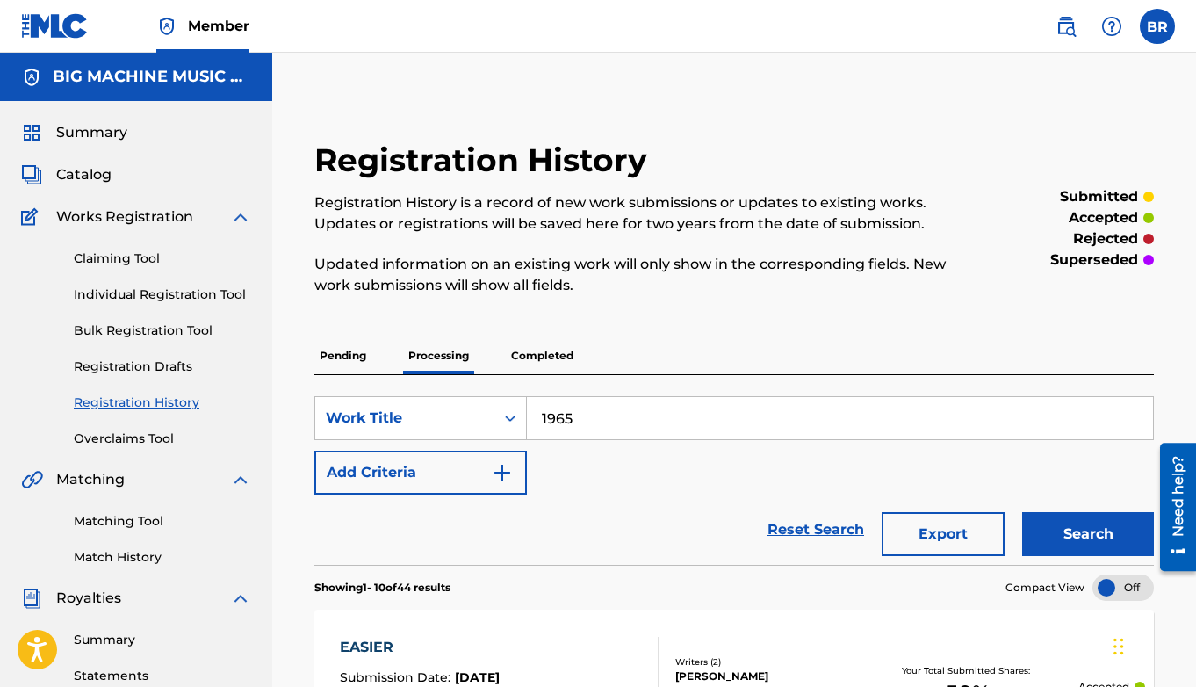
type input "1965"
click at [925, 512] on button "Search" at bounding box center [1088, 534] width 132 height 44
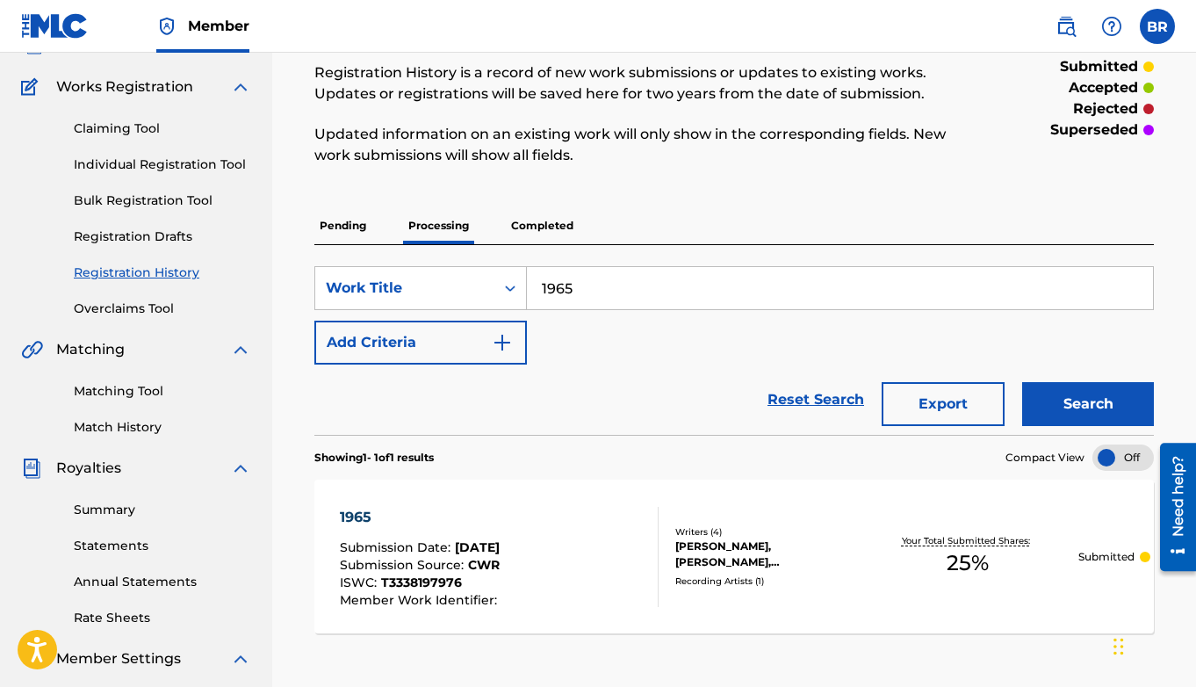
scroll to position [131, 0]
drag, startPoint x: 614, startPoint y: 291, endPoint x: 463, endPoint y: 291, distance: 151.0
click at [463, 291] on div "SearchWithCriteriab2100154-385a-4794-87e5-f0d993b377c0 Work Title 1965" at bounding box center [733, 287] width 839 height 44
type input "first love"
click at [925, 381] on button "Search" at bounding box center [1088, 403] width 132 height 44
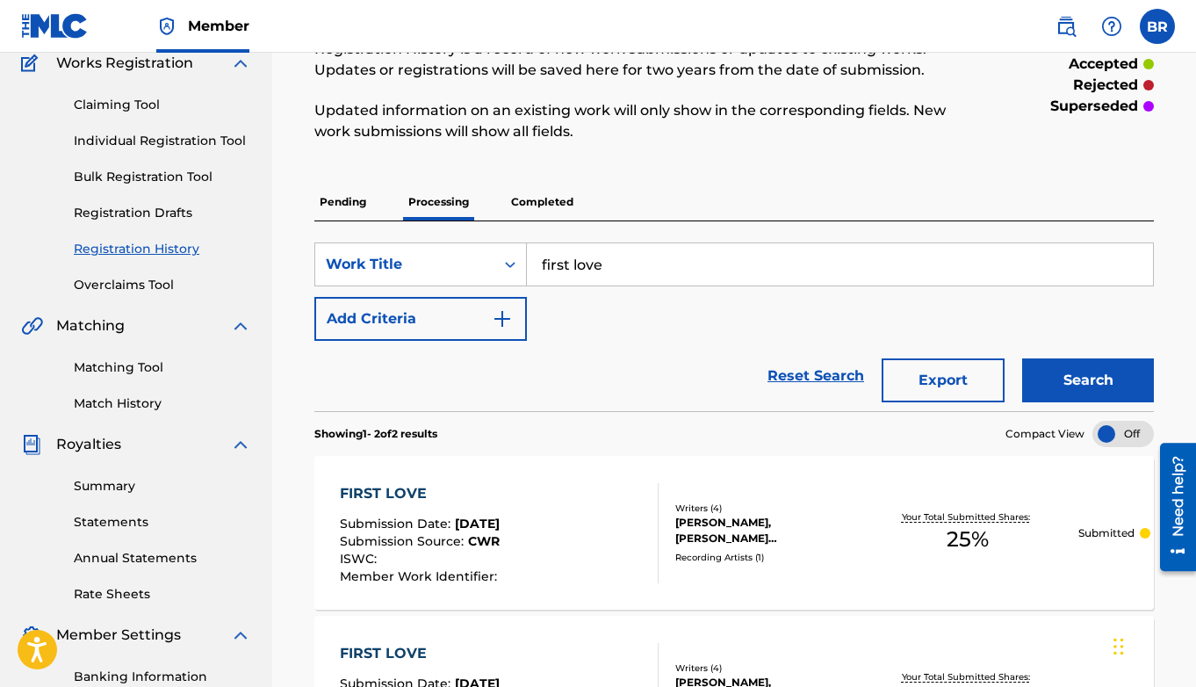
scroll to position [0, 0]
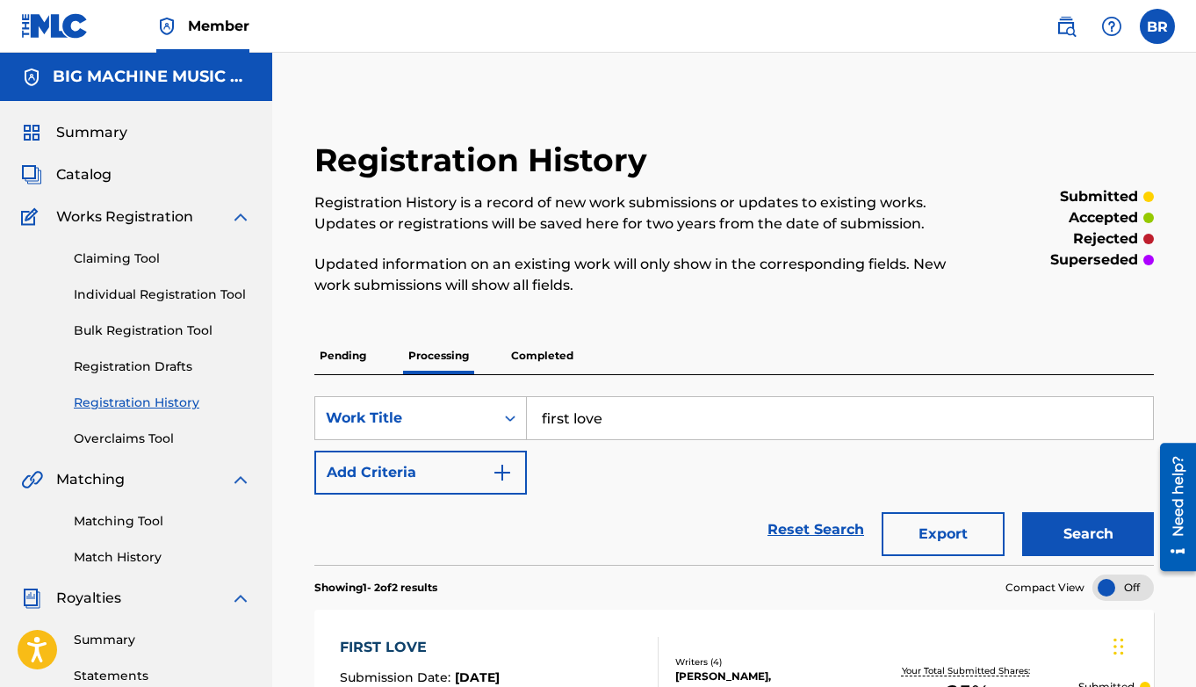
click at [80, 185] on div "Summary Catalog Works Registration Claiming Tool Individual Registration Tool B…" at bounding box center [136, 553] width 272 height 904
click at [925, 23] on img at bounding box center [1065, 26] width 21 height 21
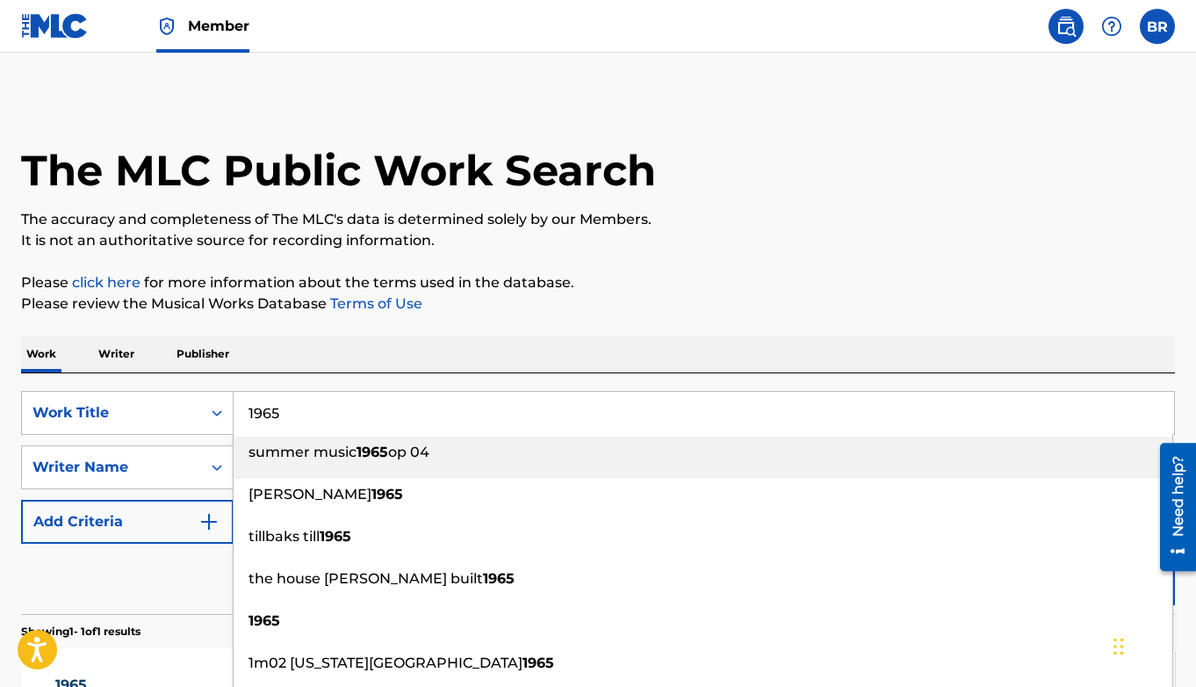
click at [598, 408] on input "1965" at bounding box center [704, 413] width 940 height 42
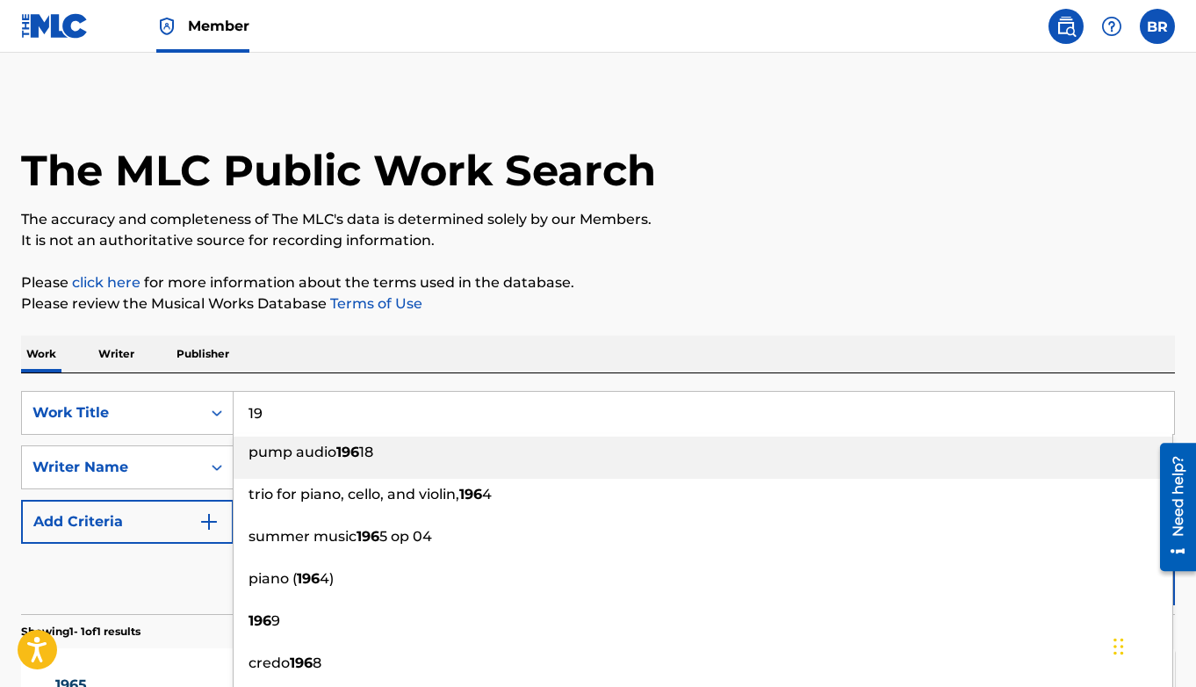
type input "1"
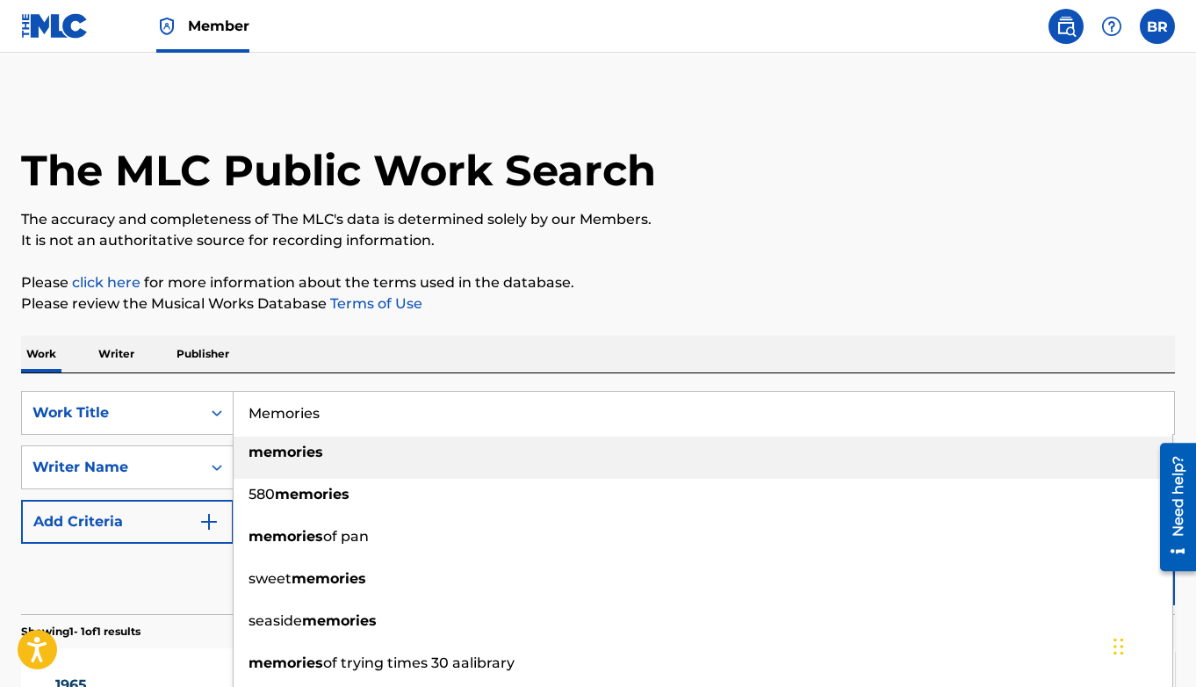
type input "Memories"
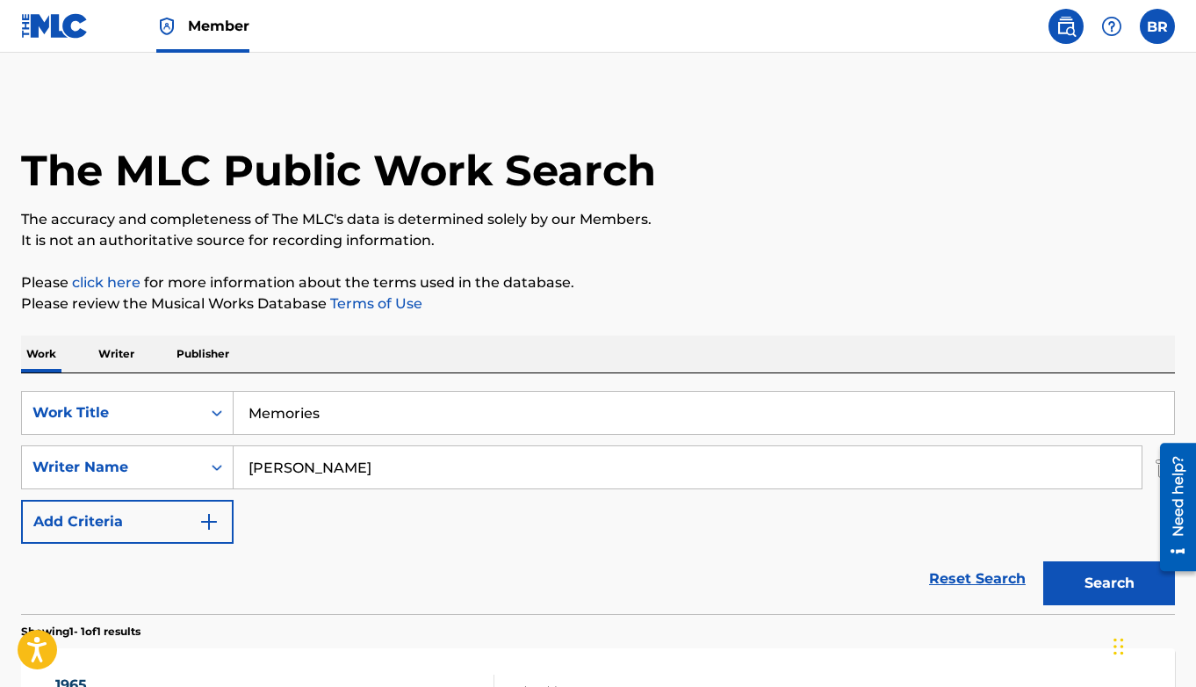
type input "Hume"
click at [925, 561] on button "Search" at bounding box center [1109, 583] width 132 height 44
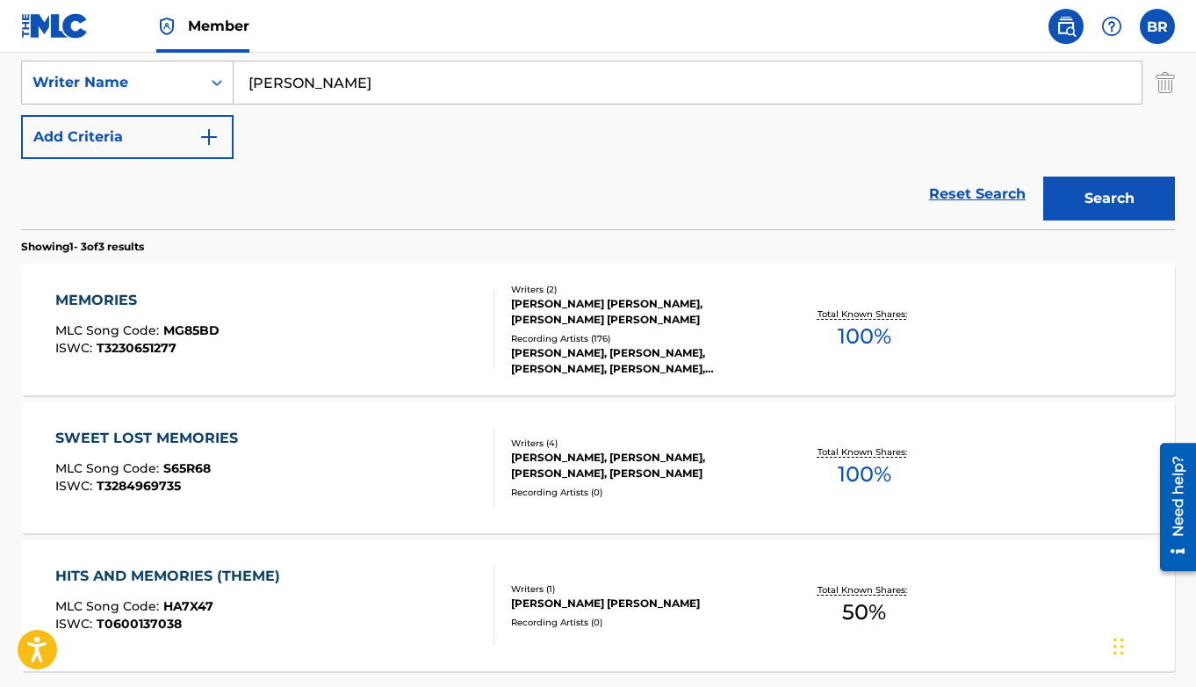
scroll to position [394, 0]
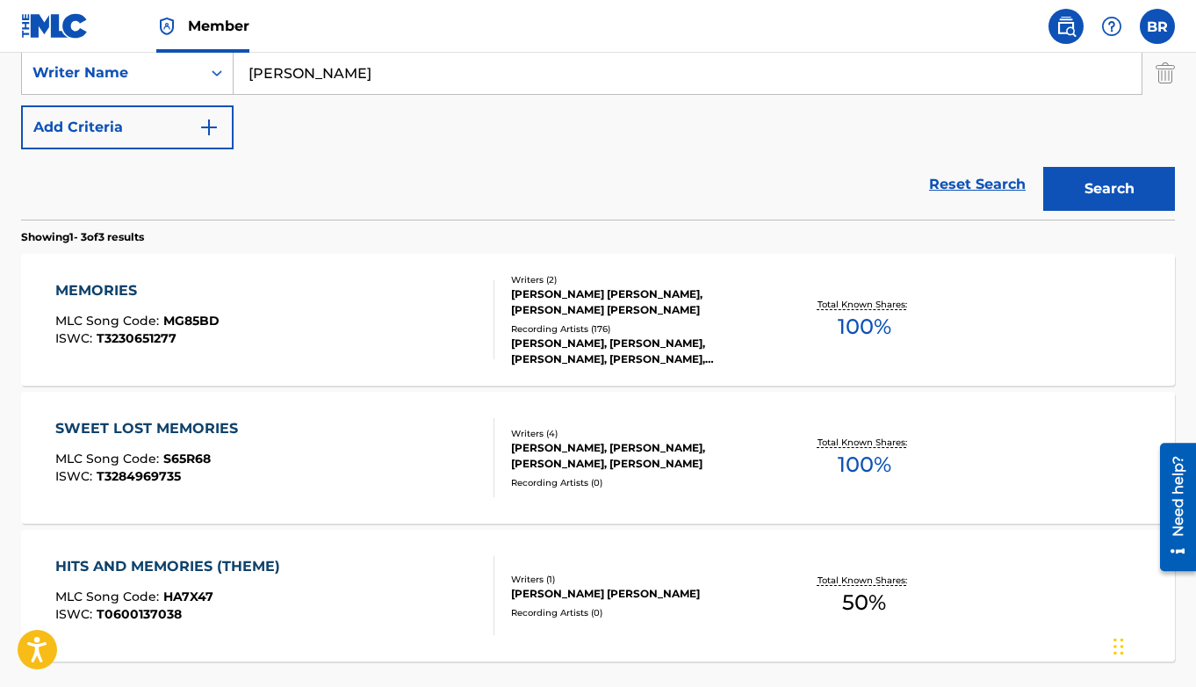
click at [99, 286] on div "MEMORIES" at bounding box center [137, 290] width 164 height 21
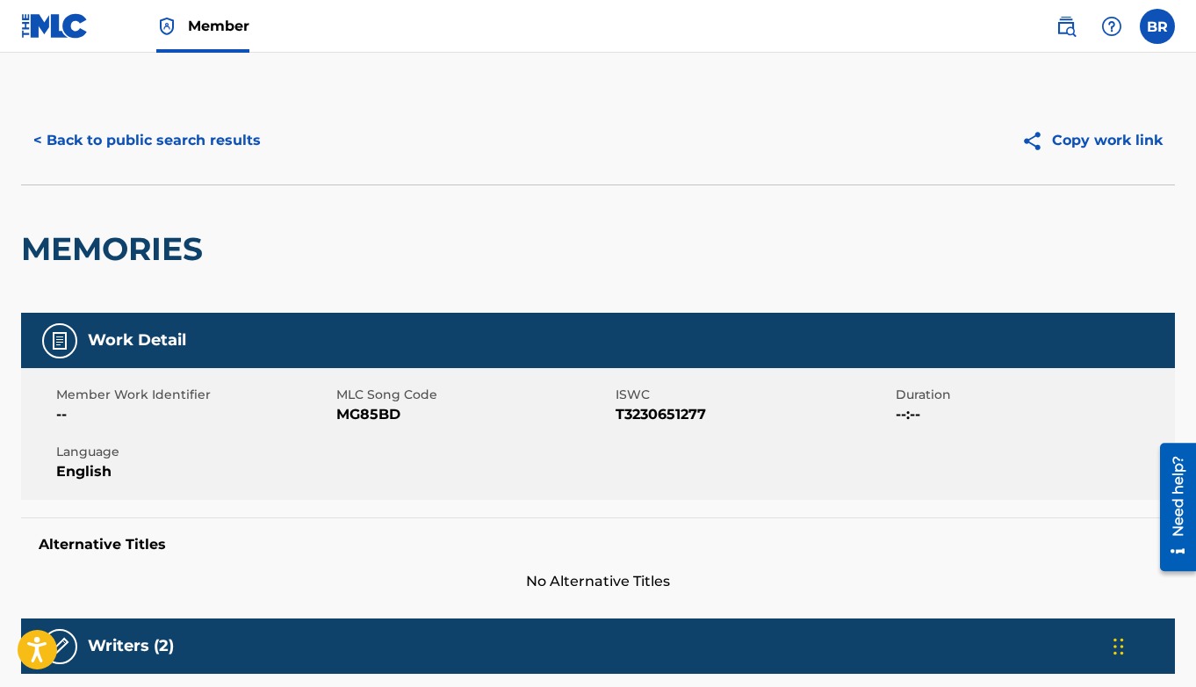
click at [139, 140] on button "< Back to public search results" at bounding box center [147, 141] width 252 height 44
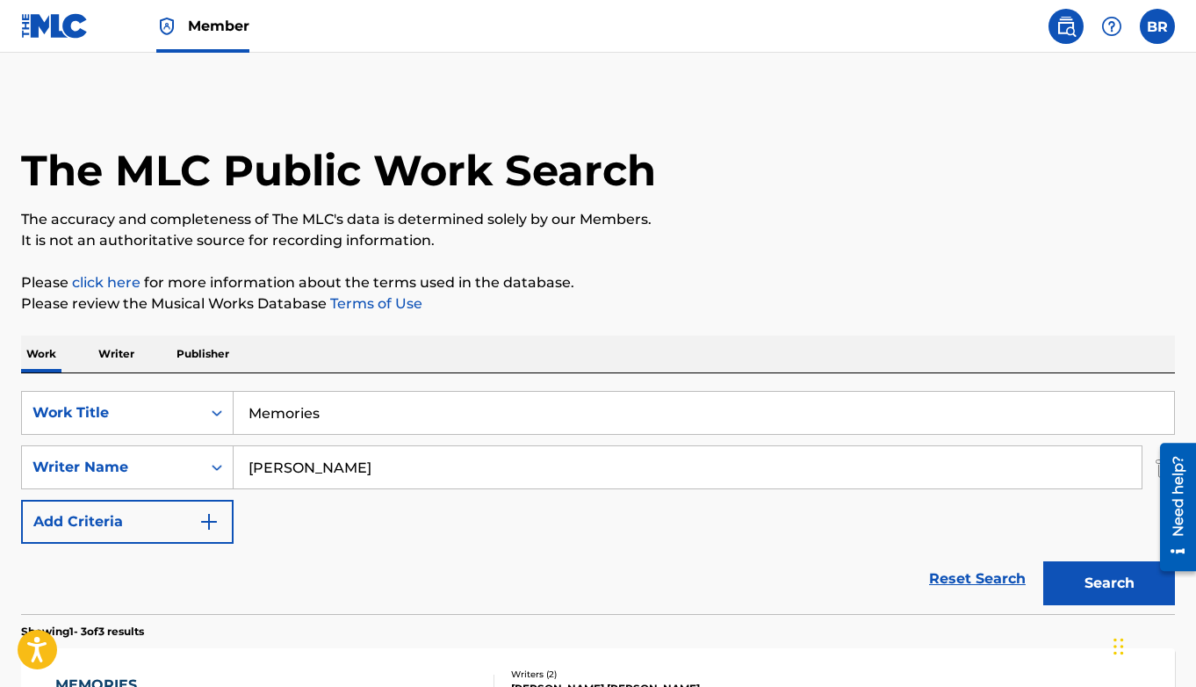
scroll to position [385, 0]
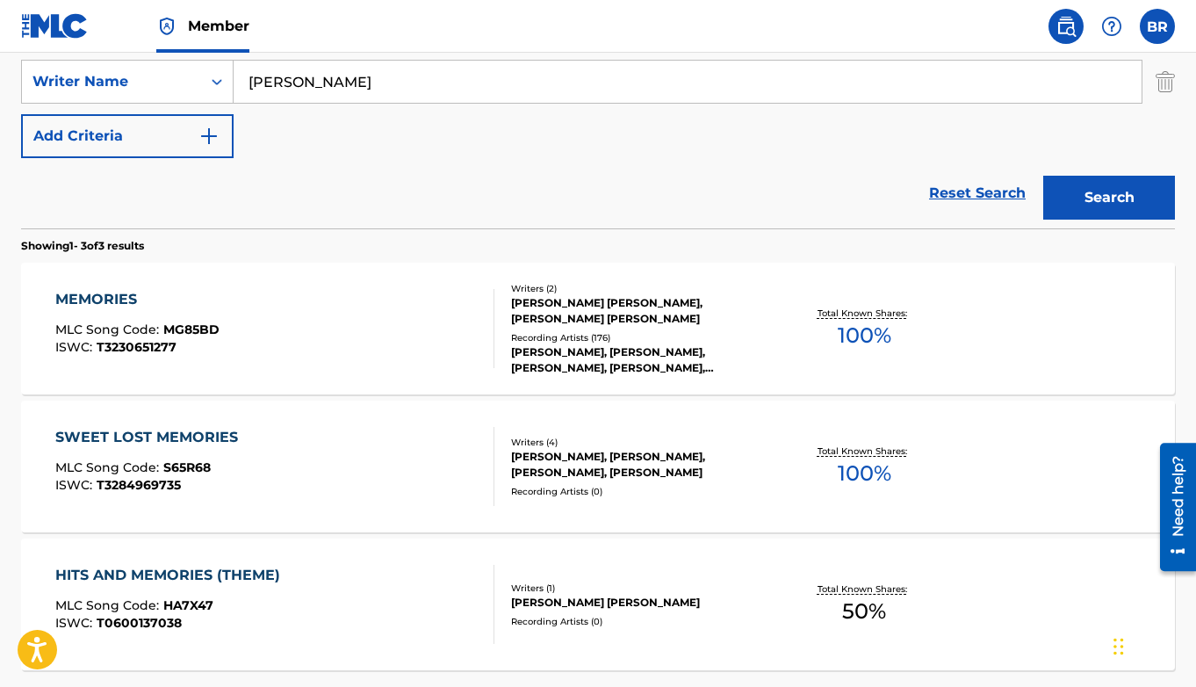
click at [419, 173] on div "Reset Search Search" at bounding box center [598, 193] width 1154 height 70
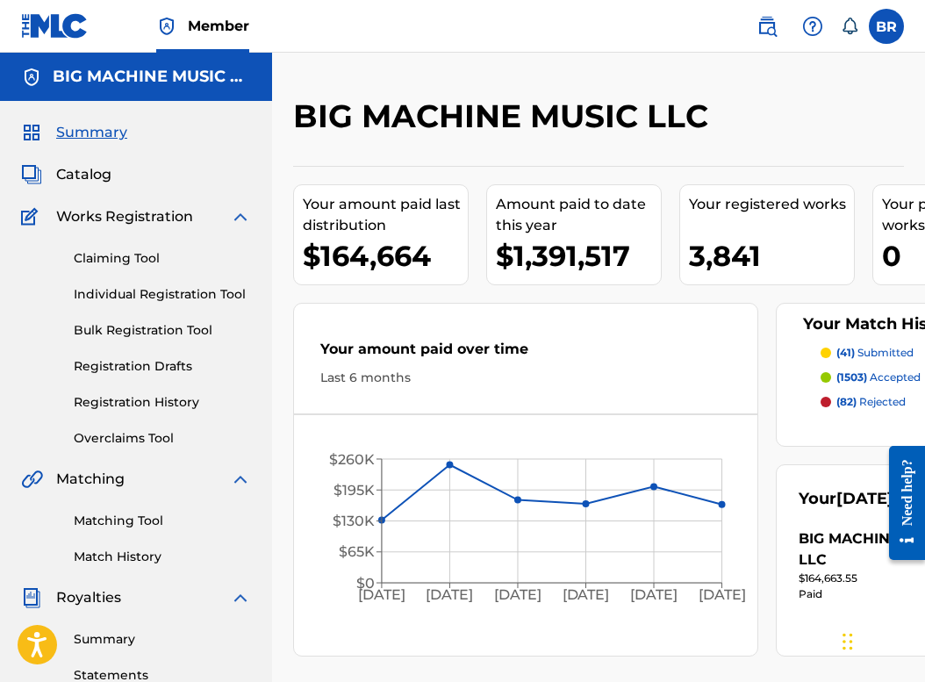
click at [107, 262] on link "Claiming Tool" at bounding box center [162, 258] width 177 height 18
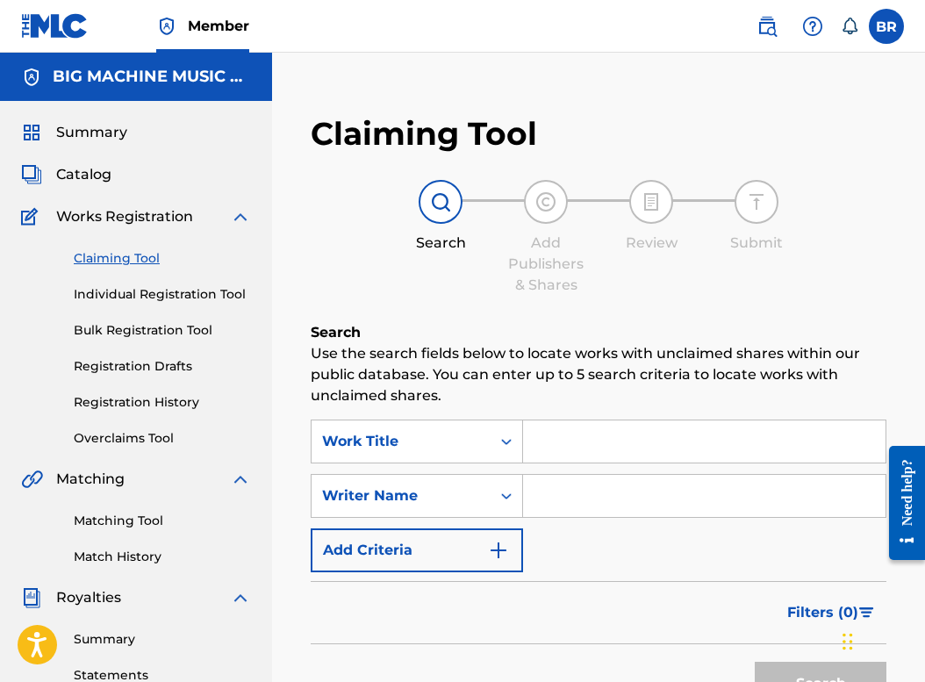
click at [550, 442] on input "Search Form" at bounding box center [704, 442] width 363 height 42
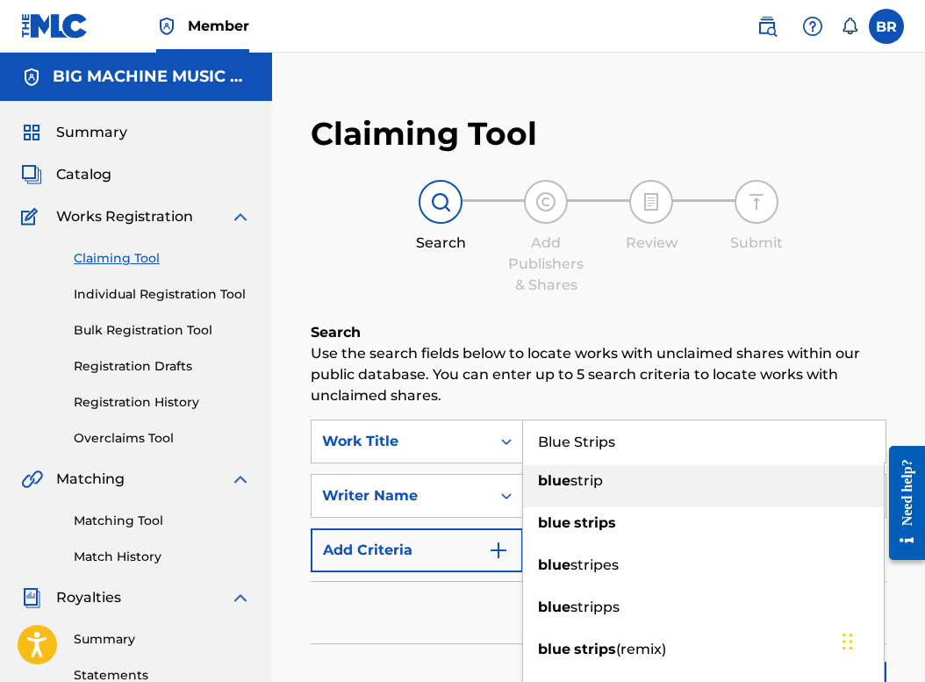
type input "Blue Strips"
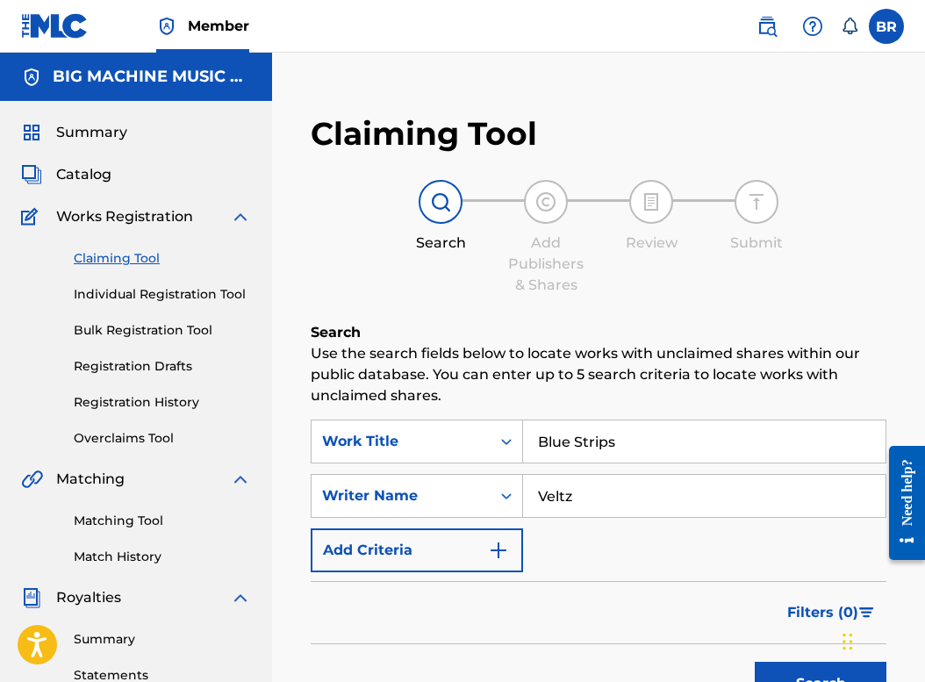
type input "Veltz"
click at [755, 662] on button "Search" at bounding box center [821, 684] width 132 height 44
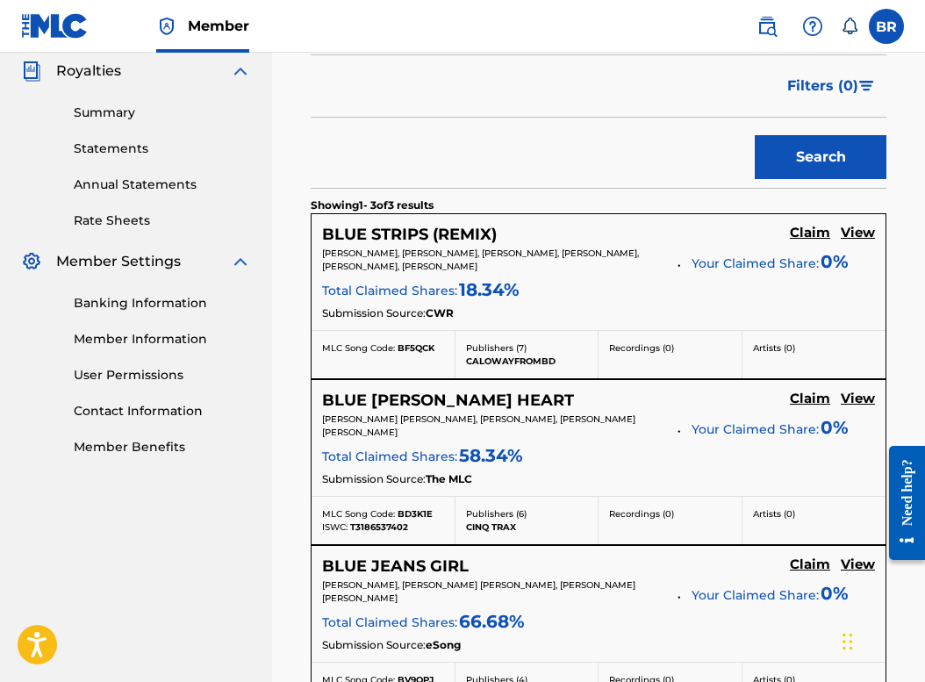
scroll to position [578, 0]
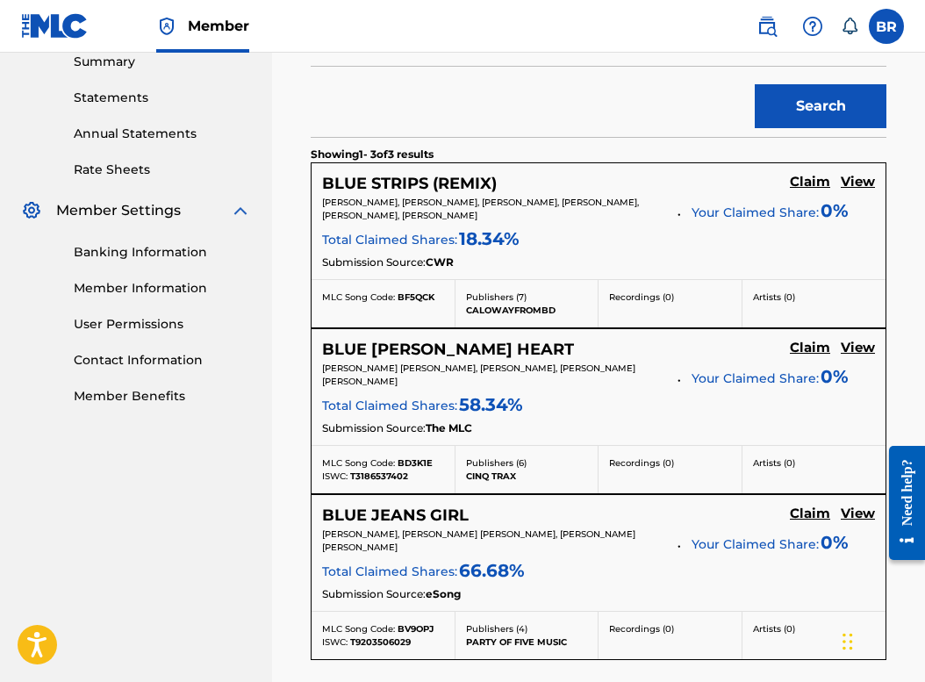
click at [800, 181] on h5 "Claim" at bounding box center [810, 182] width 40 height 17
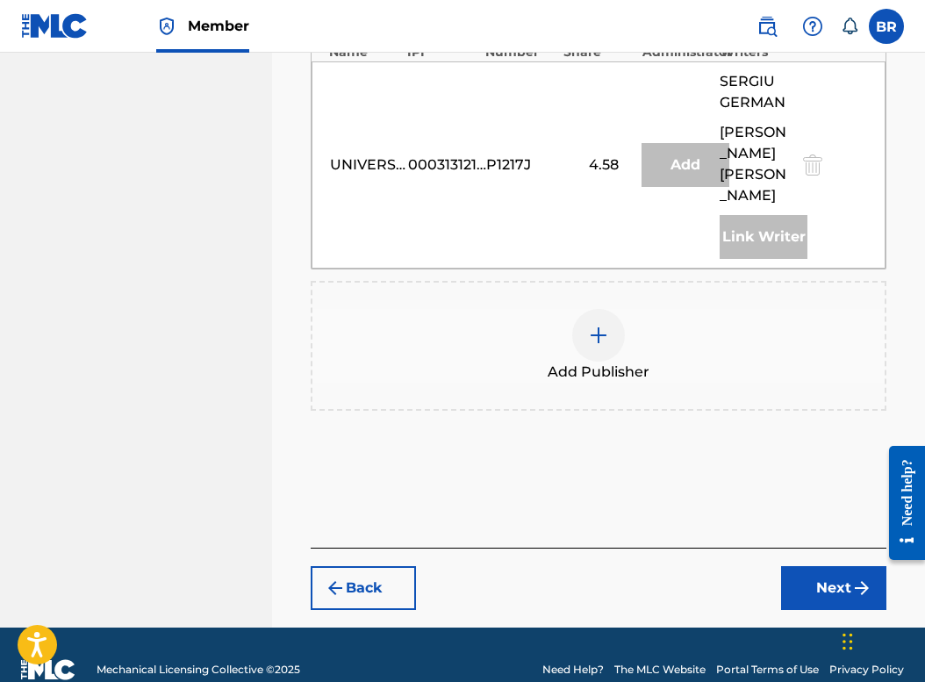
scroll to position [1429, 0]
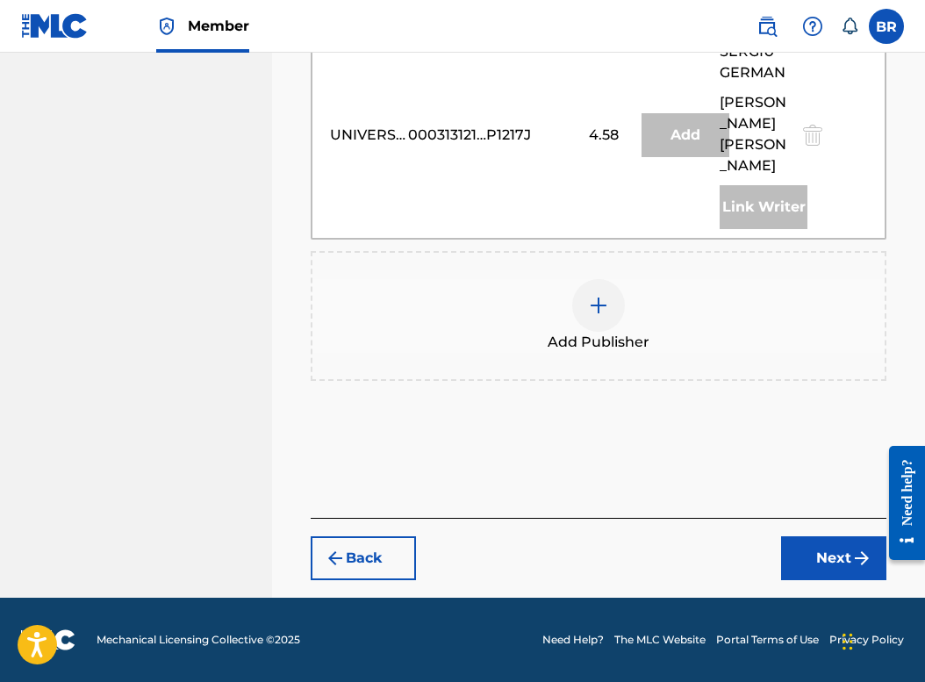
click at [589, 353] on span "Add Publisher" at bounding box center [599, 342] width 102 height 21
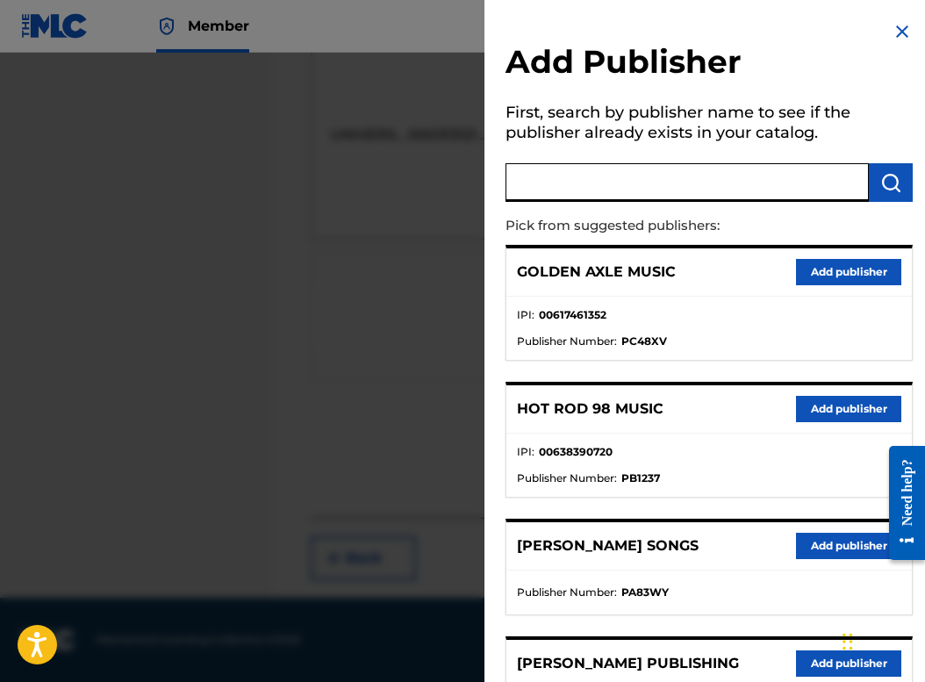
click at [670, 182] on input "text" at bounding box center [688, 182] width 364 height 39
type input "big music mac"
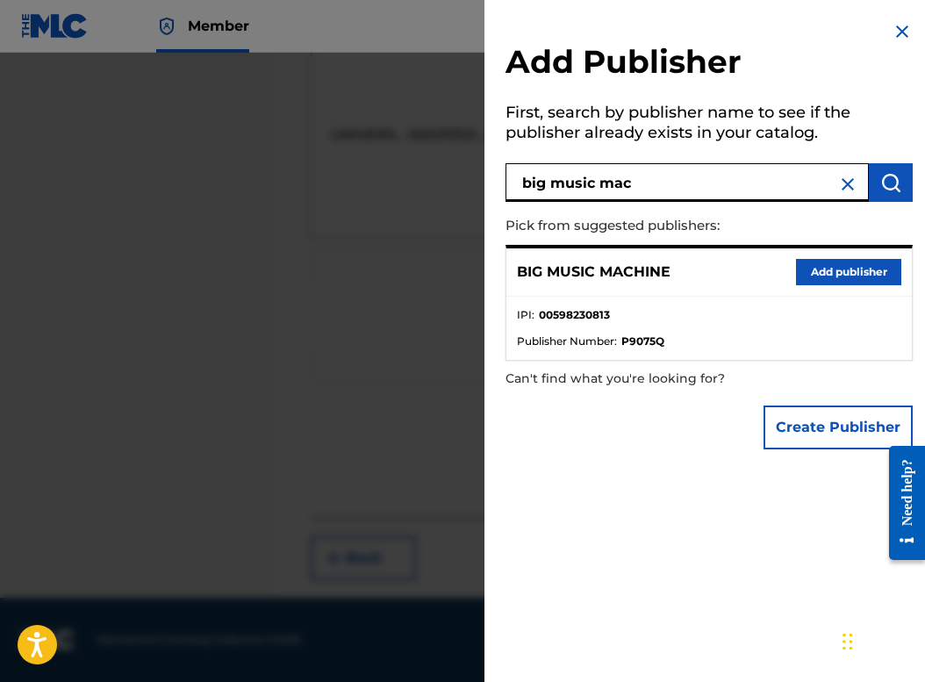
click at [860, 264] on button "Add publisher" at bounding box center [848, 272] width 105 height 26
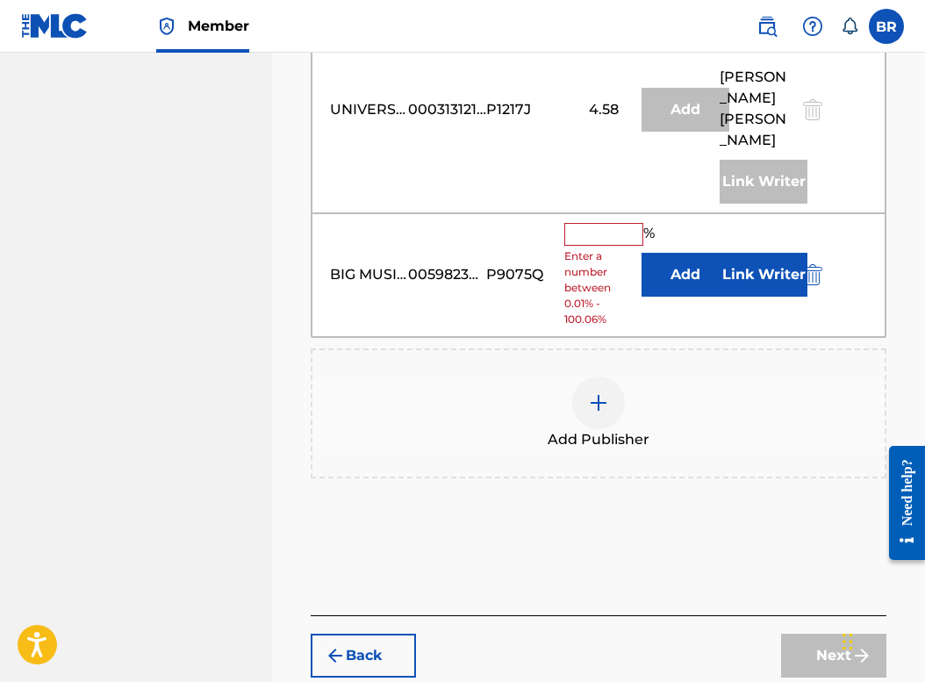
click at [615, 429] on div at bounding box center [598, 403] width 53 height 53
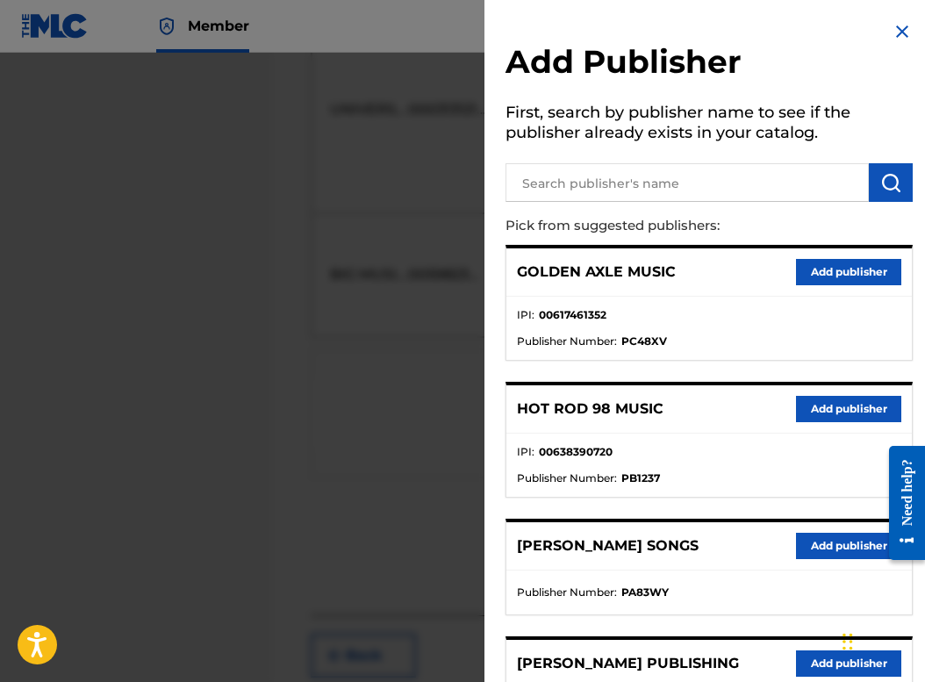
click at [717, 191] on input "text" at bounding box center [688, 182] width 364 height 39
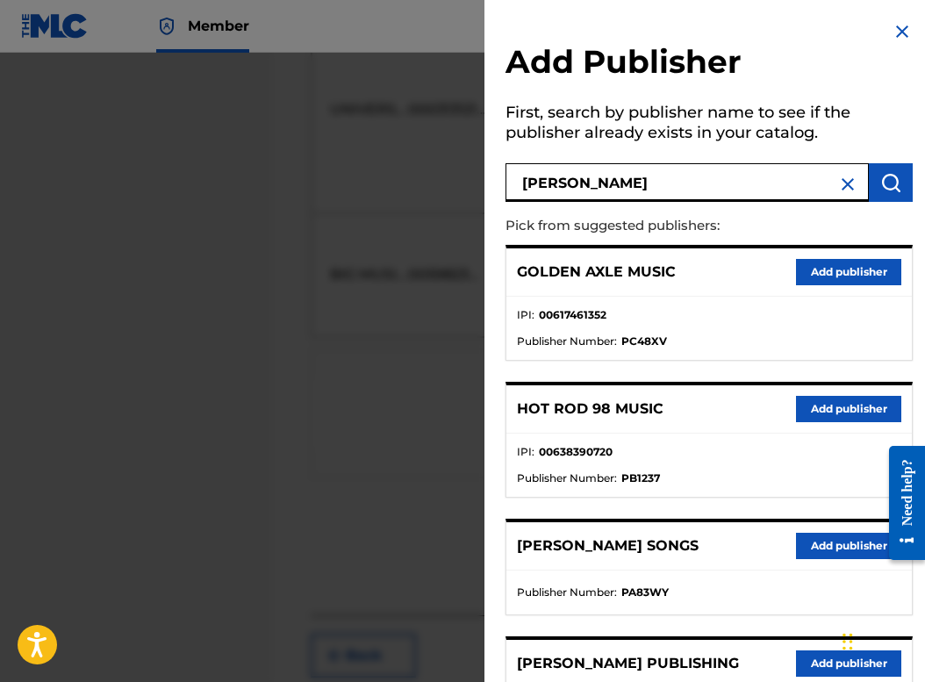
type input "[PERSON_NAME]"
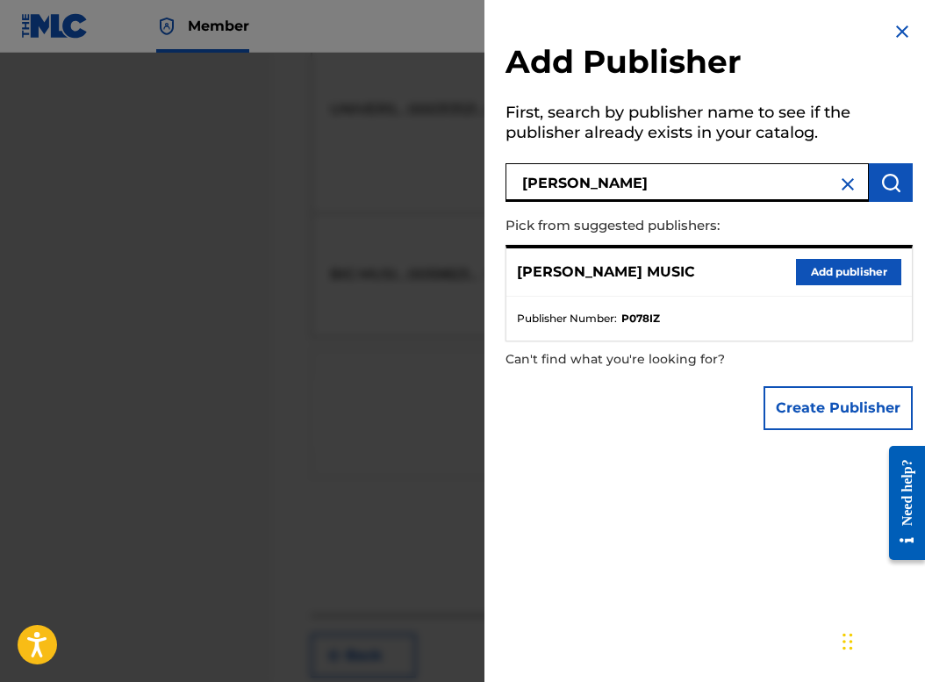
click at [815, 271] on button "Add publisher" at bounding box center [848, 272] width 105 height 26
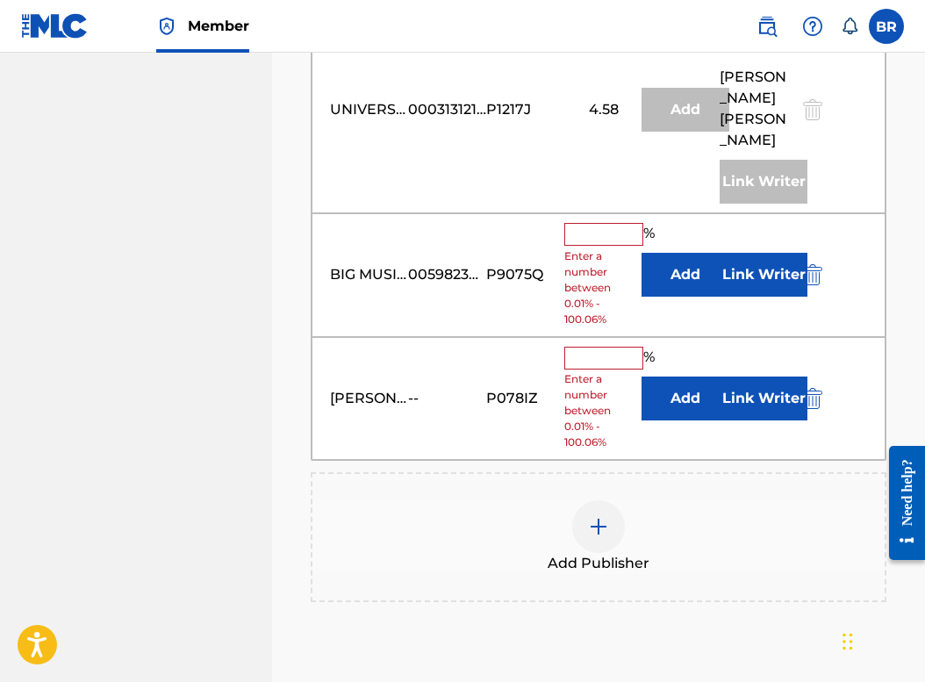
click at [684, 421] on button "Add" at bounding box center [686, 399] width 88 height 44
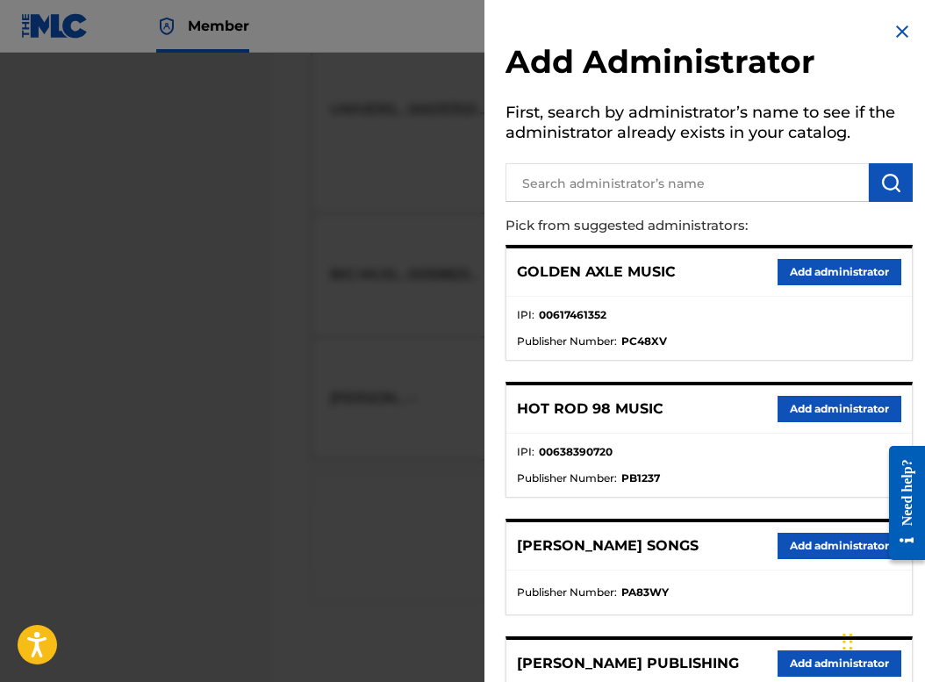
click at [760, 180] on input "text" at bounding box center [688, 182] width 364 height 39
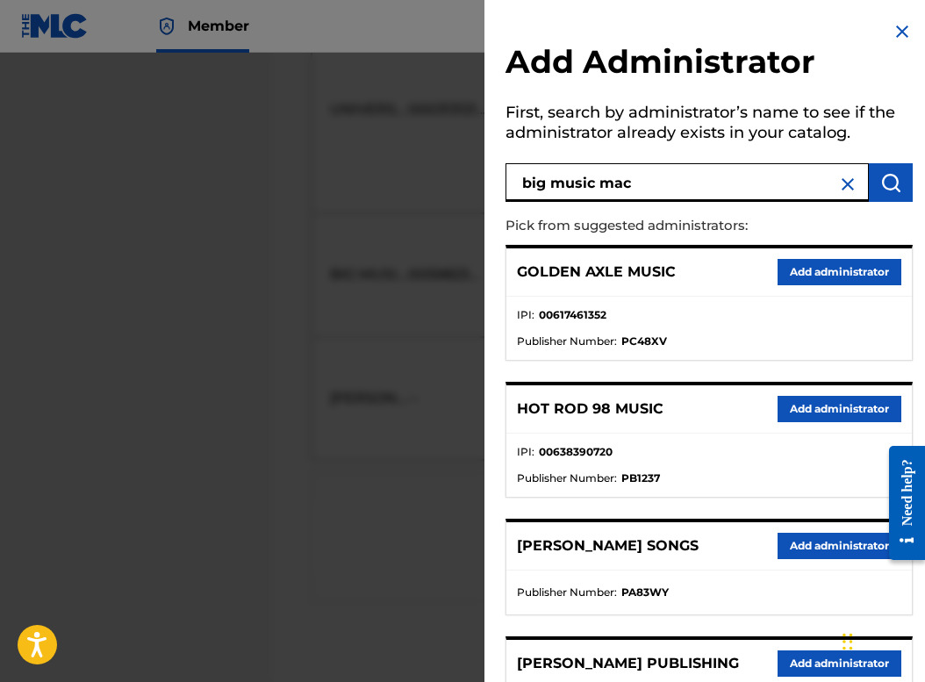
type input "big music mac"
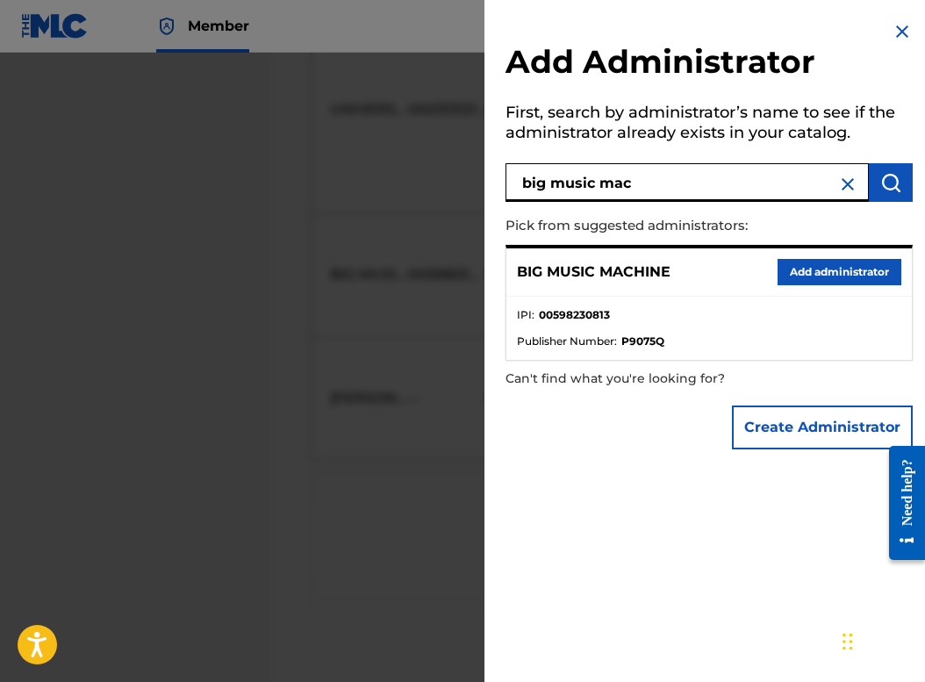
click at [859, 271] on button "Add administrator" at bounding box center [840, 272] width 124 height 26
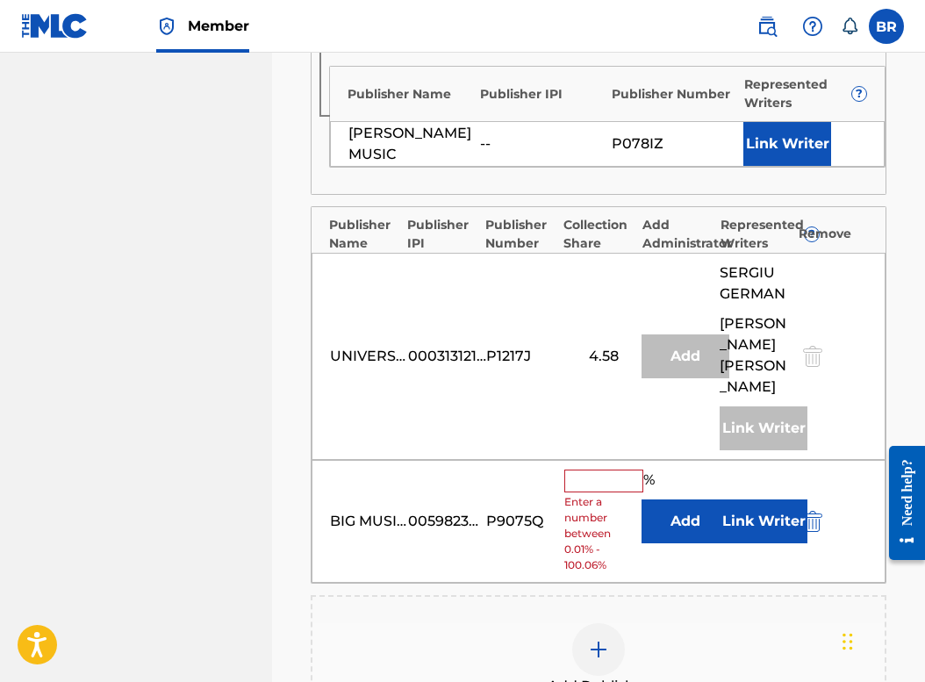
click at [790, 166] on button "Link Writer" at bounding box center [788, 144] width 88 height 44
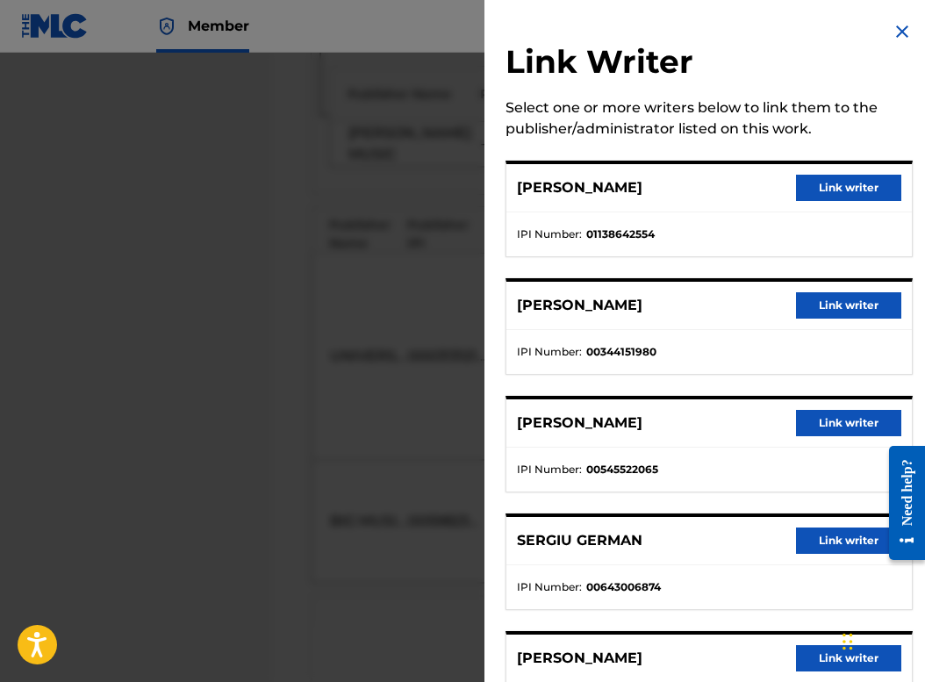
click at [854, 302] on button "Link writer" at bounding box center [848, 305] width 105 height 26
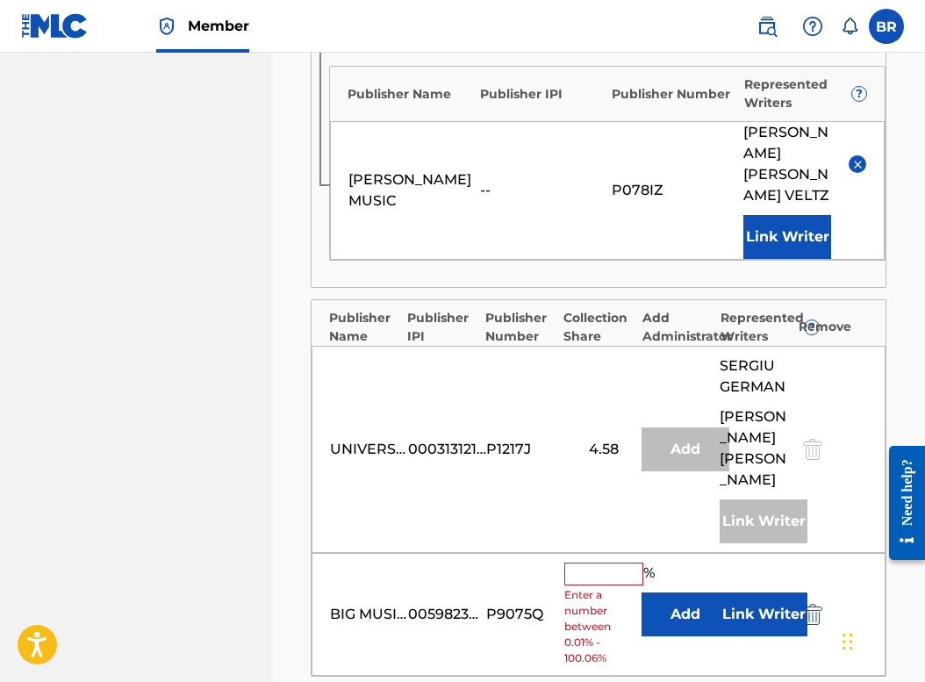
click at [789, 623] on button "Link Writer" at bounding box center [764, 615] width 88 height 44
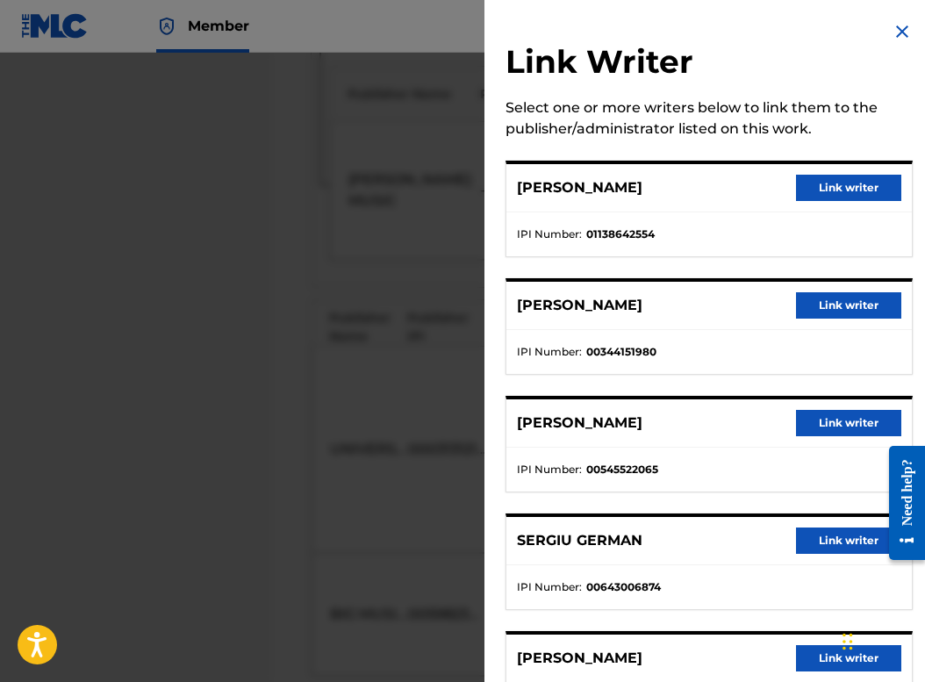
click at [851, 305] on button "Link writer" at bounding box center [848, 305] width 105 height 26
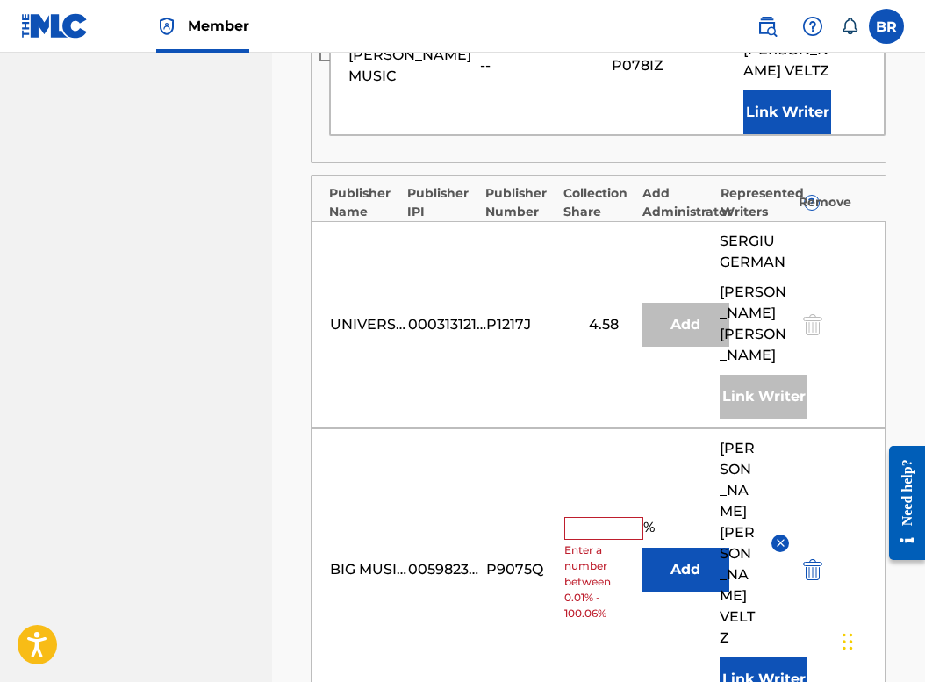
scroll to position [1568, 0]
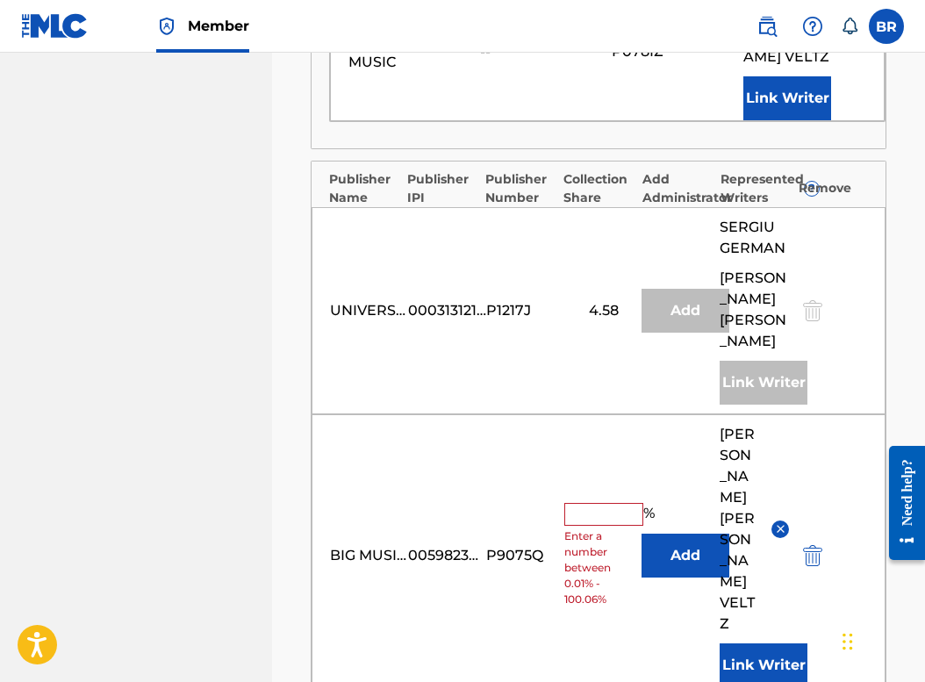
click at [613, 503] on input "text" at bounding box center [604, 514] width 79 height 23
type input "7.22"
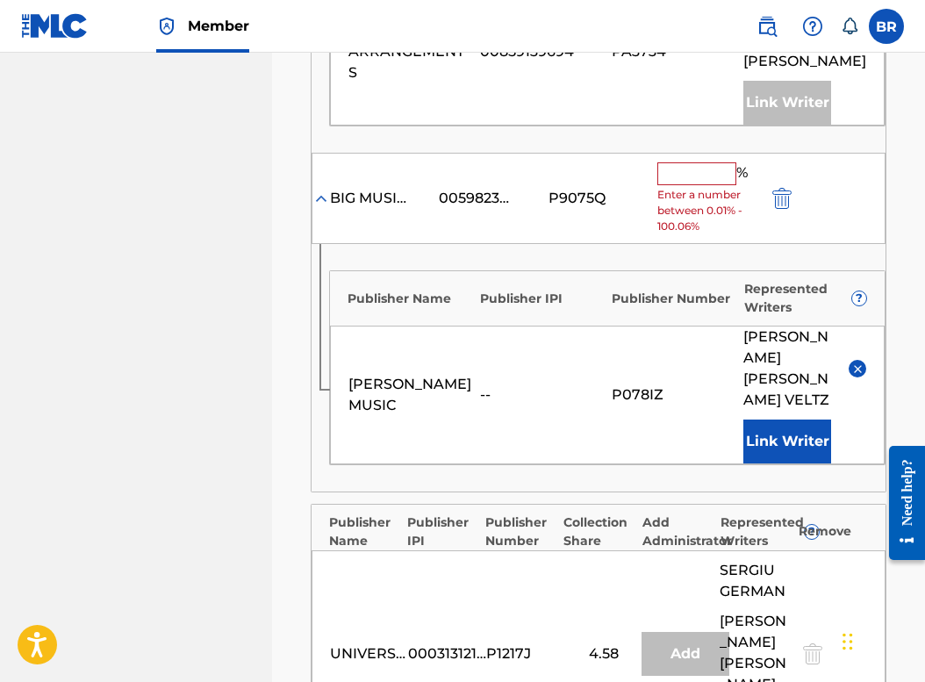
scroll to position [1217, 0]
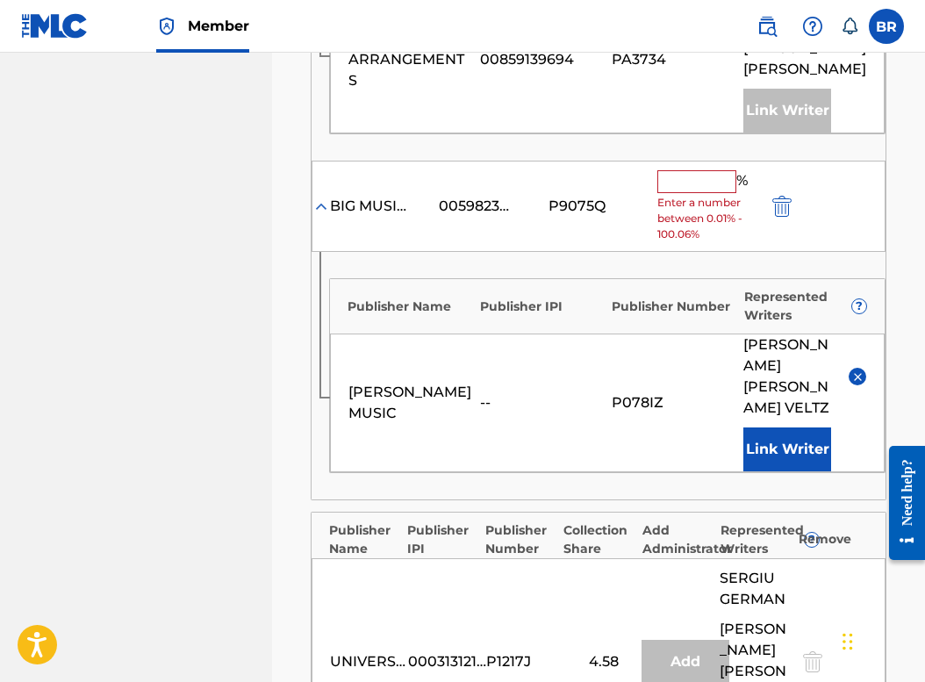
click at [702, 193] on input "text" at bounding box center [697, 181] width 79 height 23
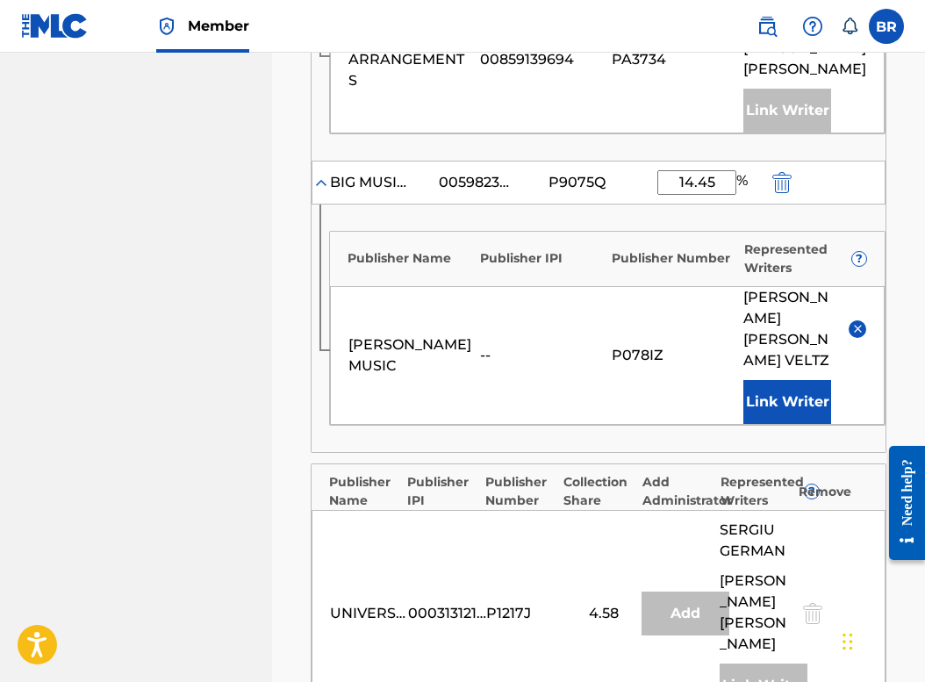
type input "14.45"
click at [270, 289] on nav "BIG MACHINE MUSIC LLC Summary Catalog Works Registration Claiming Tool Individu…" at bounding box center [136, 97] width 272 height 2523
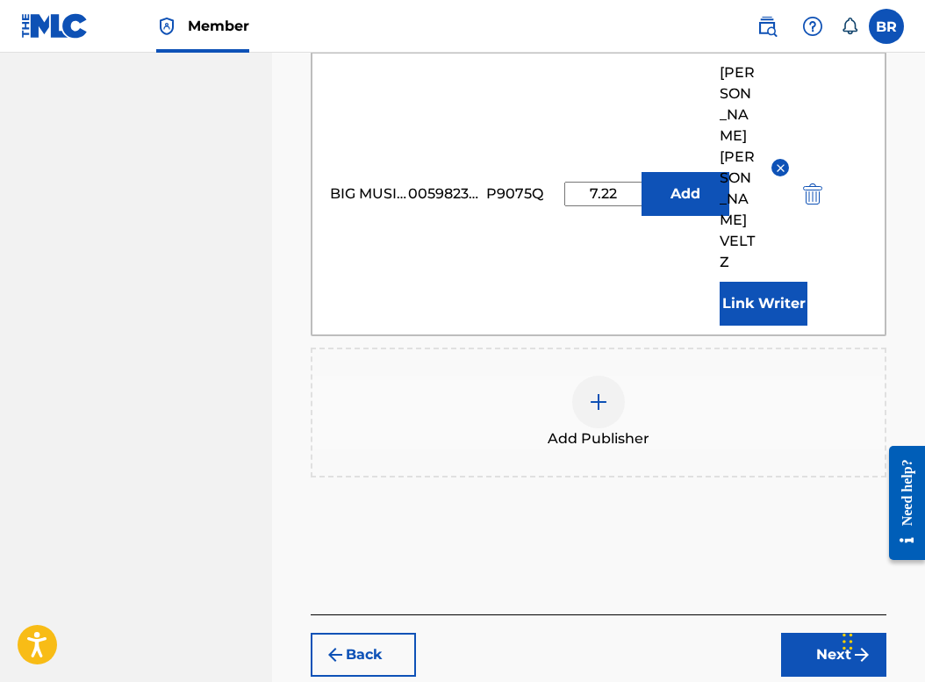
scroll to position [1915, 0]
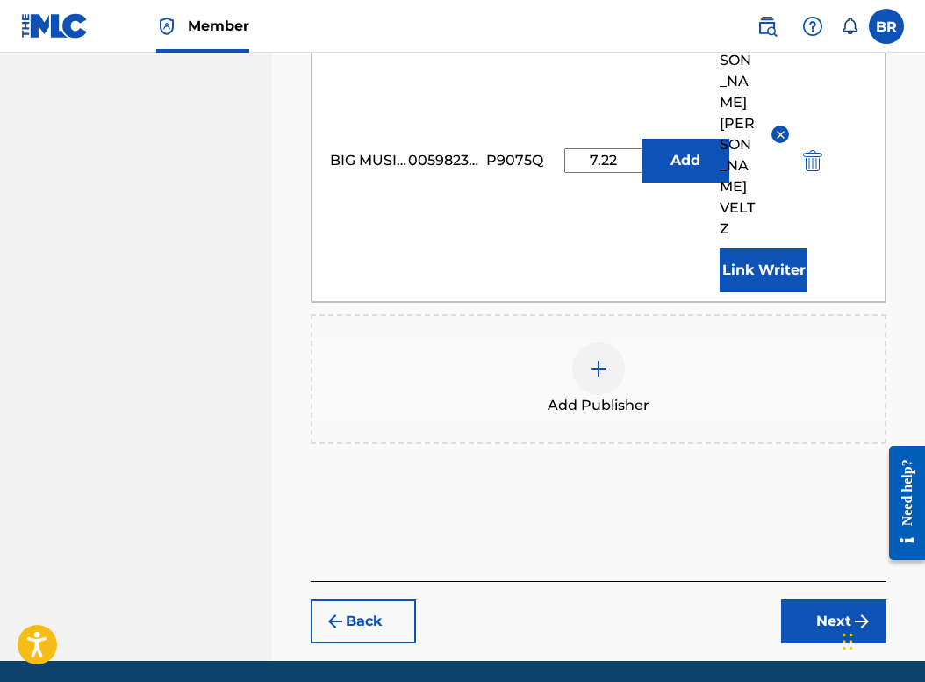
click at [810, 600] on button "Next" at bounding box center [833, 622] width 105 height 44
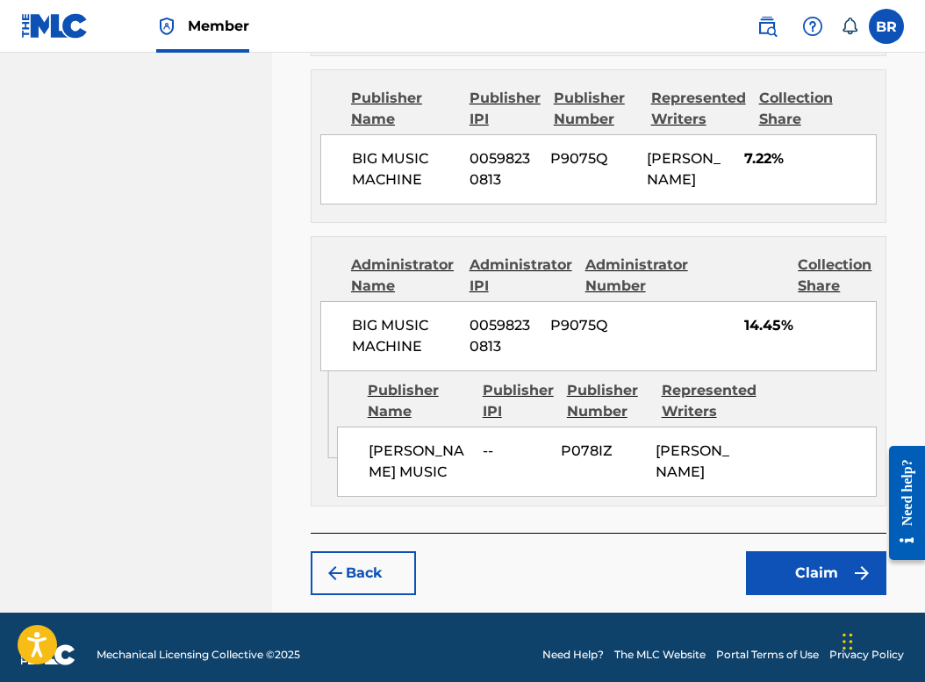
scroll to position [2252, 0]
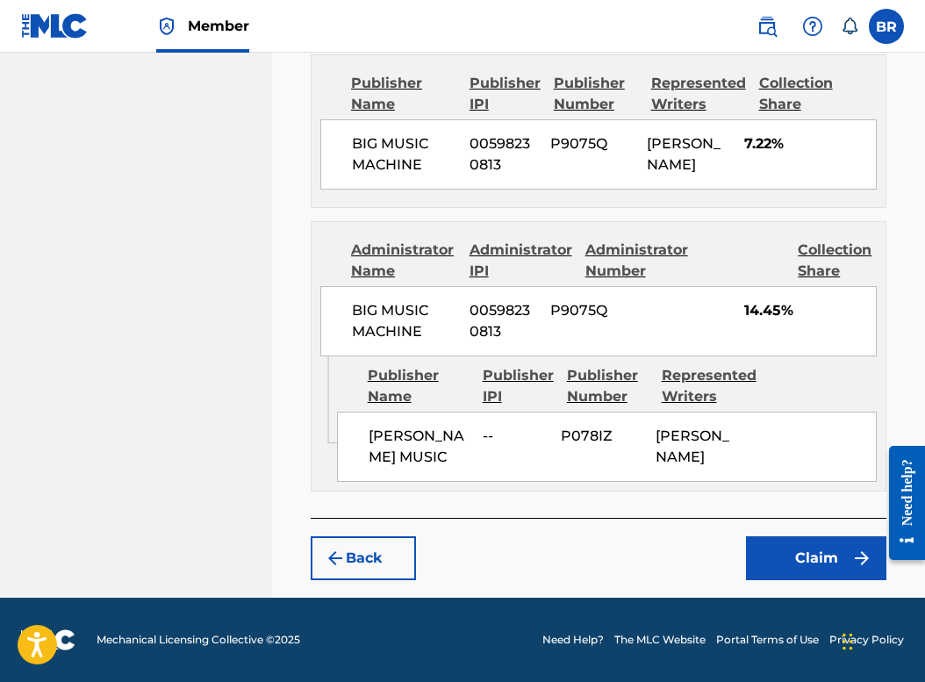
click at [815, 557] on button "Claim" at bounding box center [816, 558] width 140 height 44
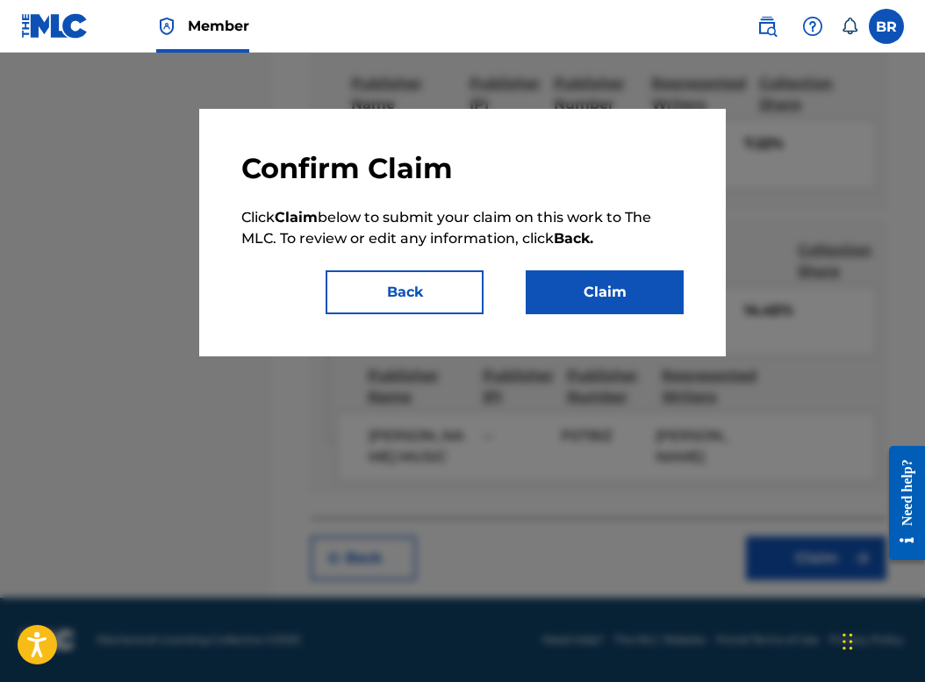
click at [605, 278] on button "Claim" at bounding box center [605, 292] width 158 height 44
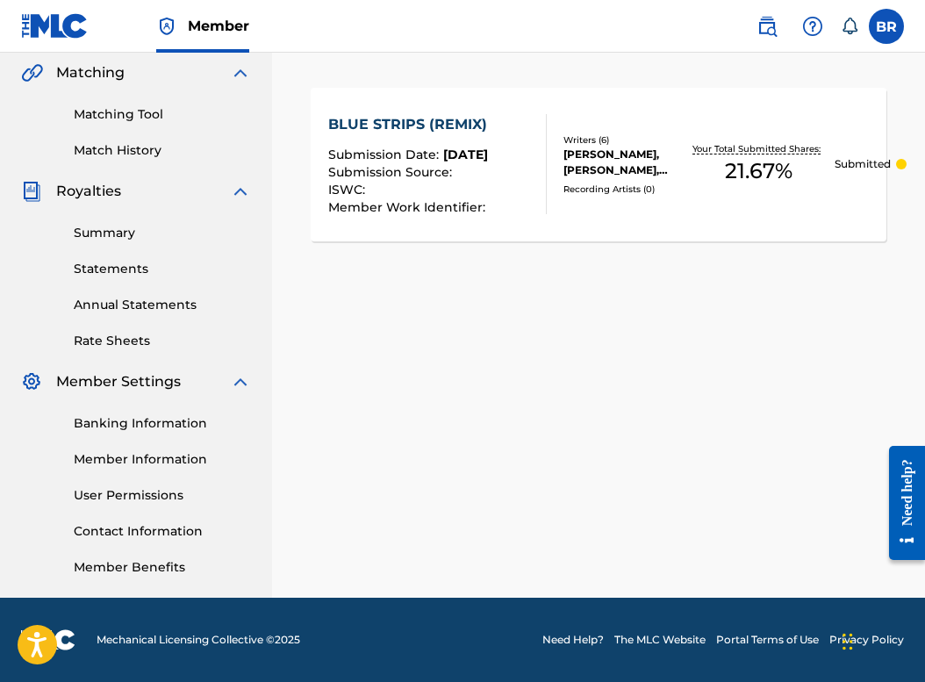
scroll to position [0, 0]
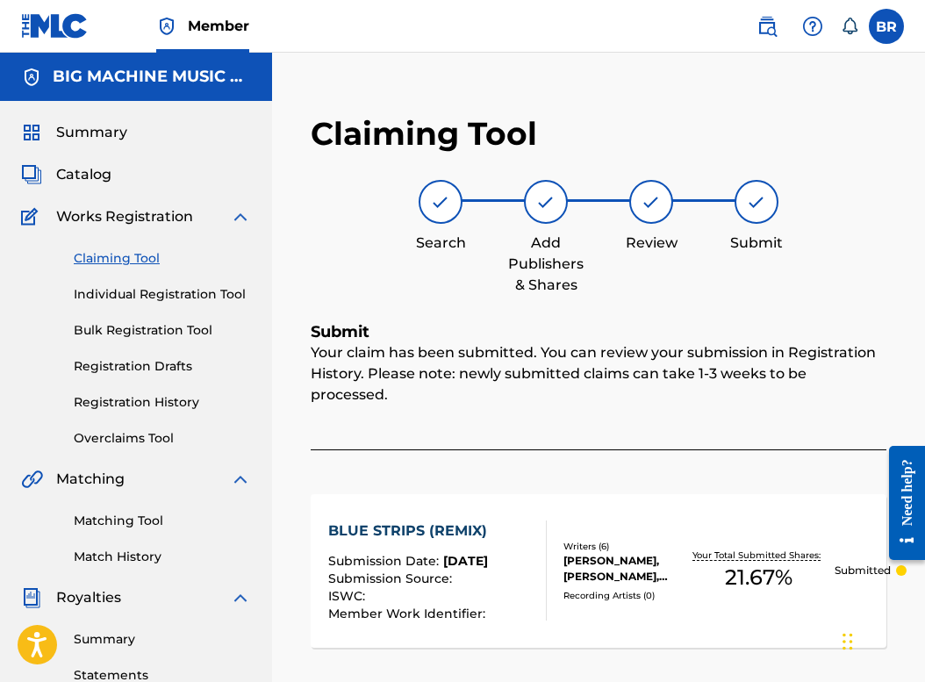
click at [88, 170] on span "Catalog" at bounding box center [83, 174] width 55 height 21
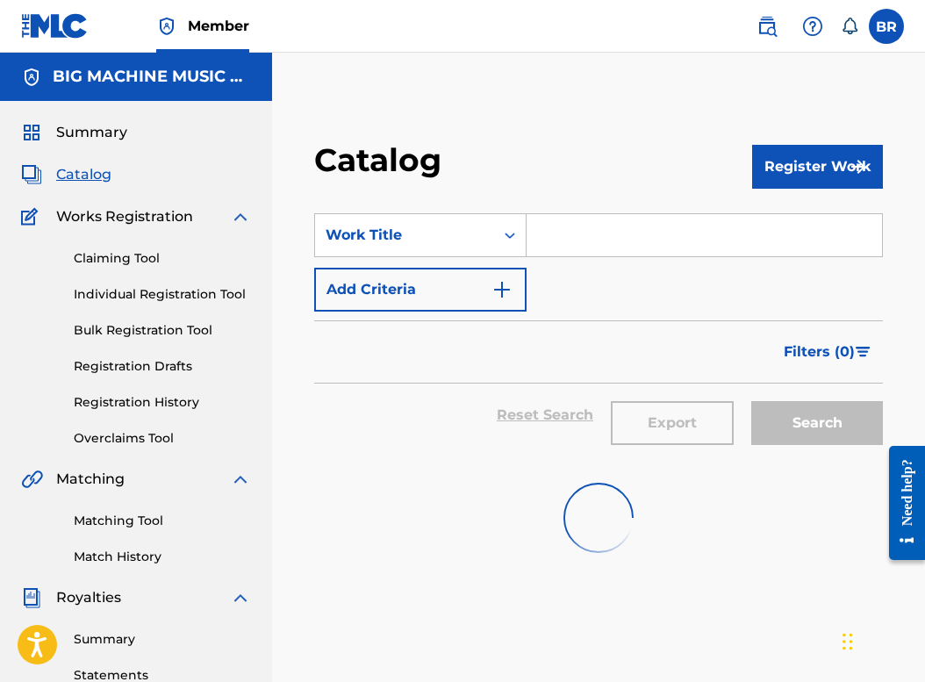
click at [560, 234] on input "Search Form" at bounding box center [705, 235] width 356 height 42
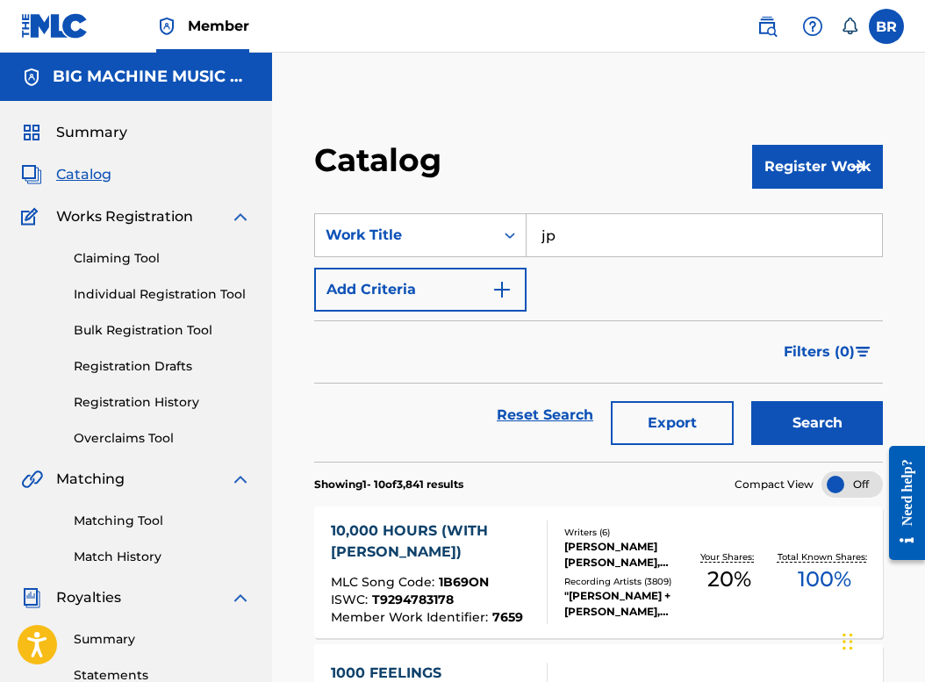
click at [752, 401] on button "Search" at bounding box center [818, 423] width 132 height 44
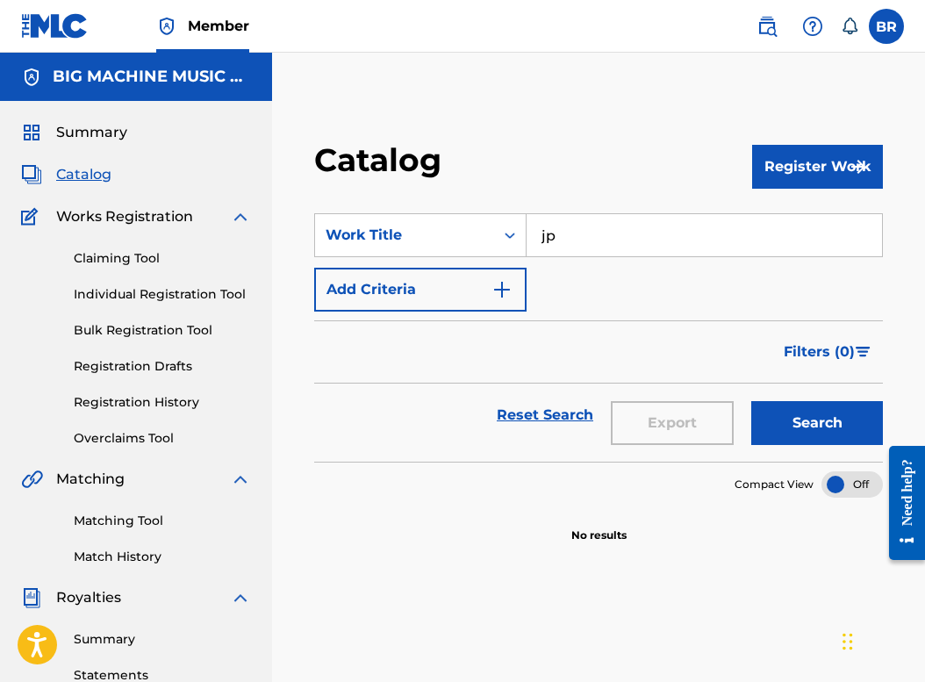
click at [626, 241] on input "jp" at bounding box center [705, 235] width 356 height 42
type input "jp's hard luck diner permanently closed"
click at [752, 401] on button "Search" at bounding box center [818, 423] width 132 height 44
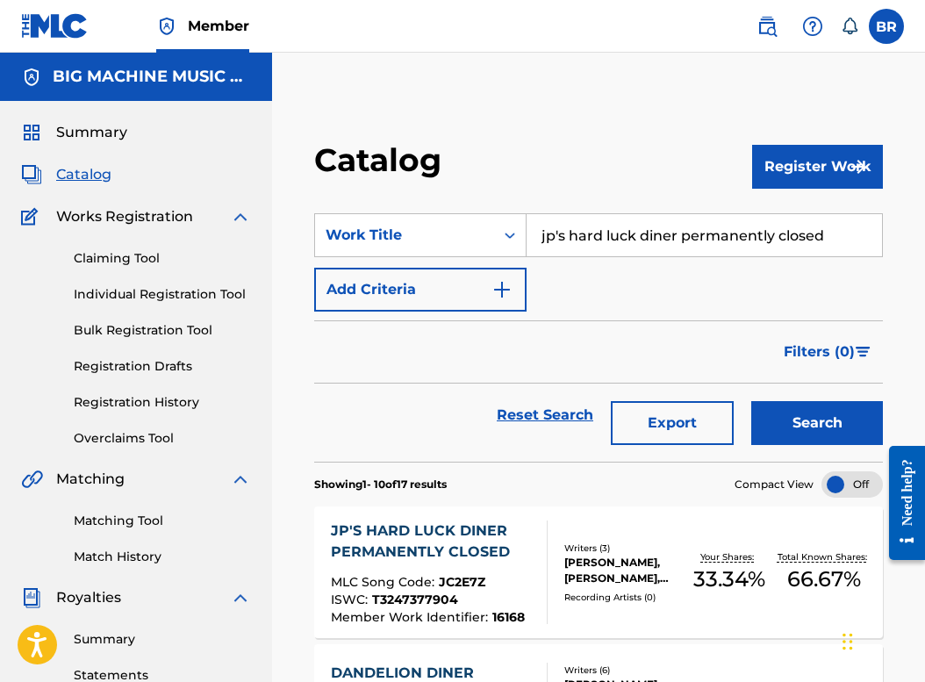
click at [400, 561] on div "JP'S HARD LUCK DINER PERMANENTLY CLOSED" at bounding box center [431, 542] width 201 height 42
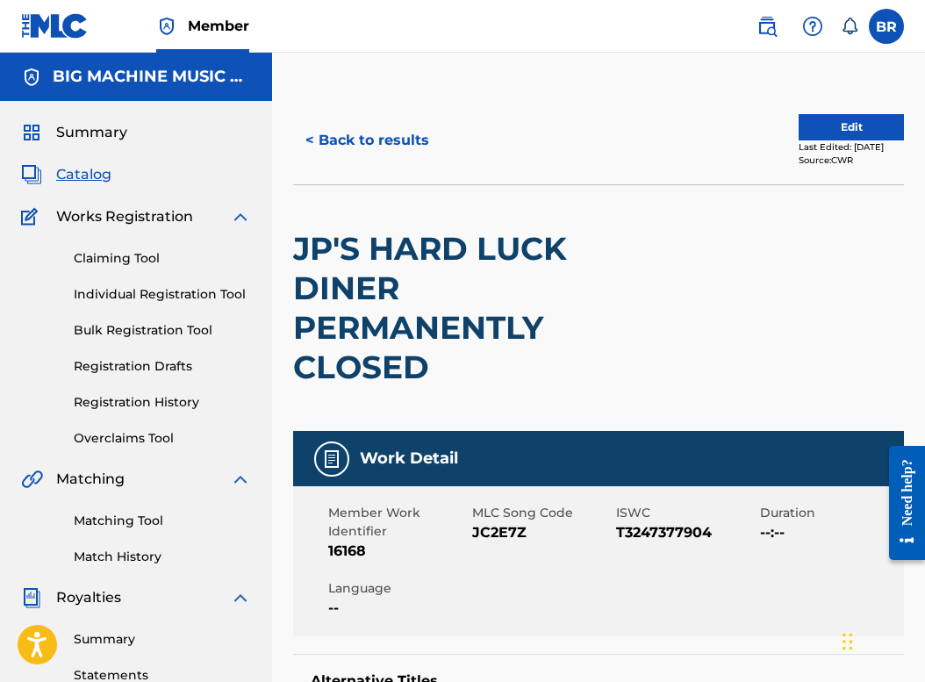
click at [380, 138] on button "< Back to results" at bounding box center [367, 141] width 148 height 44
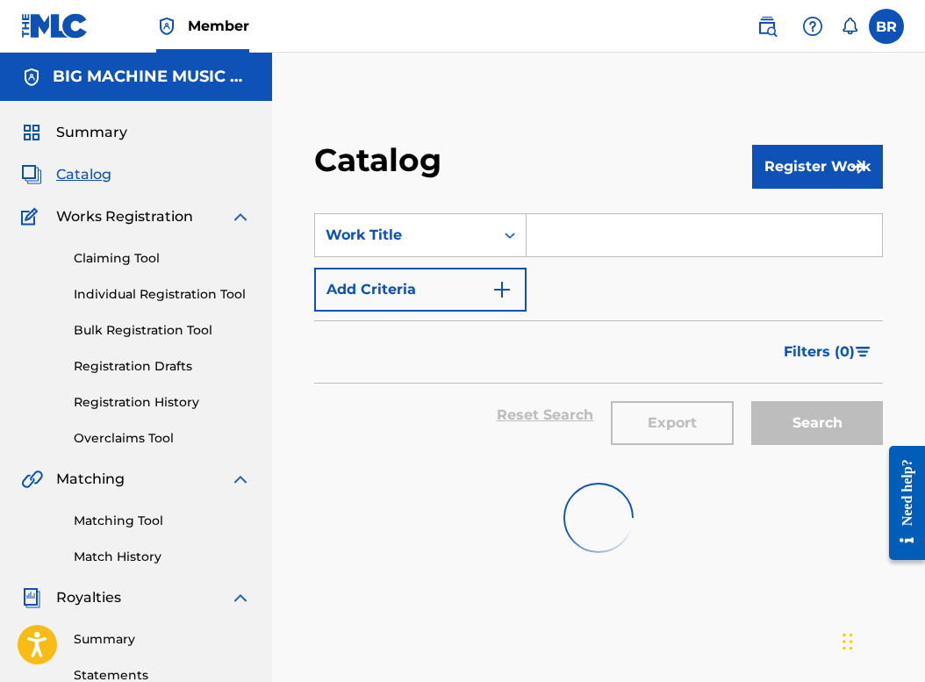
click at [581, 246] on input "Search Form" at bounding box center [705, 235] width 356 height 42
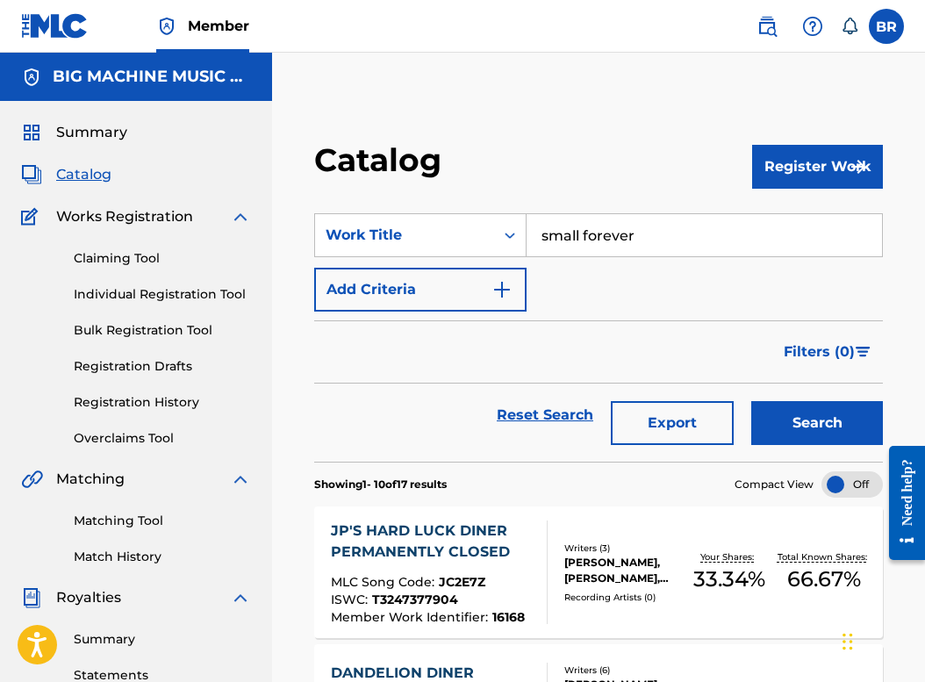
type input "small forever"
click at [752, 401] on button "Search" at bounding box center [818, 423] width 132 height 44
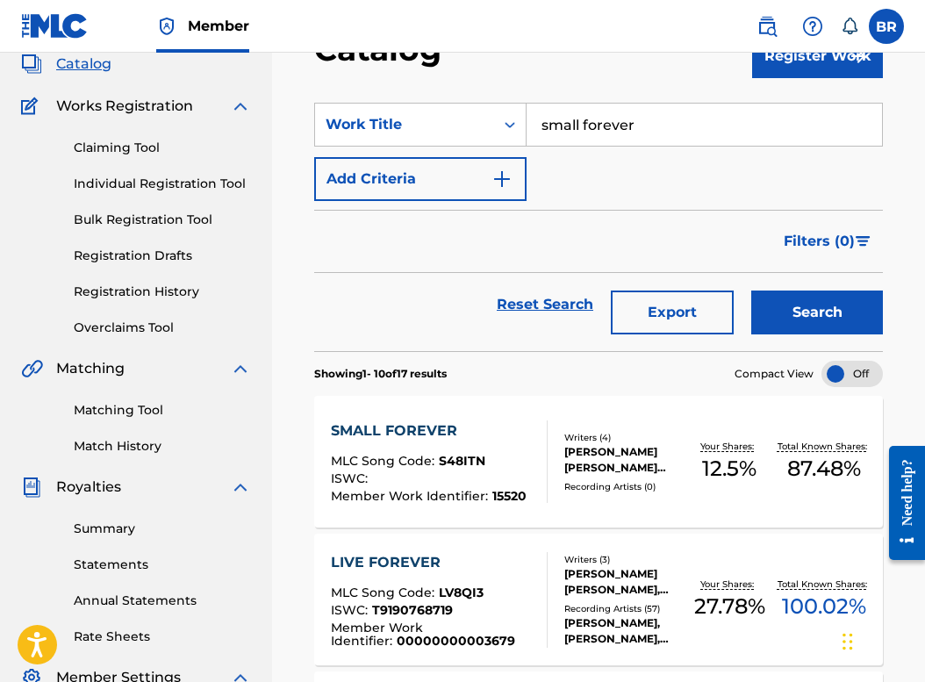
scroll to position [112, 0]
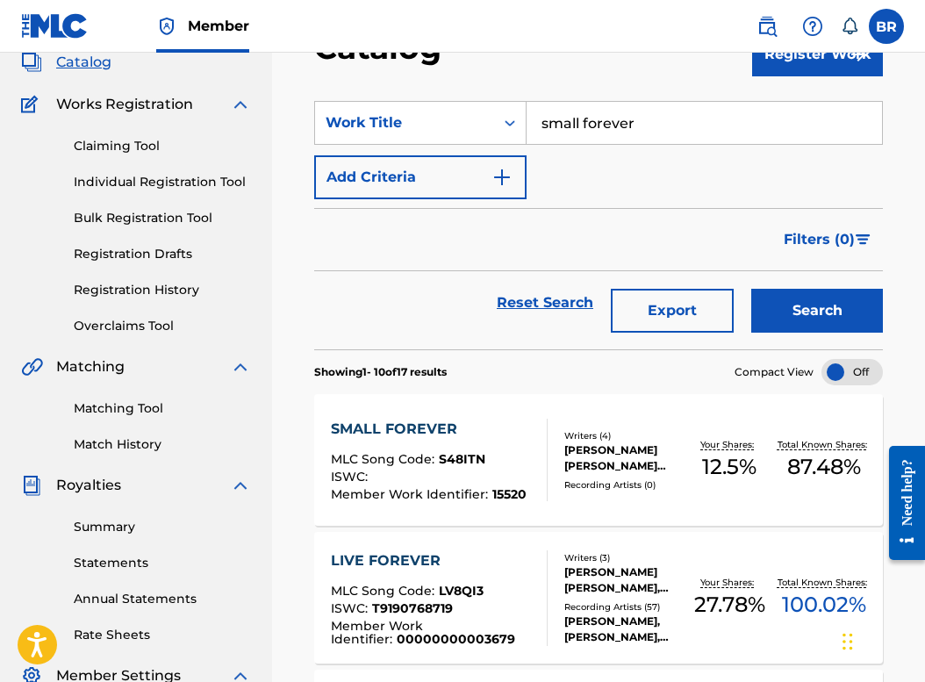
click at [395, 428] on div "SMALL FOREVER" at bounding box center [429, 429] width 196 height 21
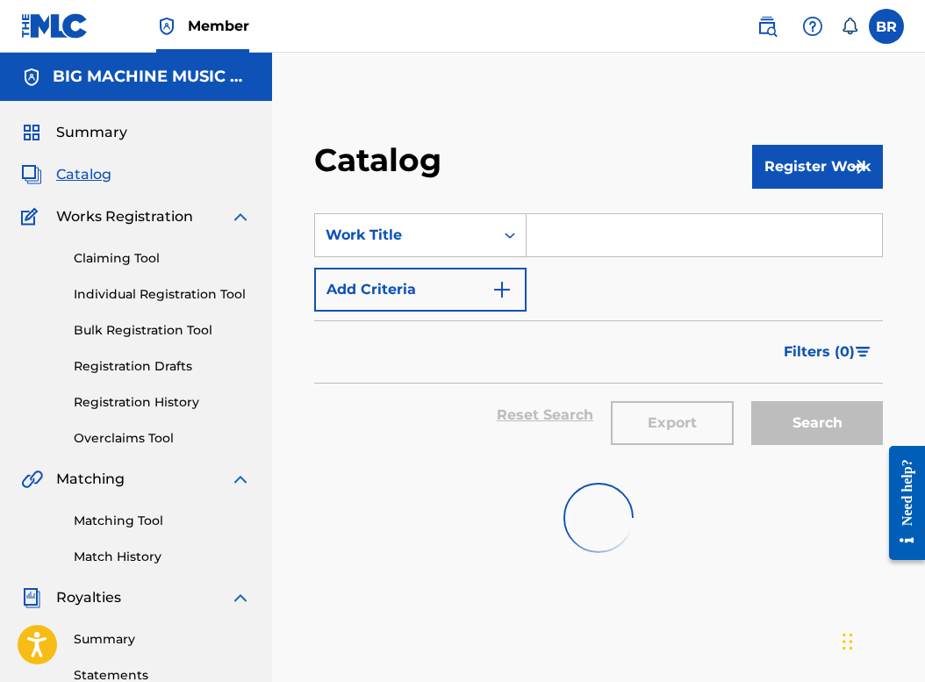
scroll to position [112, 0]
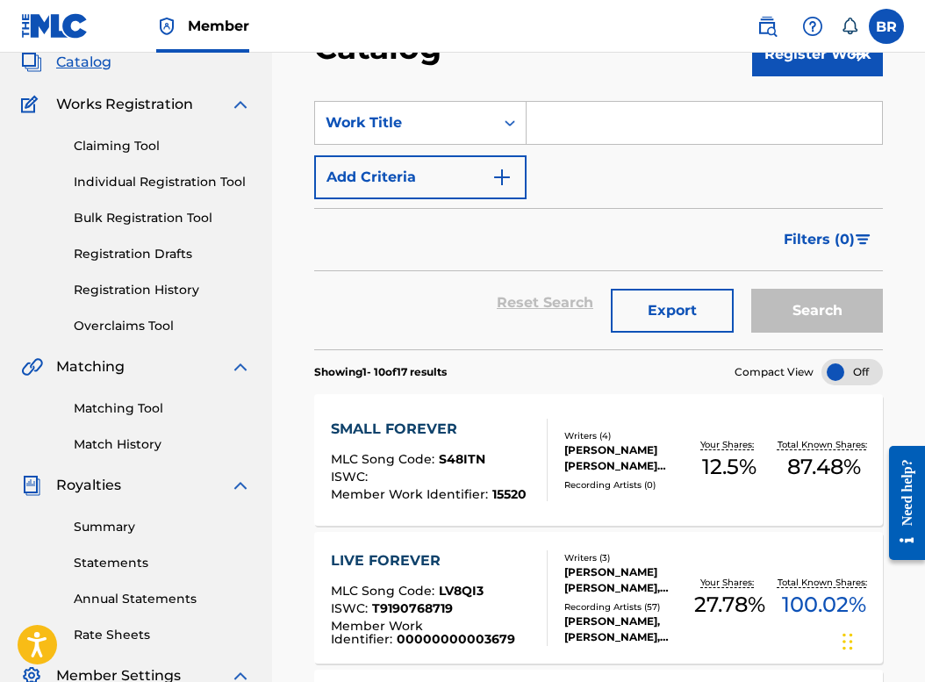
click at [130, 293] on link "Registration History" at bounding box center [162, 290] width 177 height 18
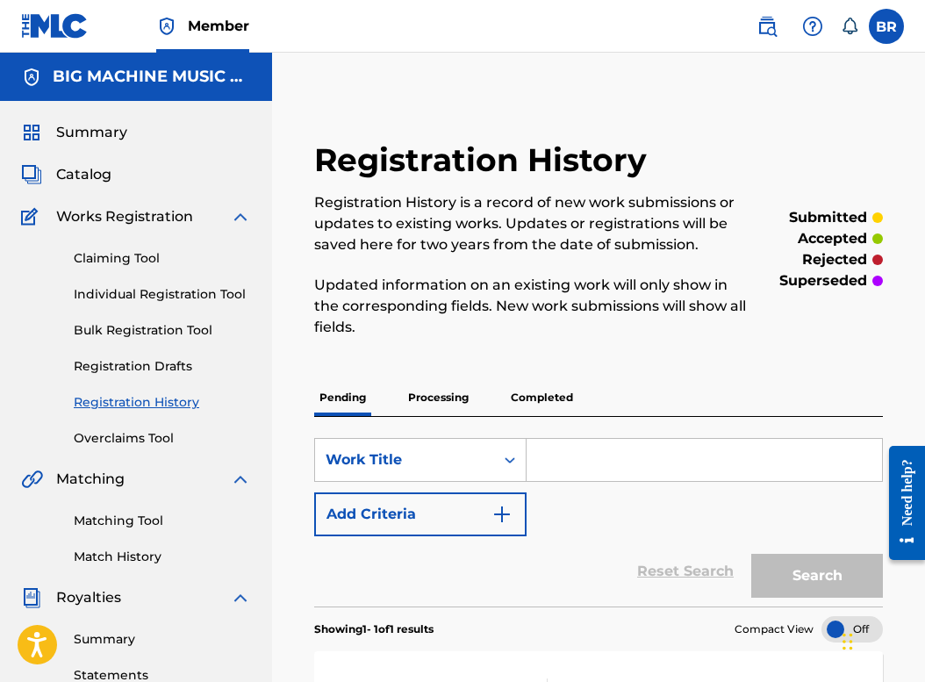
click at [536, 399] on p "Completed" at bounding box center [542, 397] width 73 height 37
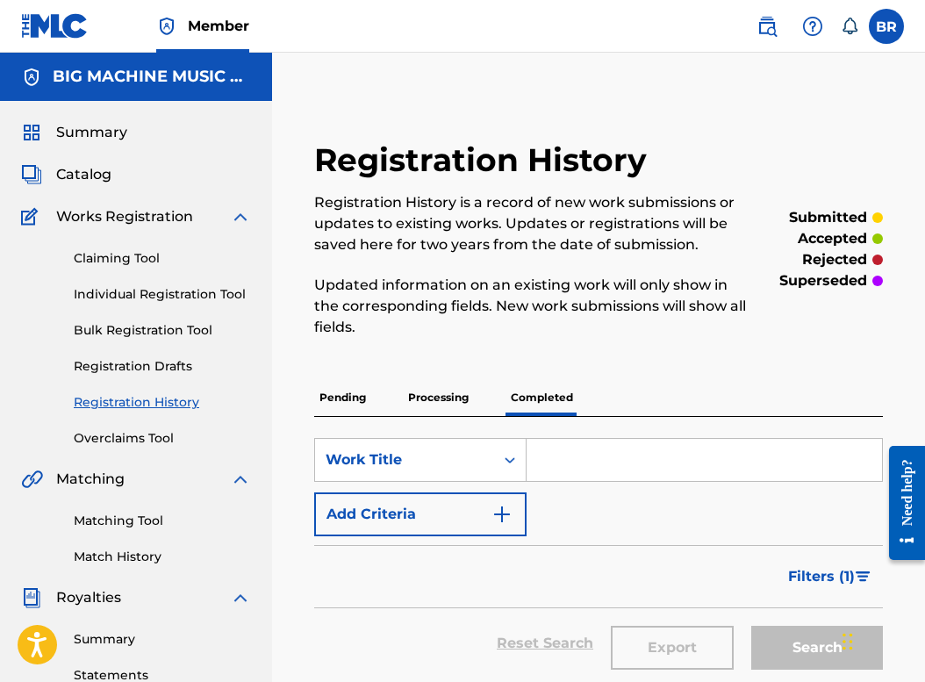
click at [453, 399] on p "Processing" at bounding box center [438, 397] width 71 height 37
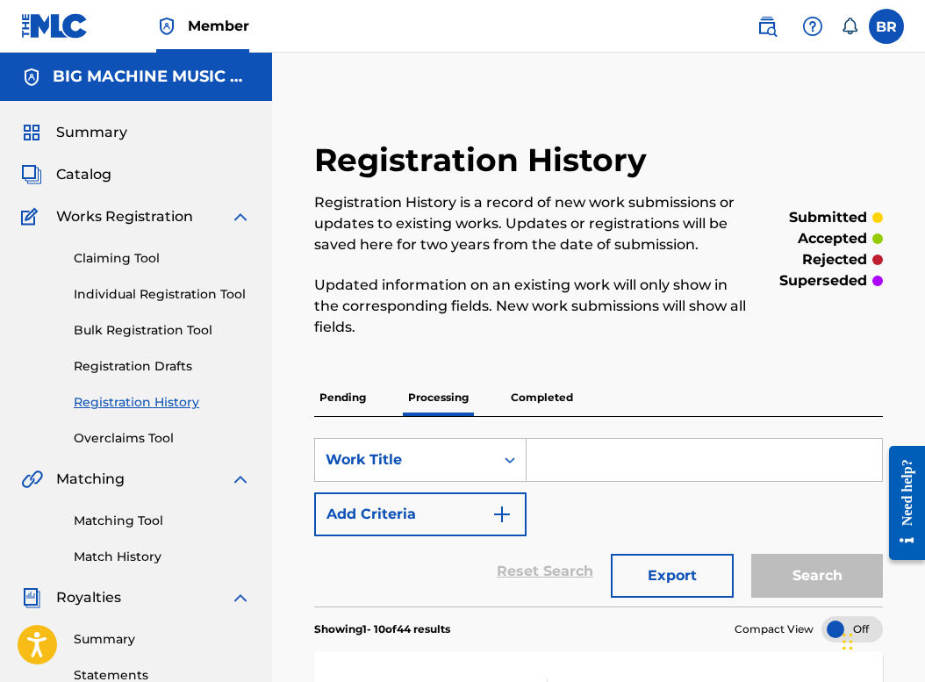
click at [601, 443] on input "Search Form" at bounding box center [705, 460] width 356 height 42
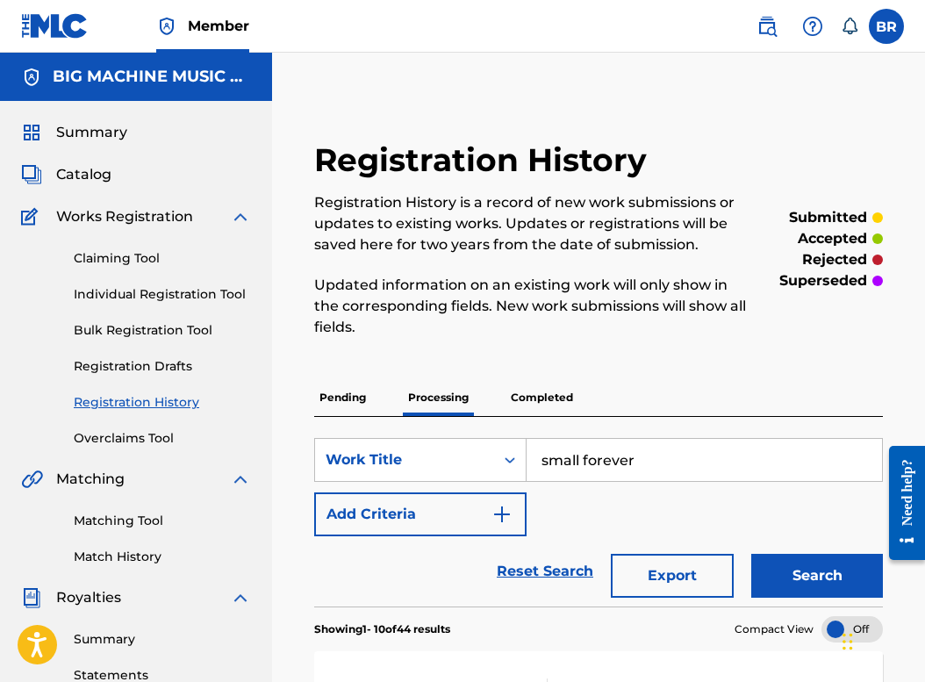
click at [752, 554] on button "Search" at bounding box center [818, 576] width 132 height 44
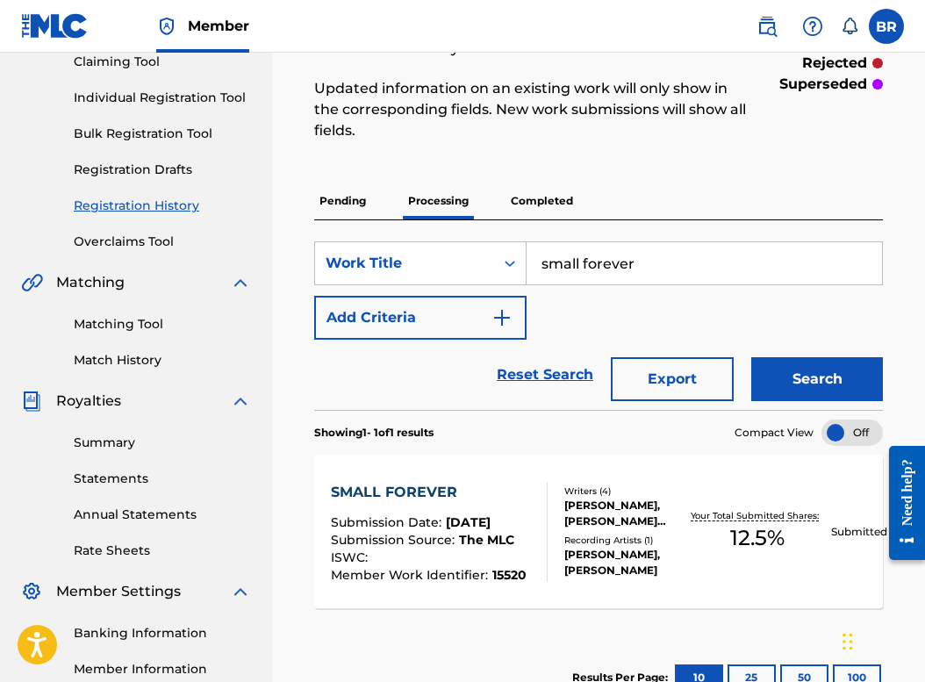
scroll to position [201, 0]
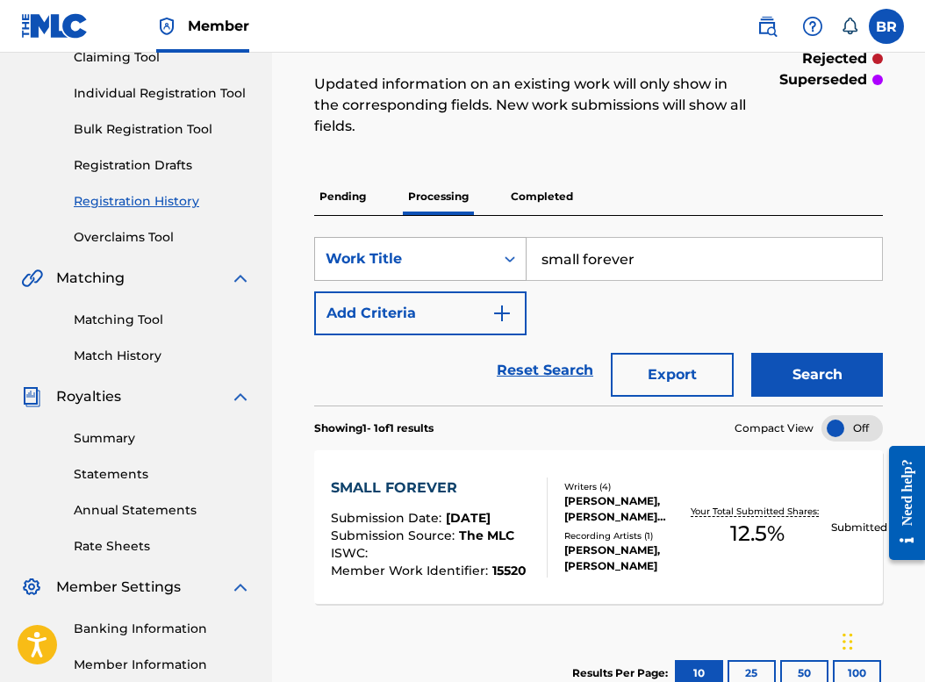
drag, startPoint x: 697, startPoint y: 263, endPoint x: 488, endPoint y: 261, distance: 209.0
click at [488, 263] on div "SearchWithCriteriaf0908bfe-05e0-4f86-92a3-5988c2919f2f Work Title small forever" at bounding box center [598, 259] width 569 height 44
type input "slow dance"
click at [752, 353] on button "Search" at bounding box center [818, 375] width 132 height 44
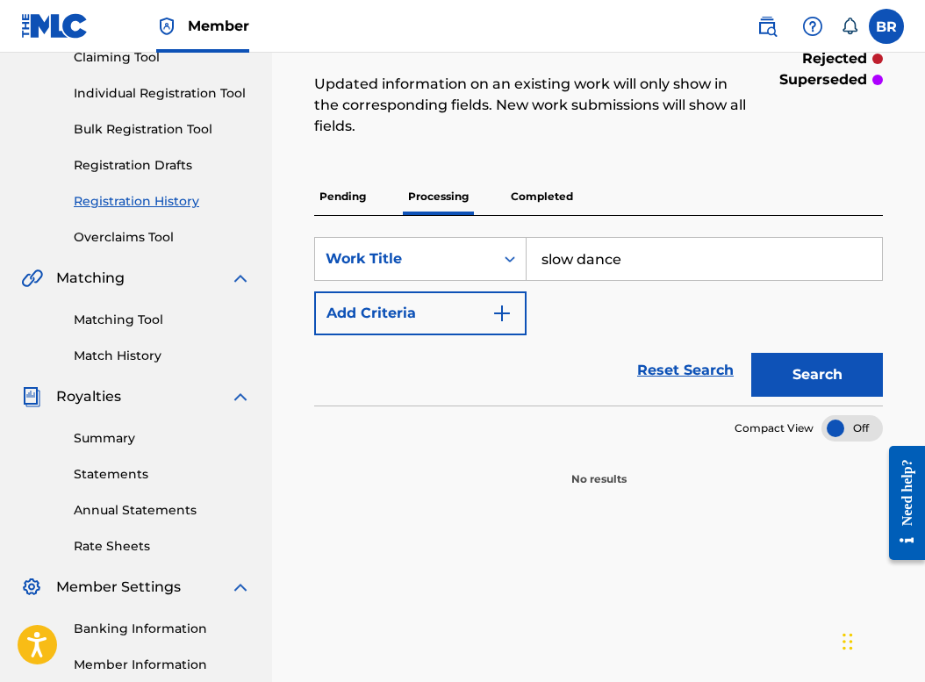
click at [529, 199] on p "Completed" at bounding box center [542, 196] width 73 height 37
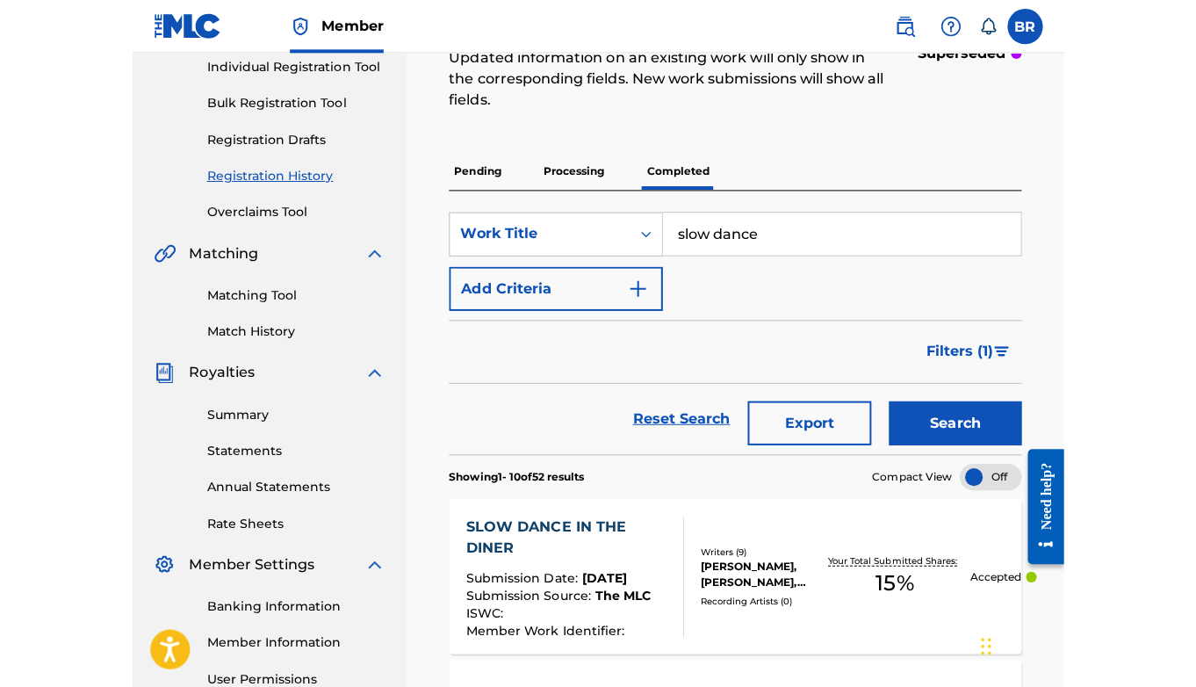
scroll to position [236, 0]
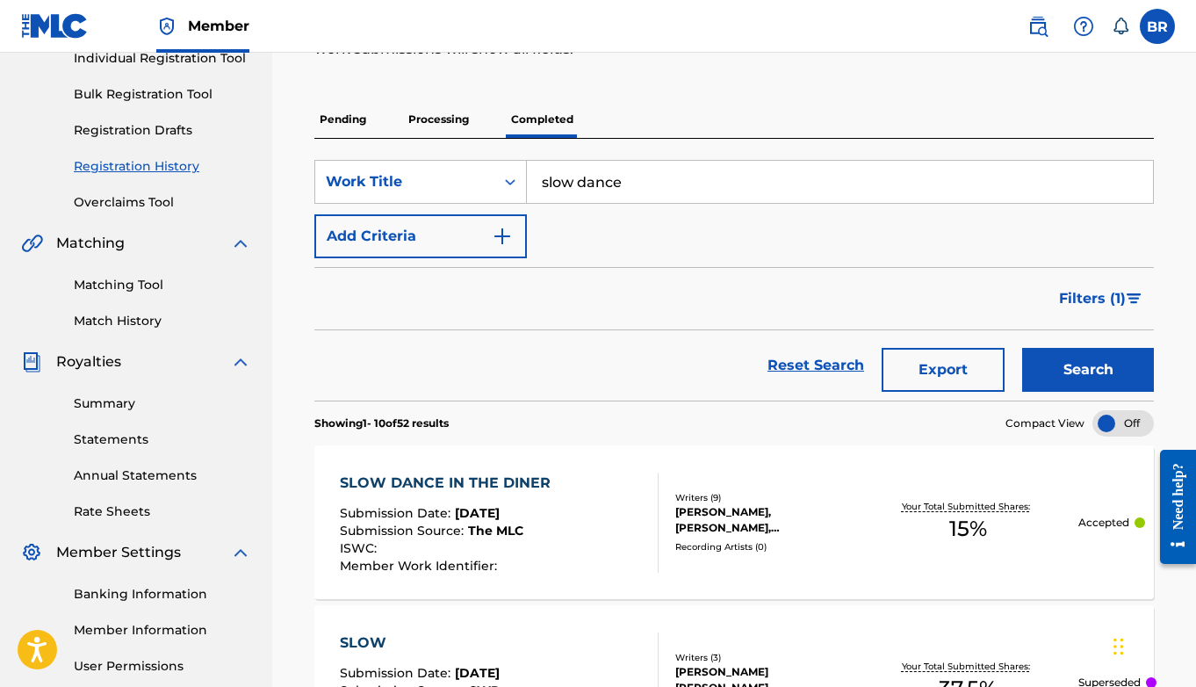
click at [482, 481] on div "SLOW DANCE IN THE DINER" at bounding box center [450, 482] width 220 height 21
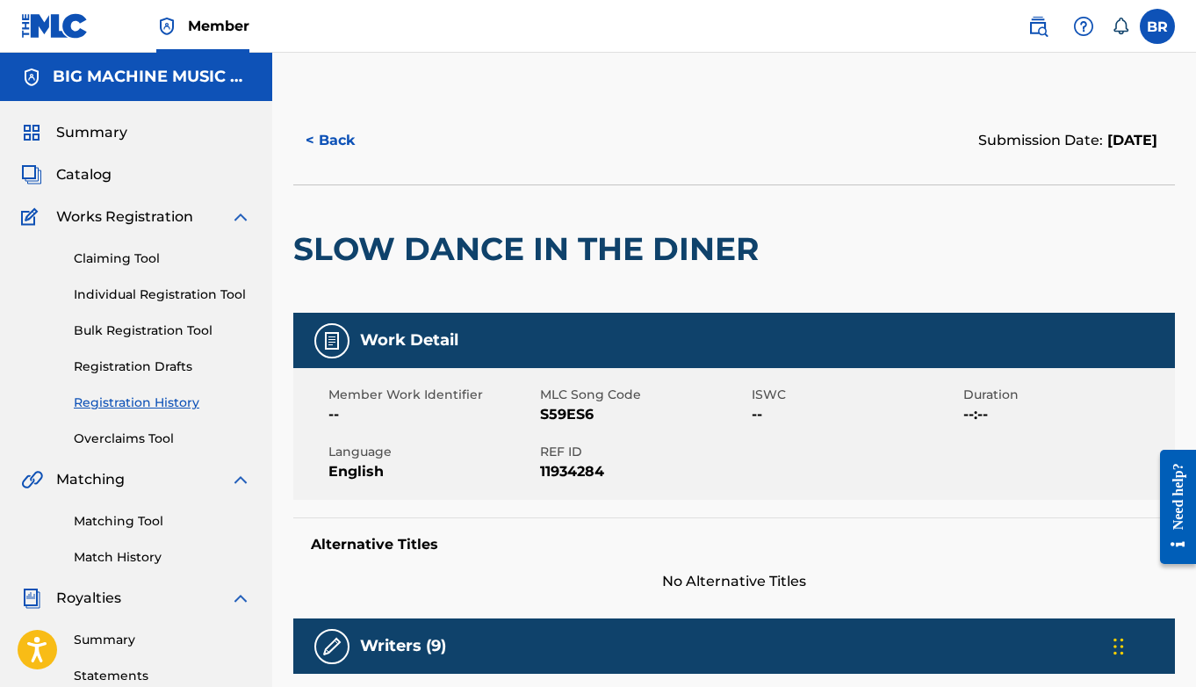
click at [87, 179] on span "Catalog" at bounding box center [83, 174] width 55 height 21
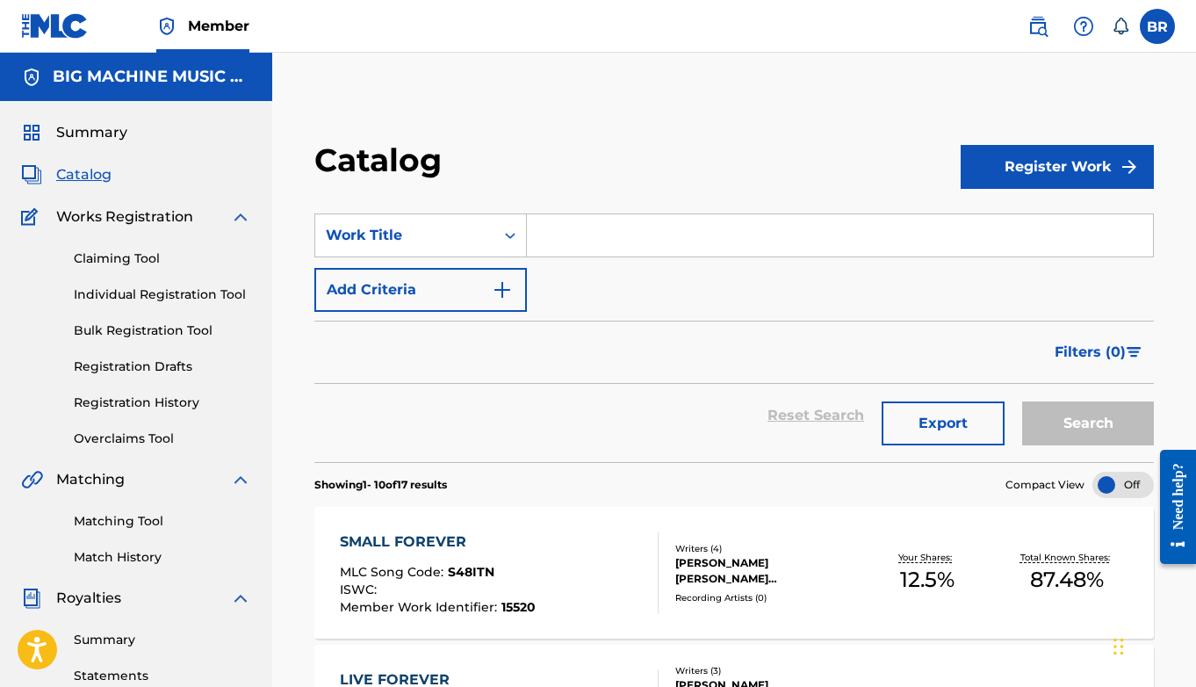
click at [591, 243] on input "Search Form" at bounding box center [840, 235] width 626 height 42
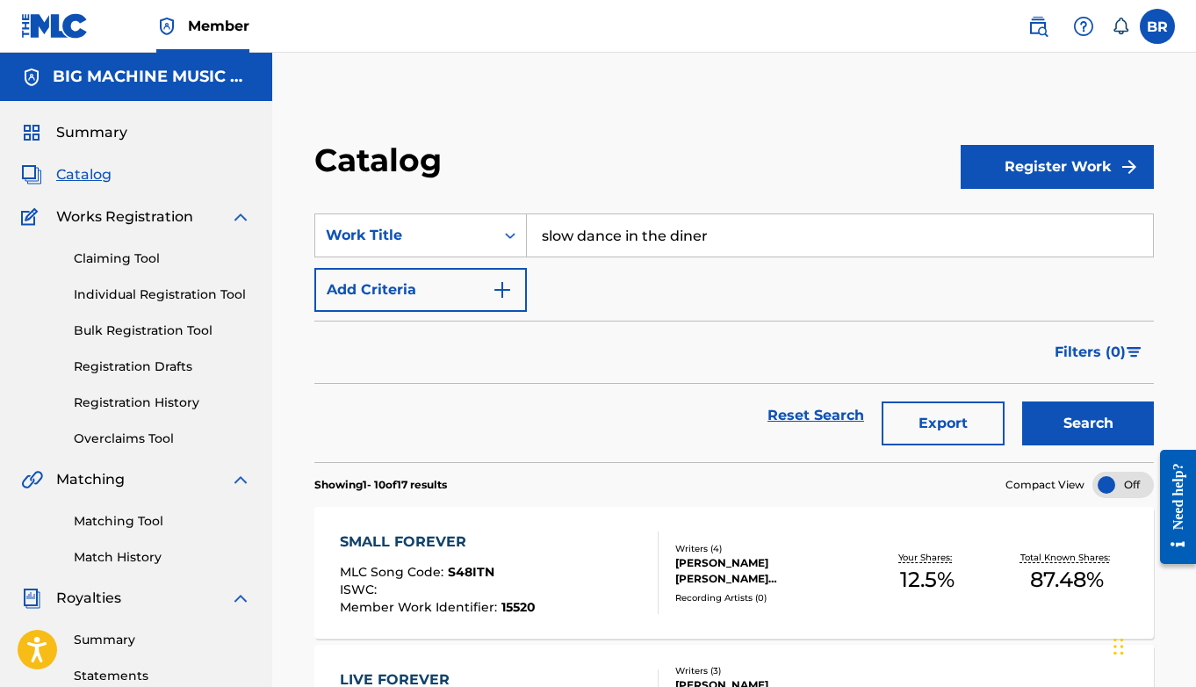
type input "slow dance in the diner"
click at [925, 401] on button "Search" at bounding box center [1088, 423] width 132 height 44
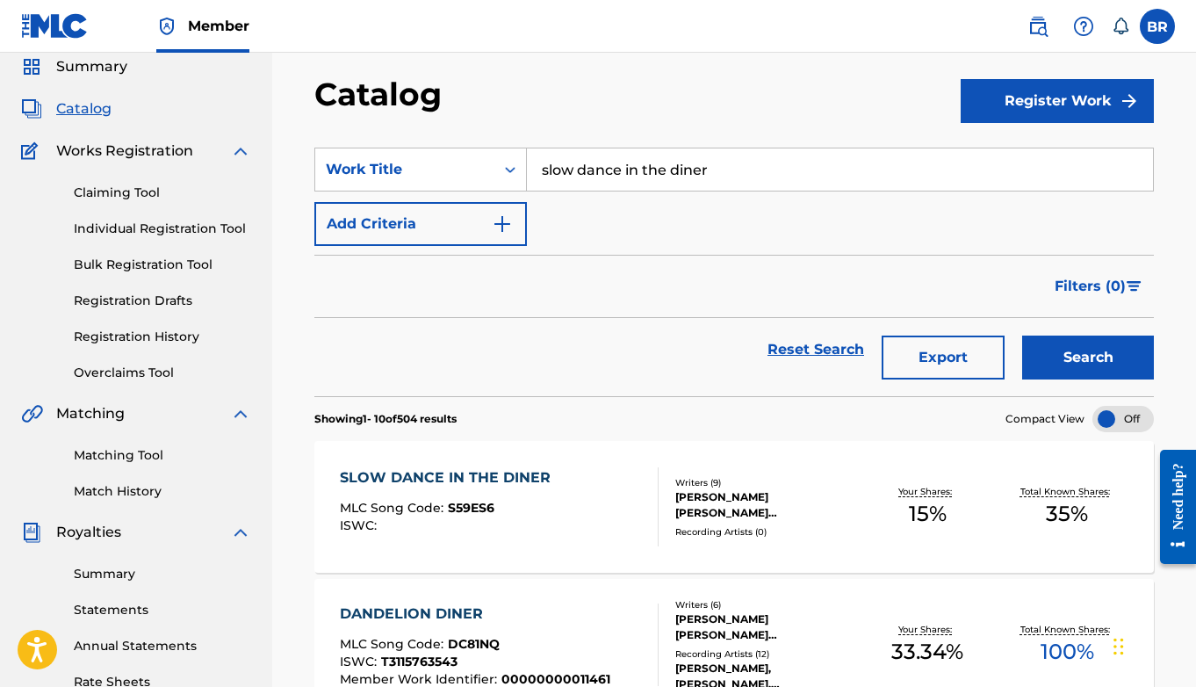
scroll to position [90, 0]
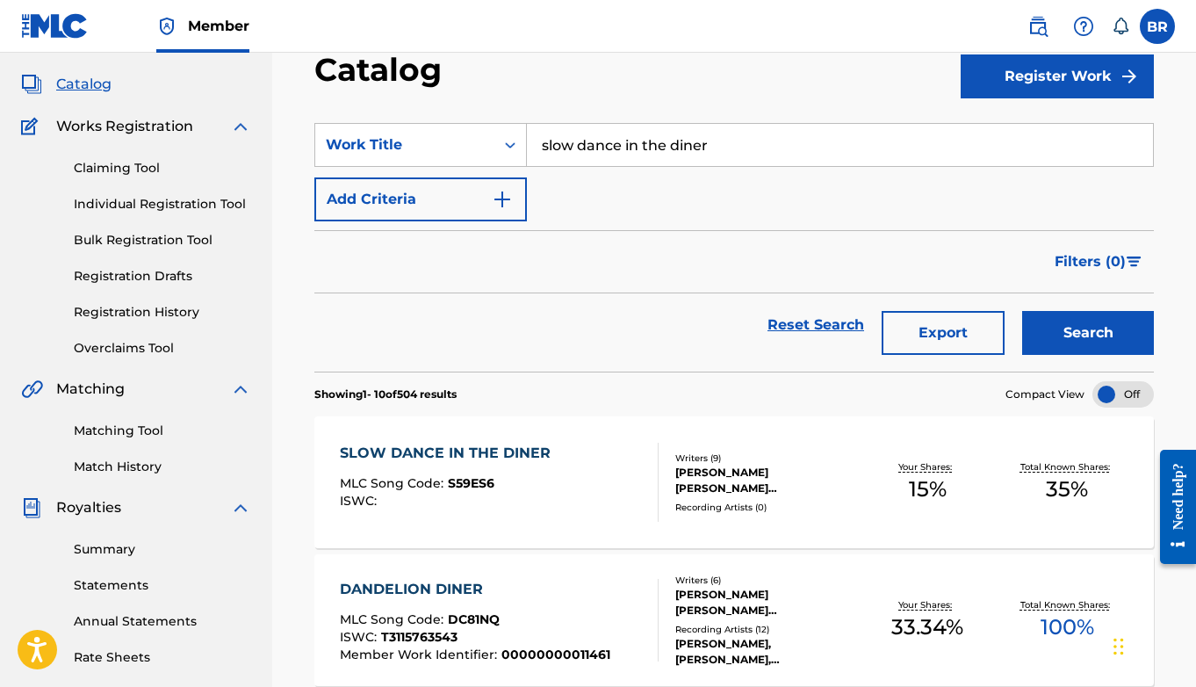
click at [464, 448] on div "SLOW DANCE IN THE DINER" at bounding box center [450, 453] width 220 height 21
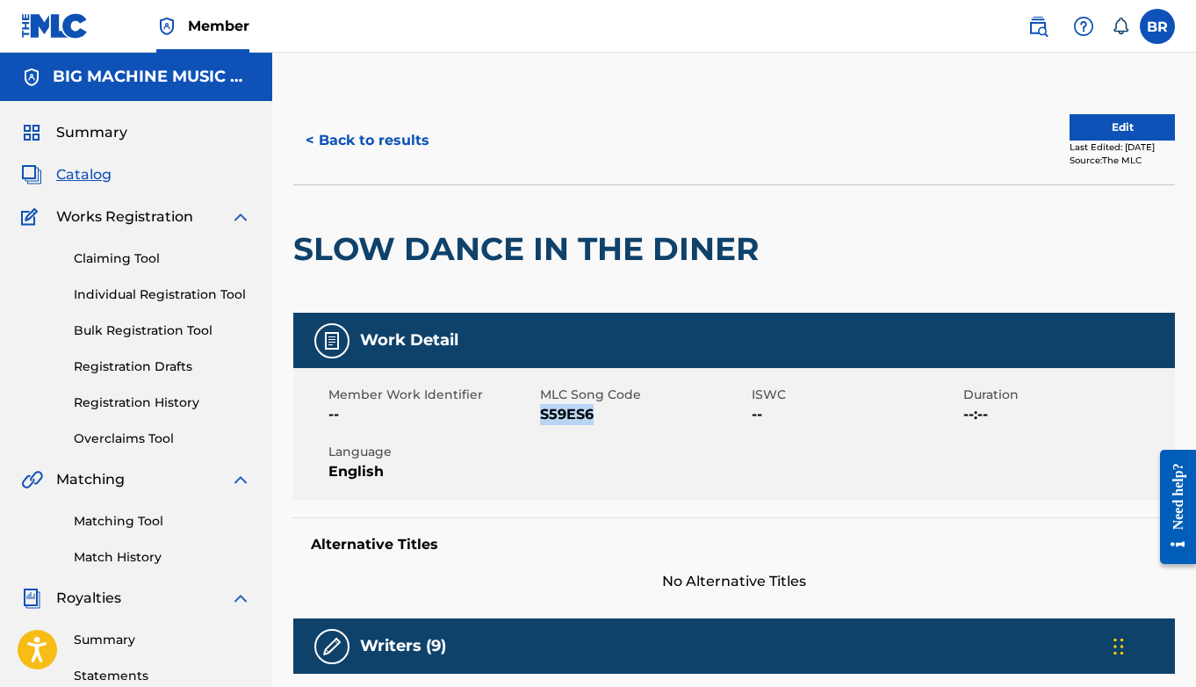
drag, startPoint x: 594, startPoint y: 417, endPoint x: 543, endPoint y: 417, distance: 51.8
click at [543, 417] on span "S59ES6" at bounding box center [643, 414] width 207 height 21
copy span "S59ES6"
click at [925, 118] on button "Edit" at bounding box center [1121, 127] width 105 height 26
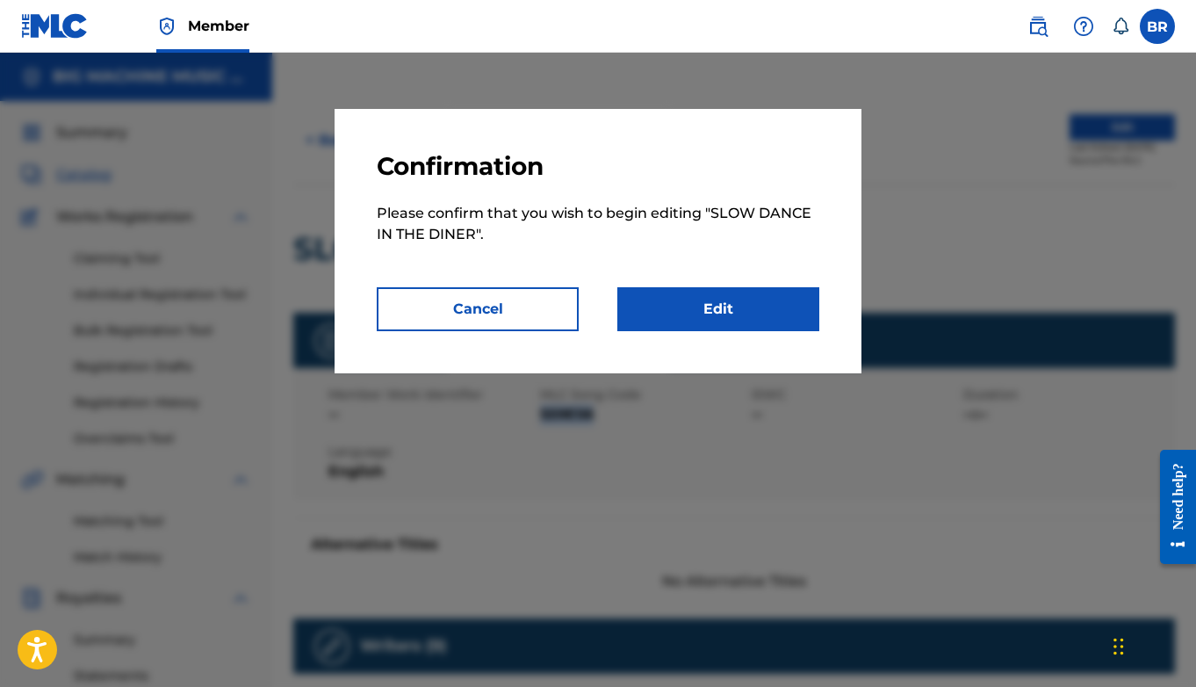
click at [713, 298] on link "Edit" at bounding box center [718, 309] width 202 height 44
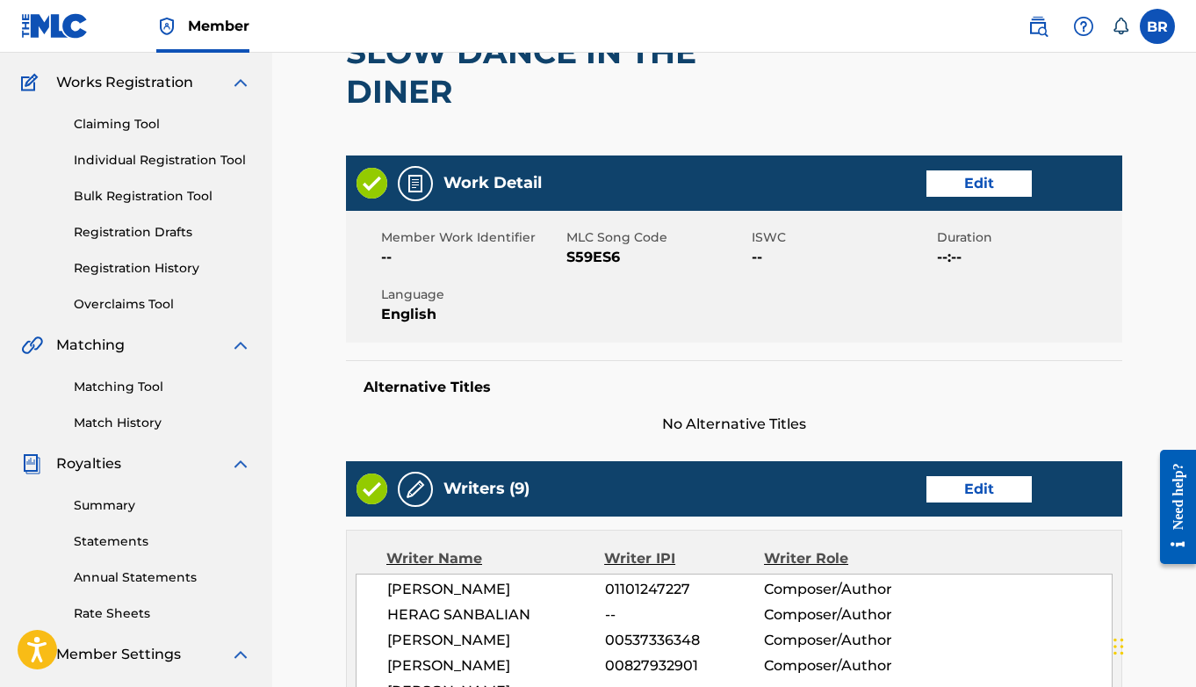
scroll to position [150, 0]
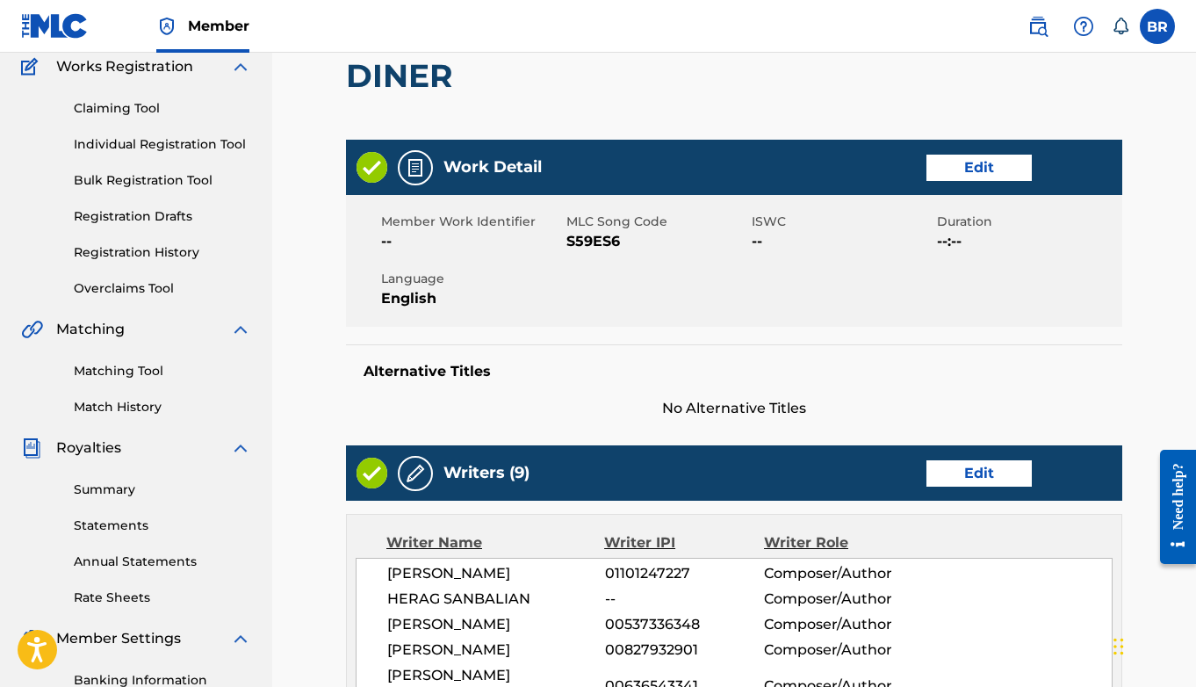
click at [925, 470] on link "Edit" at bounding box center [978, 473] width 105 height 26
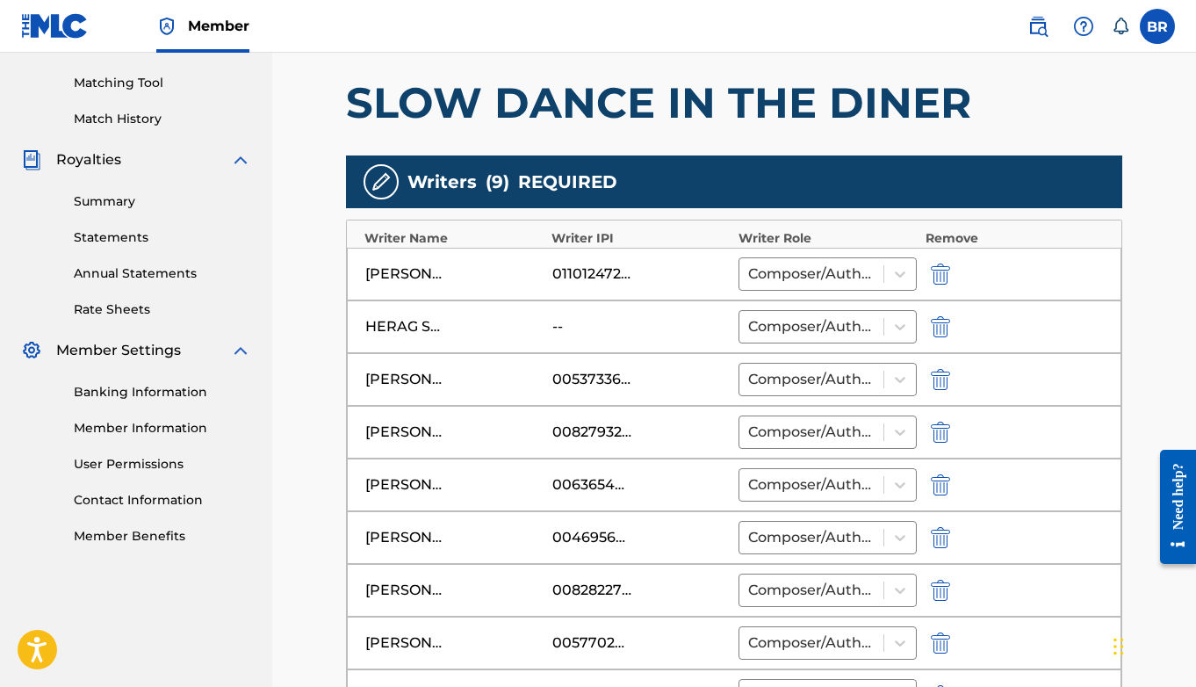
scroll to position [572, 0]
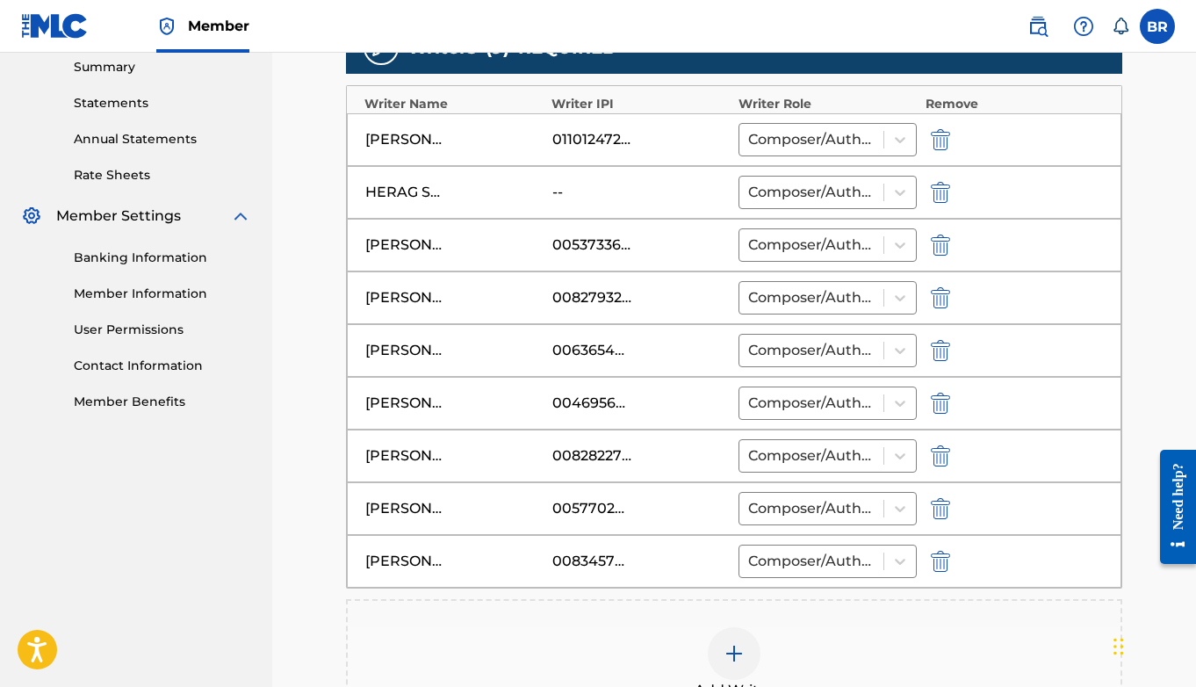
click at [711, 628] on div "Add Writer" at bounding box center [734, 664] width 773 height 74
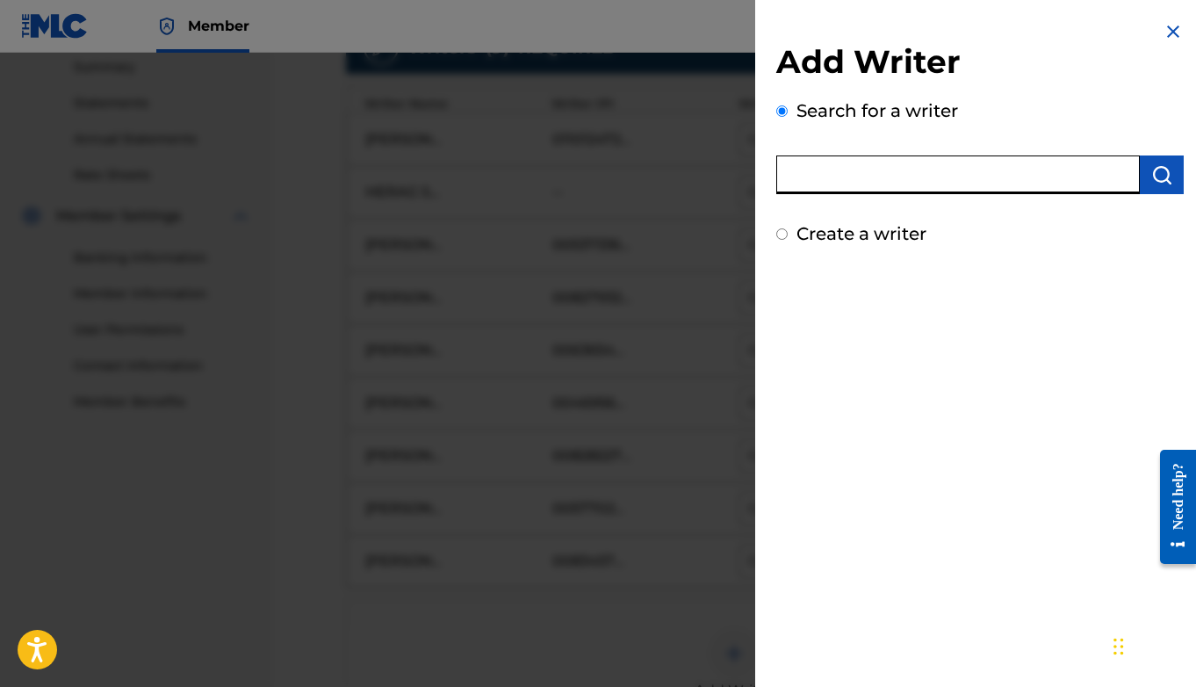
click at [869, 174] on input "text" at bounding box center [958, 174] width 364 height 39
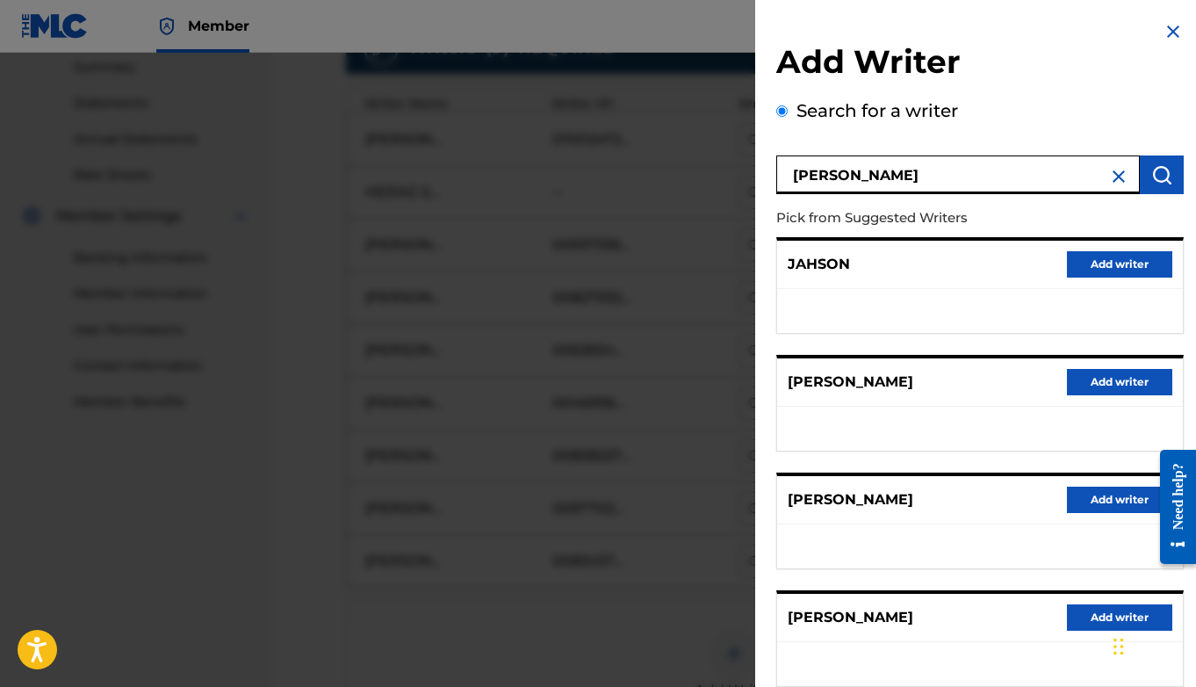
drag, startPoint x: 945, startPoint y: 169, endPoint x: 766, endPoint y: 169, distance: 179.1
click at [766, 169] on div "Add Writer Search for a writer [PERSON_NAME] Pick from Suggested Writers [PERSO…" at bounding box center [980, 457] width 450 height 915
paste input "00827932901"
type input "00827932901"
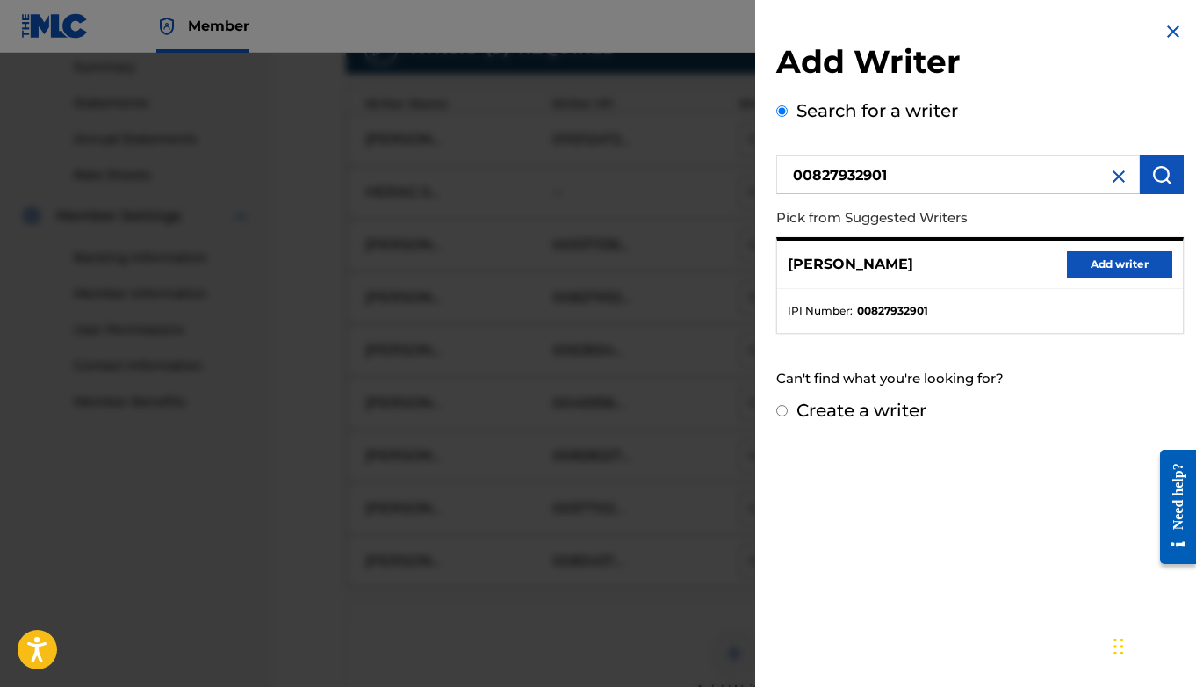
click at [925, 28] on img at bounding box center [1173, 31] width 21 height 21
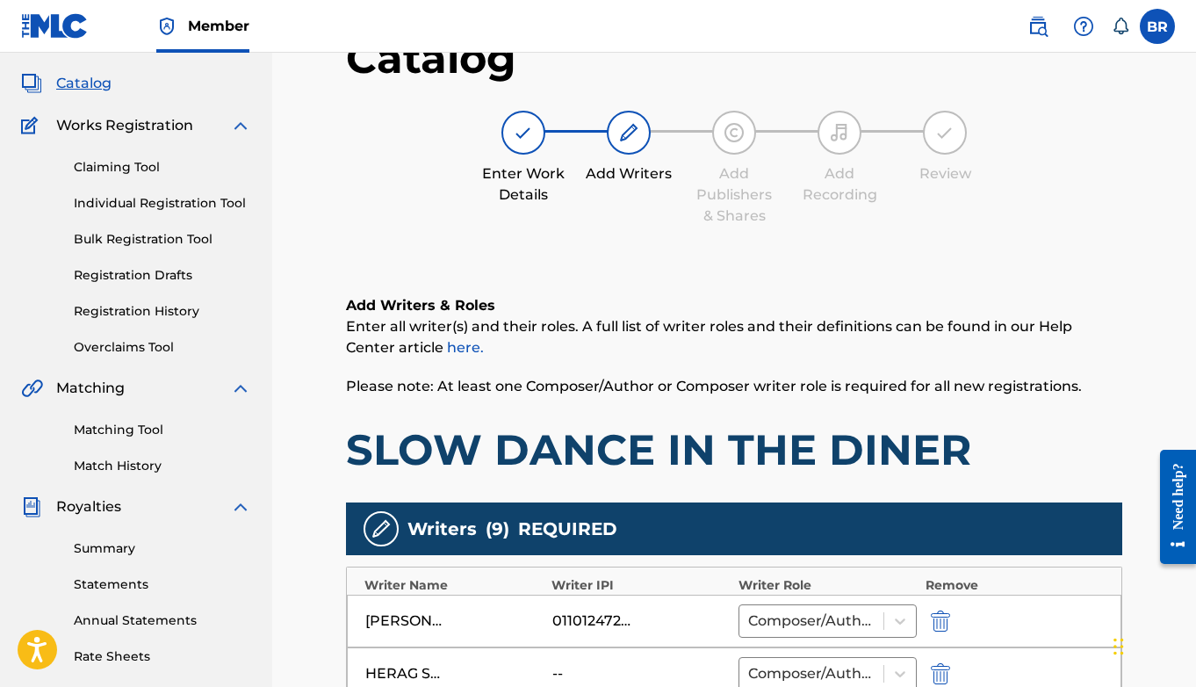
scroll to position [0, 0]
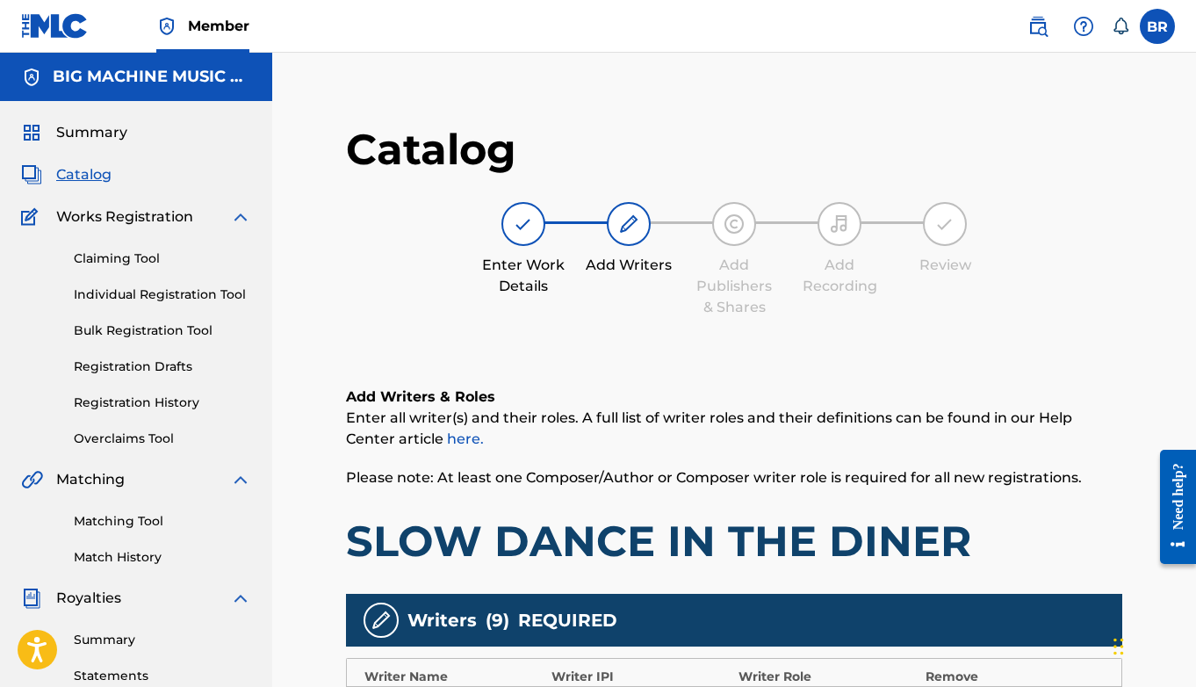
click at [90, 174] on span "Catalog" at bounding box center [83, 174] width 55 height 21
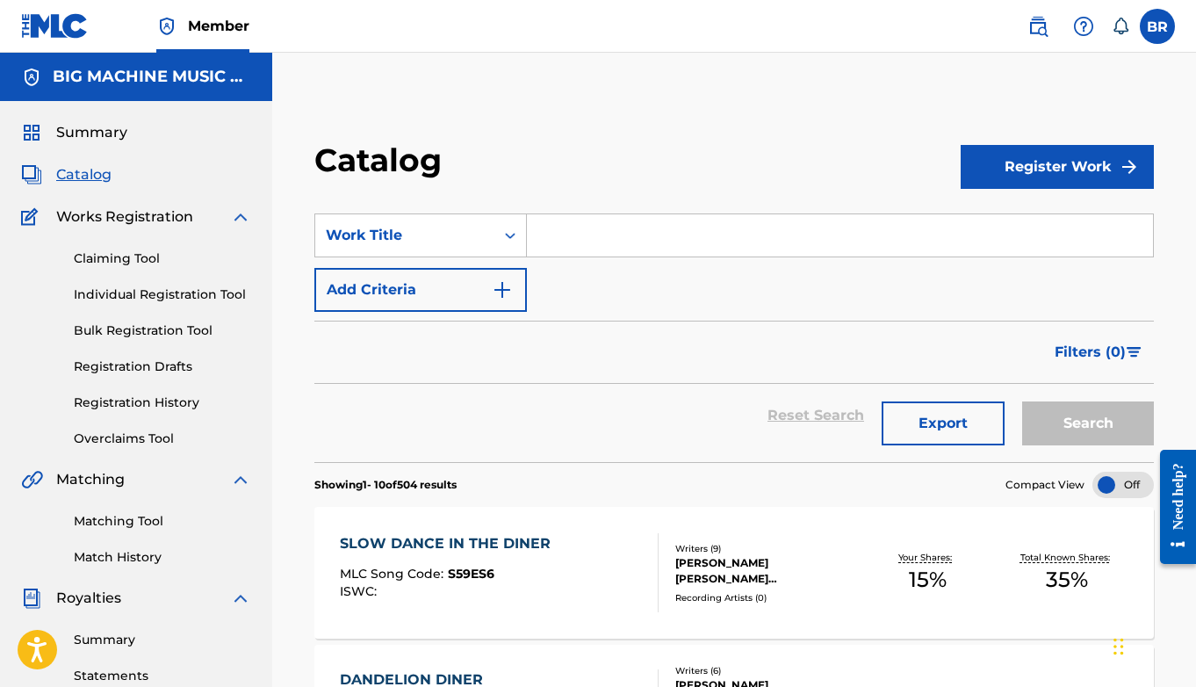
click at [625, 241] on input "Search Form" at bounding box center [840, 235] width 626 height 42
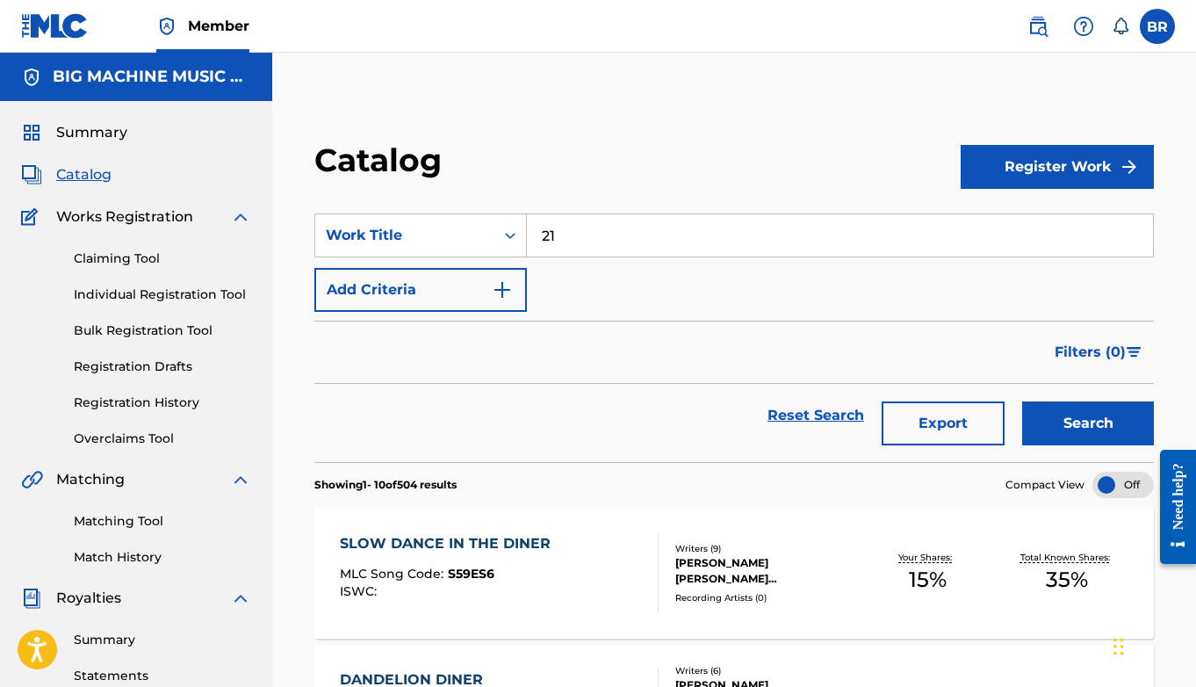
click at [925, 401] on button "Search" at bounding box center [1088, 423] width 132 height 44
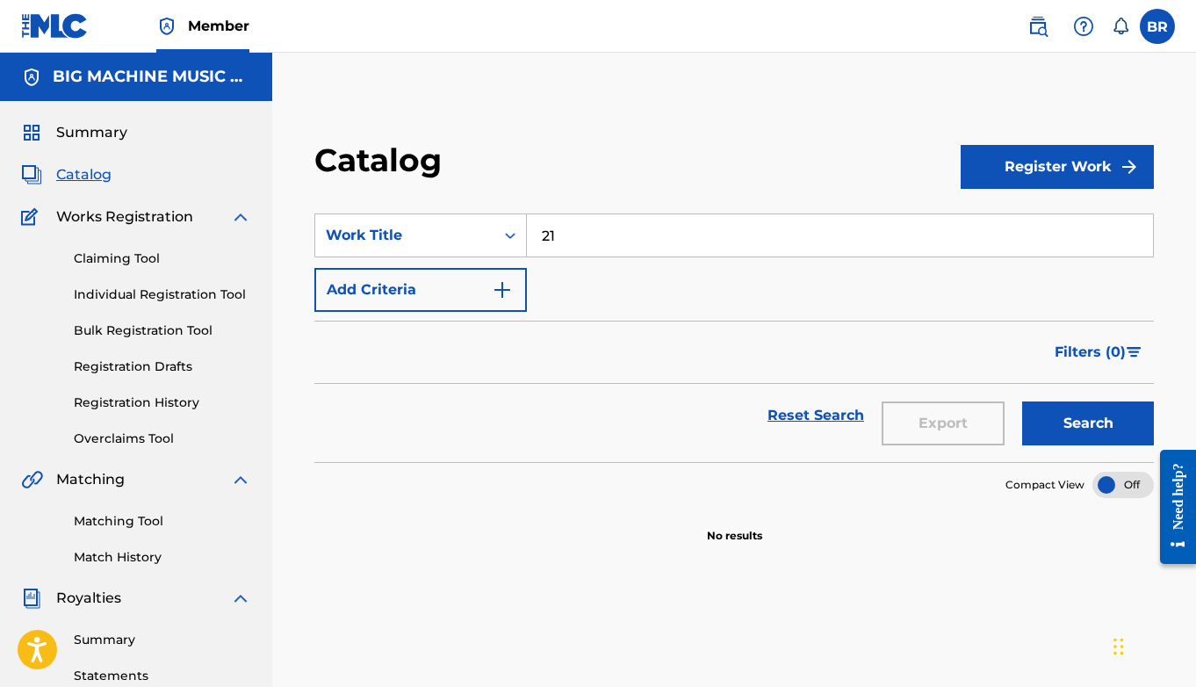
type input "2"
type input "w"
type input "21"
click at [457, 295] on button "Add Criteria" at bounding box center [420, 290] width 212 height 44
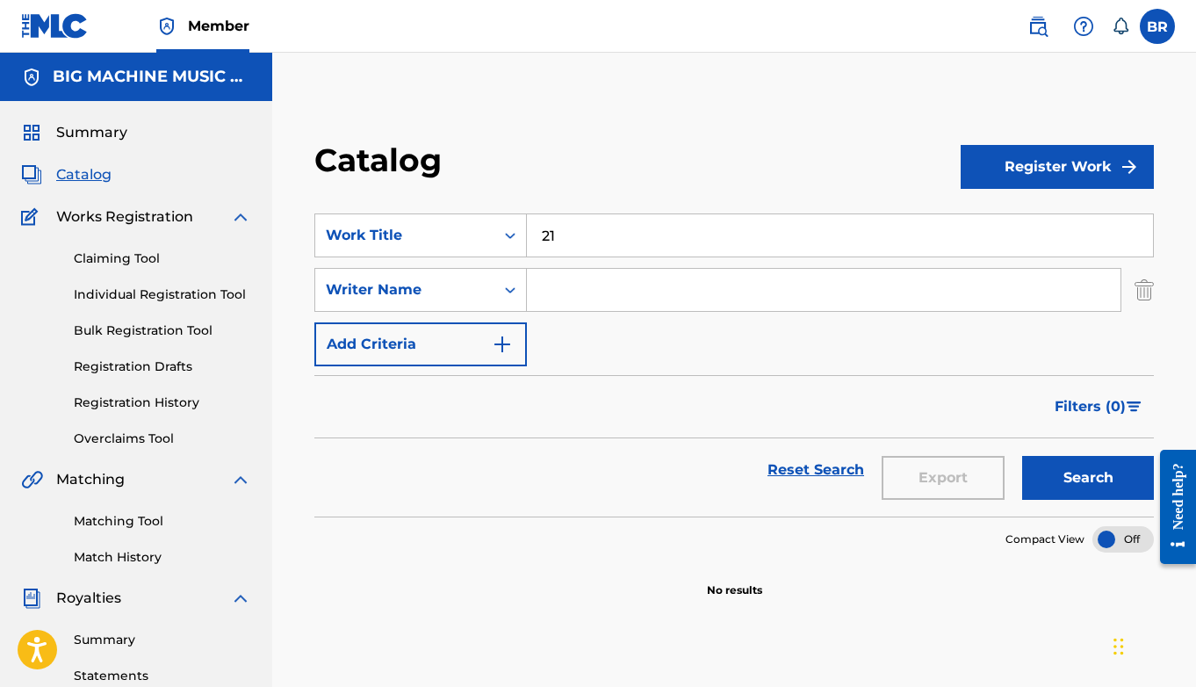
click at [580, 296] on input "Search Form" at bounding box center [824, 290] width 594 height 42
type input "[DEMOGRAPHIC_DATA]"
click at [925, 456] on button "Search" at bounding box center [1088, 478] width 132 height 44
drag, startPoint x: 624, startPoint y: 299, endPoint x: 476, endPoint y: 280, distance: 149.5
click at [476, 280] on div "SearchWithCriteria79348647-6ca6-4be5-806e-c26d80062d1a Writer Name [PERSON_NAME]" at bounding box center [733, 290] width 839 height 44
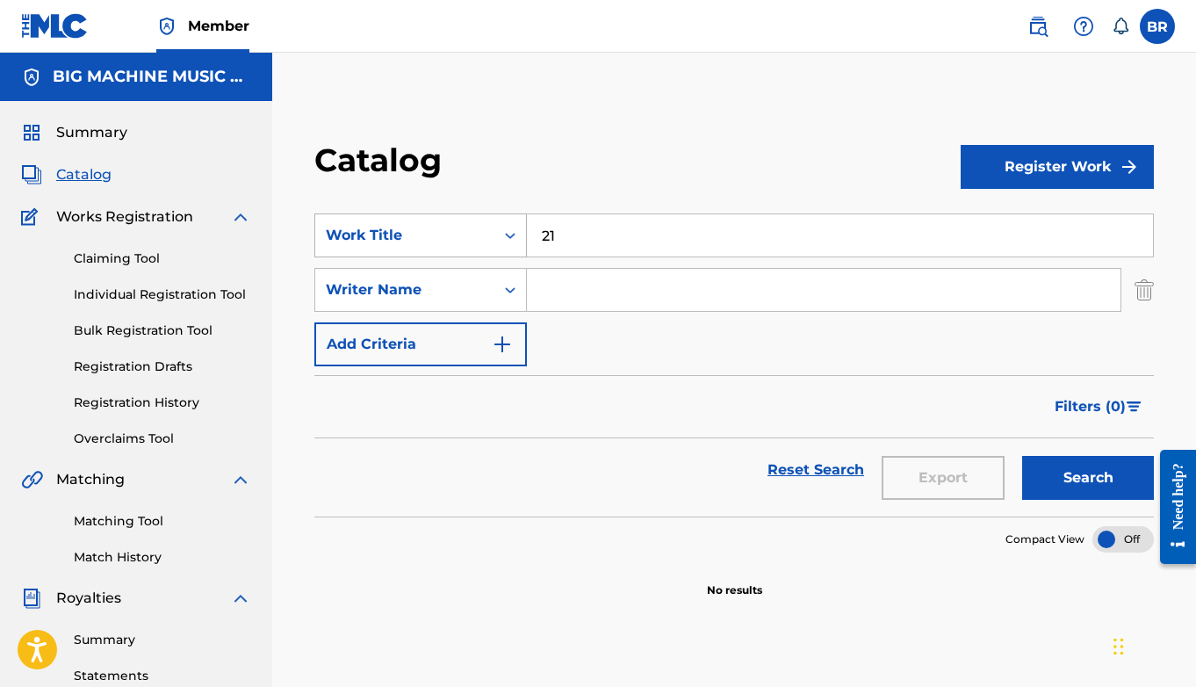
drag, startPoint x: 575, startPoint y: 239, endPoint x: 494, endPoint y: 238, distance: 80.8
click at [494, 238] on div "SearchWithCriteria76c4b636-70f3-4960-9765-10e75d489abc Work Title 21" at bounding box center [733, 235] width 839 height 44
